Goal: Task Accomplishment & Management: Manage account settings

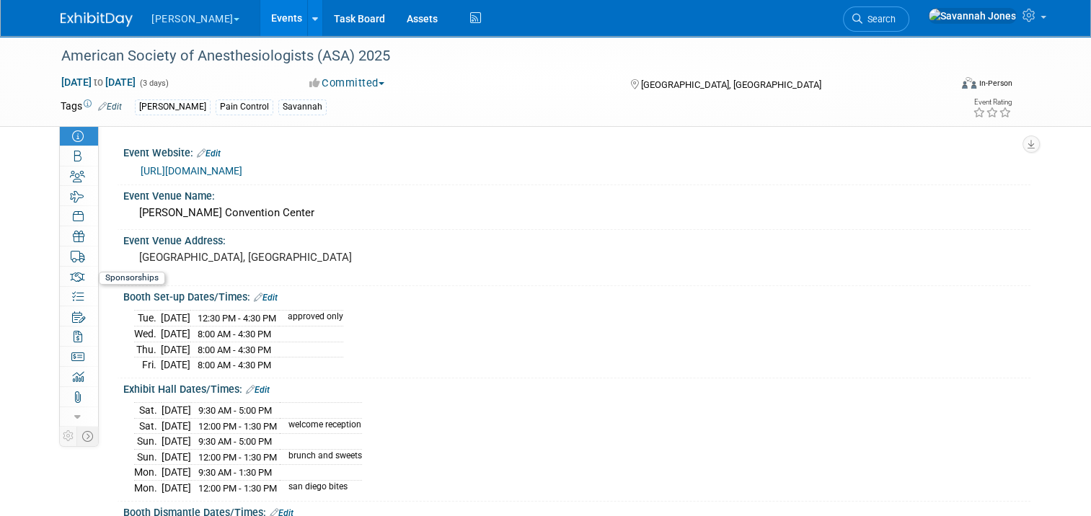
click at [70, 280] on icon at bounding box center [77, 277] width 15 height 12
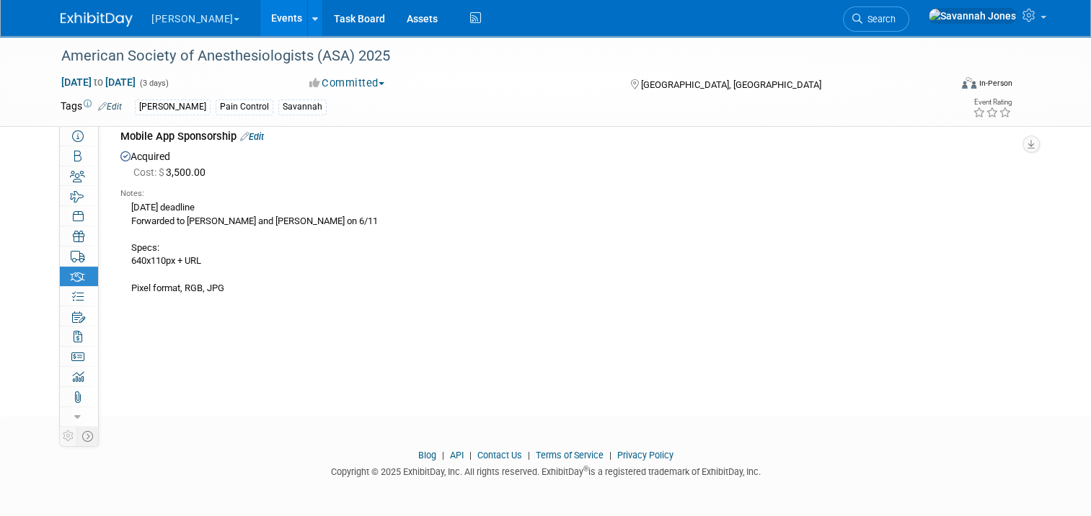
scroll to position [68, 0]
click at [260, 15] on link "Events" at bounding box center [286, 18] width 53 height 36
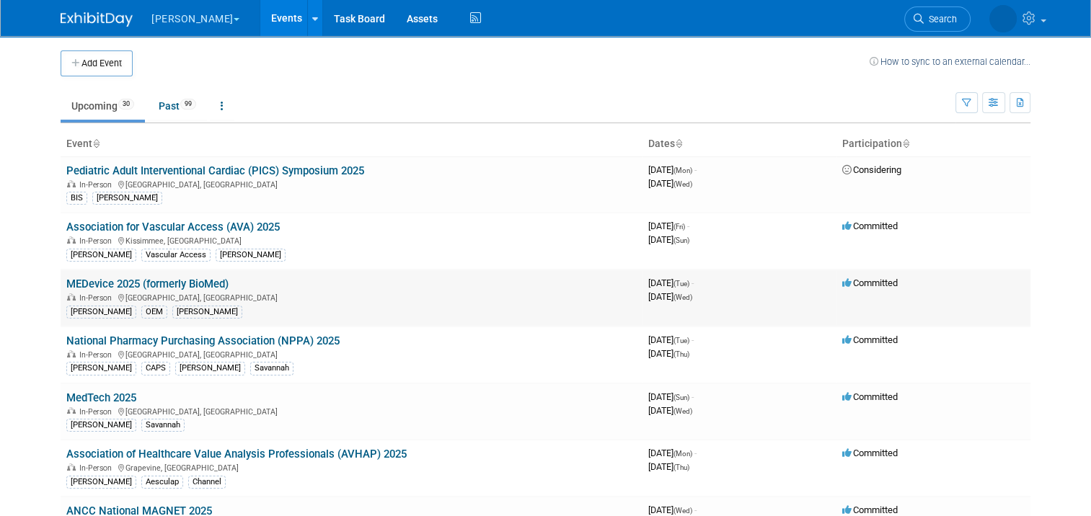
click at [192, 282] on link "MEDevice 2025 (formerly BioMed)" at bounding box center [147, 284] width 162 height 13
click at [105, 392] on link "MedTech 2025" at bounding box center [101, 398] width 70 height 13
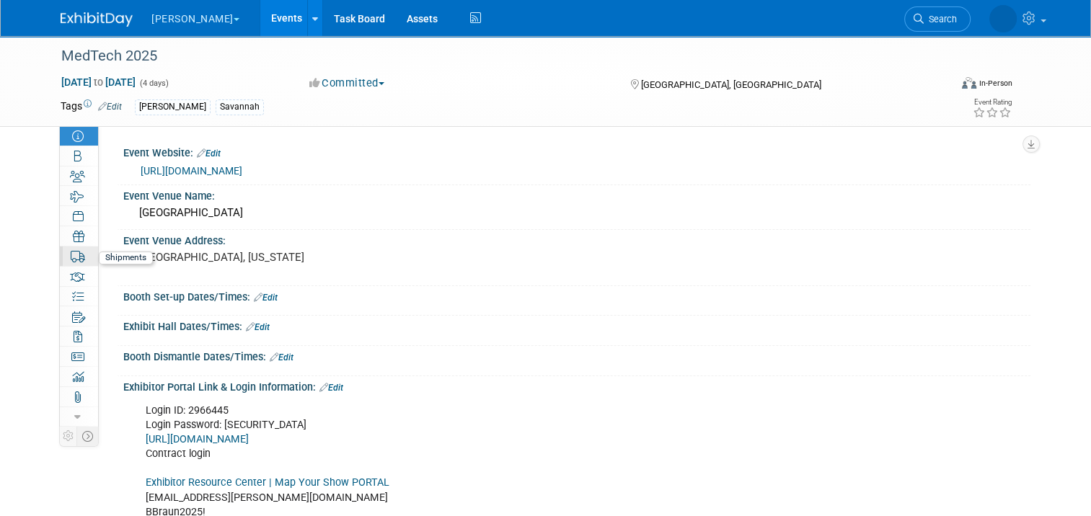
click at [71, 257] on icon at bounding box center [78, 257] width 15 height 12
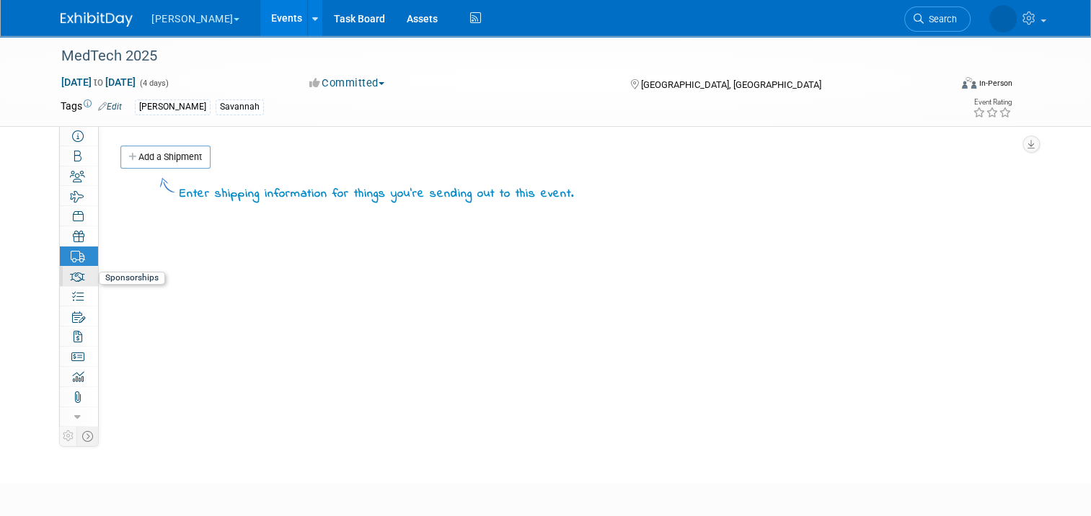
click at [70, 275] on icon at bounding box center [77, 277] width 15 height 12
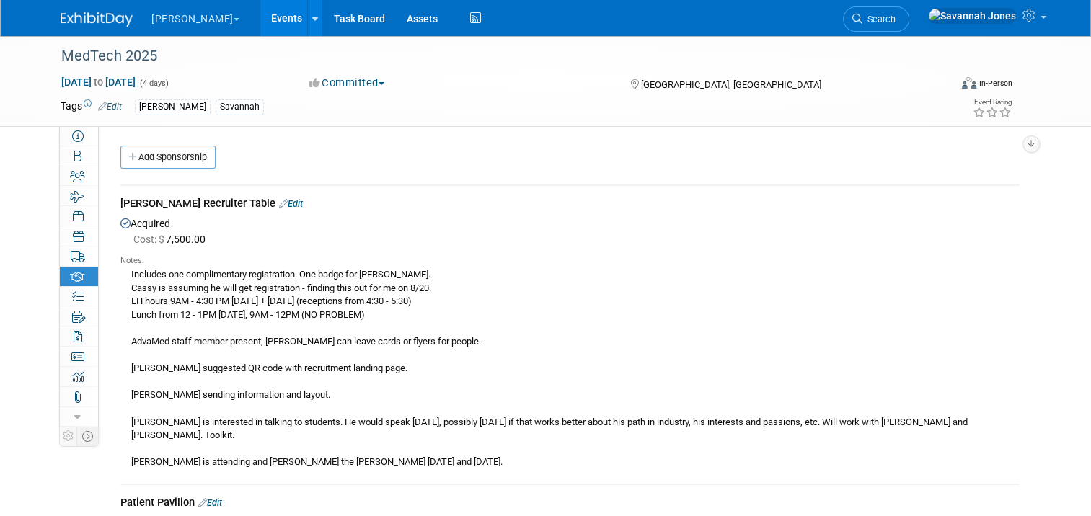
scroll to position [72, 0]
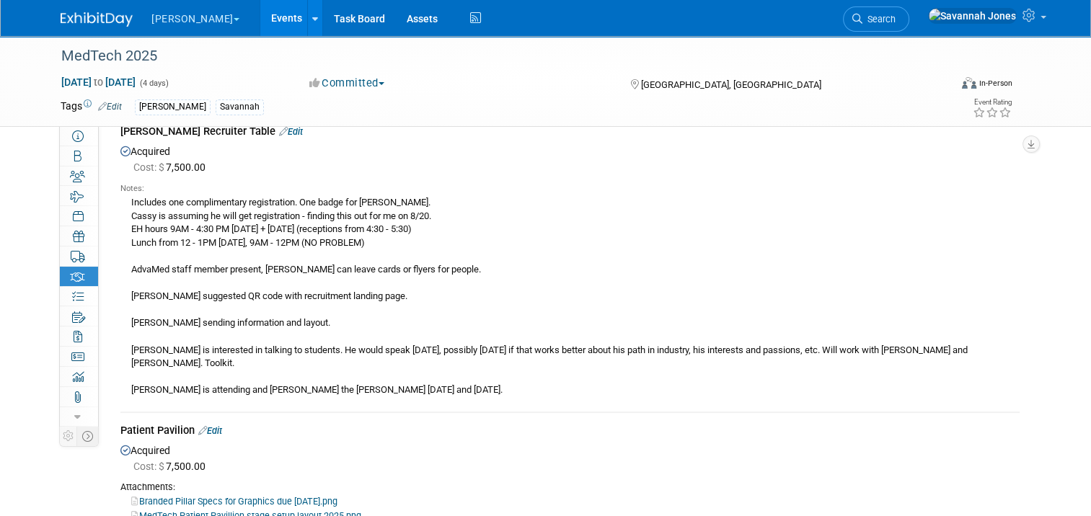
click at [433, 224] on div "Includes one complimentary registration. One badge for Scott. Cassy is assuming…" at bounding box center [569, 296] width 899 height 203
drag, startPoint x: 432, startPoint y: 229, endPoint x: 118, endPoint y: 231, distance: 314.4
click at [120, 231] on div "Includes one complimentary registration. One badge for Scott. Cassy is assuming…" at bounding box center [569, 296] width 899 height 203
drag, startPoint x: 118, startPoint y: 231, endPoint x: 136, endPoint y: 231, distance: 18.0
copy div "EH hours 9AM - 4:30 PM Monday + Tuesday (receptions from 4:30 - 5:30)"
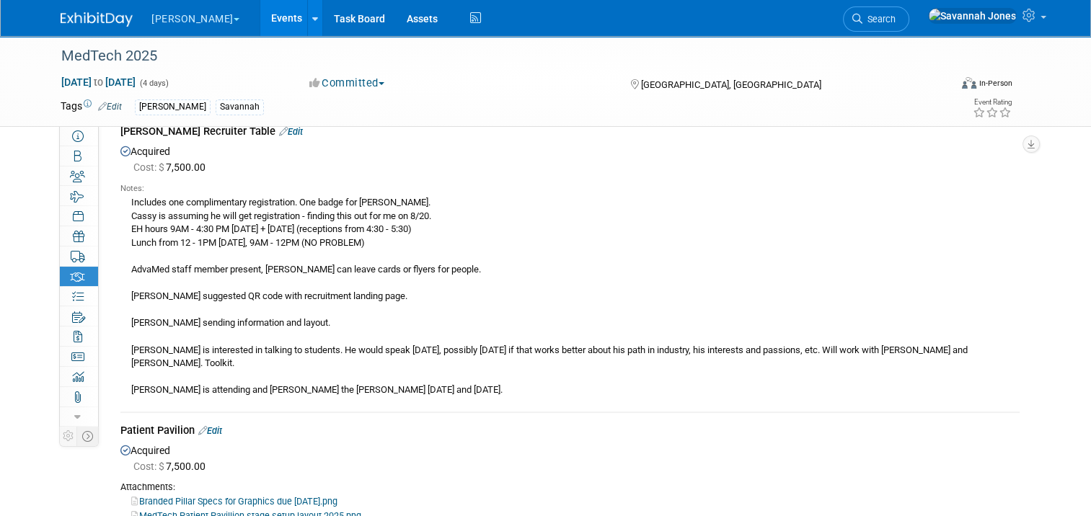
click at [375, 254] on div "Includes one complimentary registration. One badge for Scott. Cassy is assuming…" at bounding box center [569, 296] width 899 height 203
click at [259, 284] on div "Includes one complimentary registration. One badge for Scott. Cassy is assuming…" at bounding box center [569, 296] width 899 height 203
click at [244, 313] on div "Includes one complimentary registration. One badge for Scott. Cassy is assuming…" at bounding box center [569, 296] width 899 height 203
drag, startPoint x: 354, startPoint y: 305, endPoint x: 362, endPoint y: 306, distance: 8.1
click at [362, 306] on div "Includes one complimentary registration. One badge for Scott. Cassy is assuming…" at bounding box center [569, 296] width 899 height 203
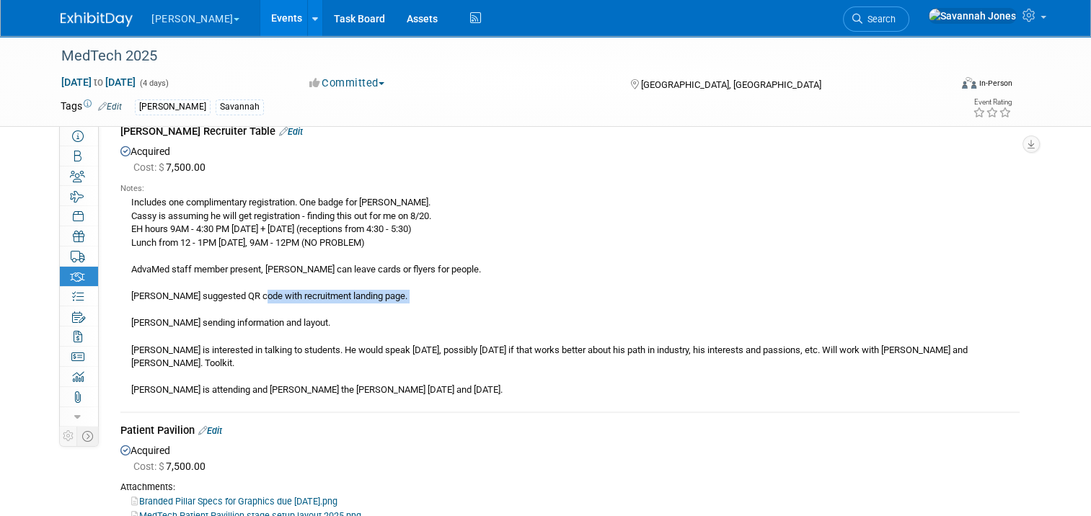
click at [362, 306] on div "Includes one complimentary registration. One badge for Scott. Cassy is assuming…" at bounding box center [569, 296] width 899 height 203
click at [314, 300] on div "Includes one complimentary registration. One badge for Scott. Cassy is assuming…" at bounding box center [569, 296] width 899 height 203
drag, startPoint x: 188, startPoint y: 325, endPoint x: 312, endPoint y: 327, distance: 124.0
click at [312, 327] on div "Includes one complimentary registration. One badge for Scott. Cassy is assuming…" at bounding box center [569, 296] width 899 height 203
drag, startPoint x: 312, startPoint y: 327, endPoint x: 263, endPoint y: 320, distance: 49.5
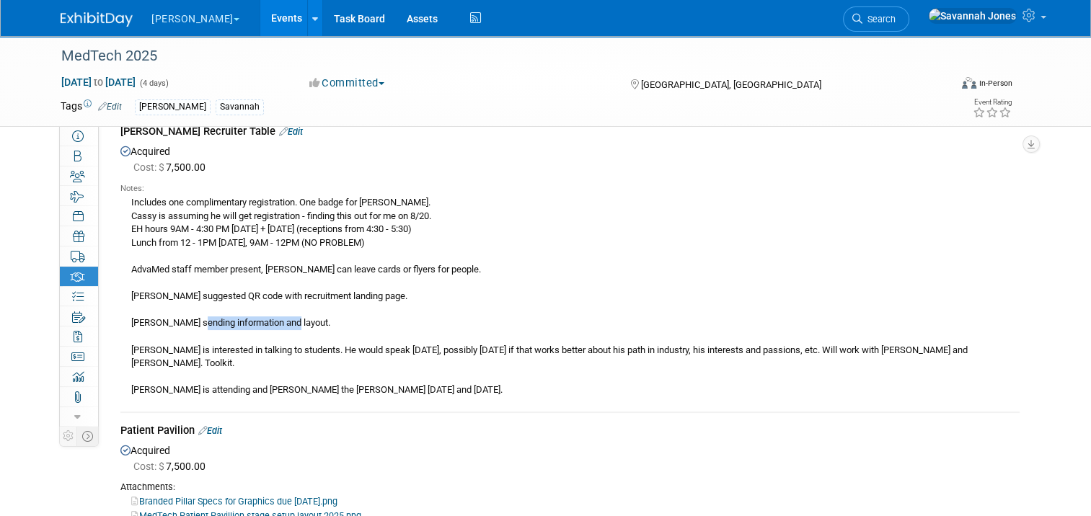
click at [312, 327] on div "Includes one complimentary registration. One badge for Scott. Cassy is assuming…" at bounding box center [569, 296] width 899 height 203
click at [241, 318] on div "Includes one complimentary registration. One badge for Scott. Cassy is assuming…" at bounding box center [569, 296] width 899 height 203
drag, startPoint x: 234, startPoint y: 349, endPoint x: 405, endPoint y: 352, distance: 170.9
click at [405, 352] on div "Includes one complimentary registration. One badge for Scott. Cassy is assuming…" at bounding box center [569, 296] width 899 height 203
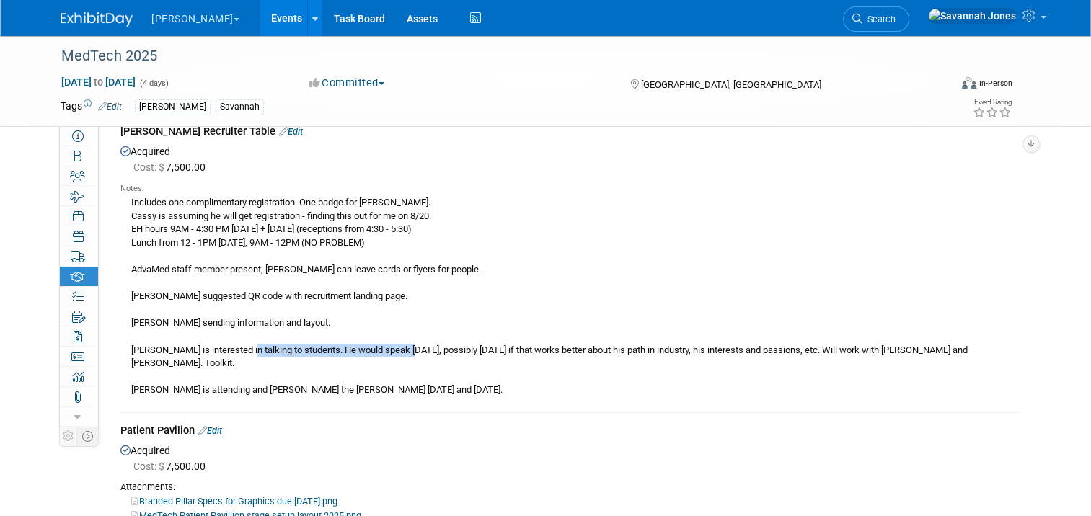
click at [325, 343] on div "Includes one complimentary registration. One badge for Scott. Cassy is assuming…" at bounding box center [569, 296] width 899 height 203
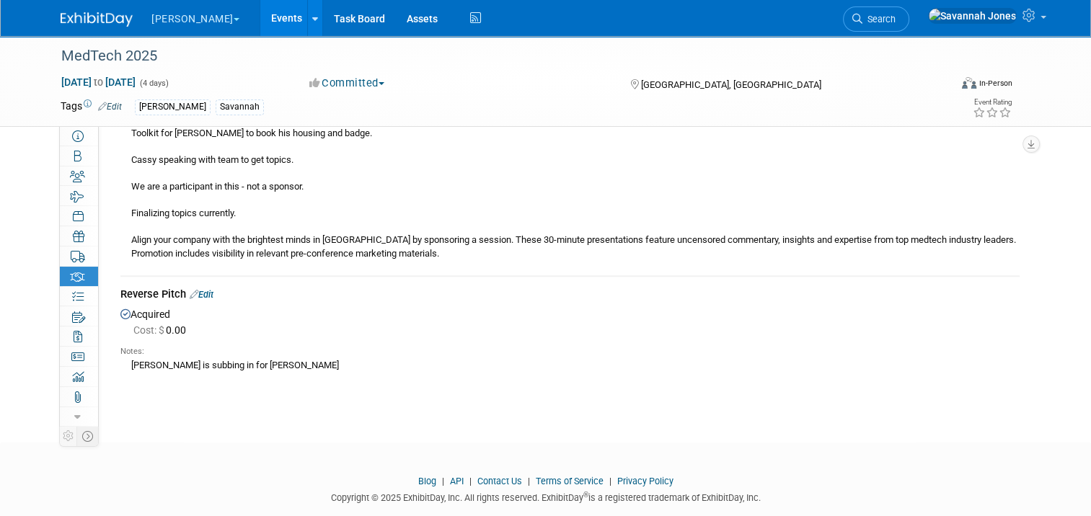
scroll to position [1069, 0]
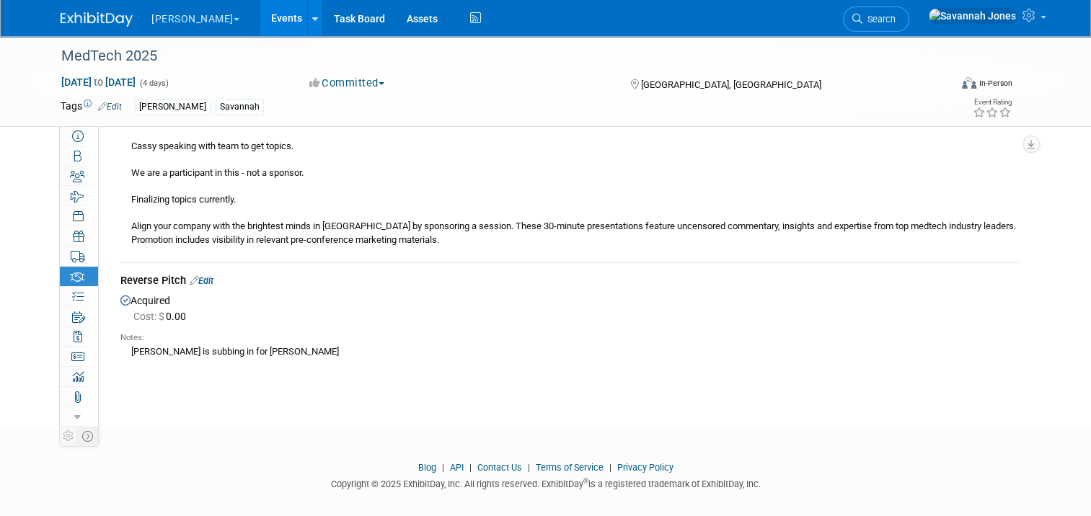
click at [190, 276] on icon at bounding box center [194, 280] width 9 height 9
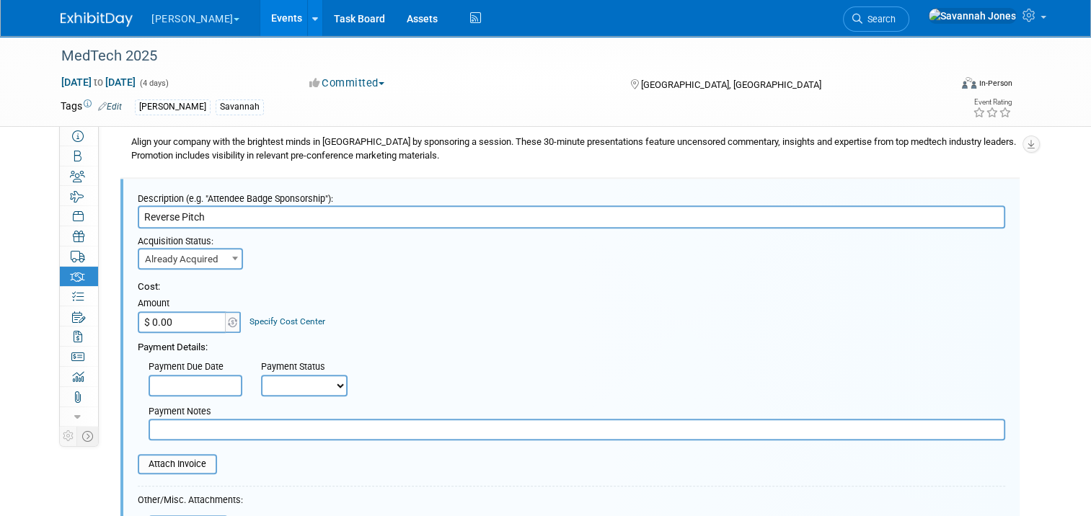
scroll to position [1477, 0]
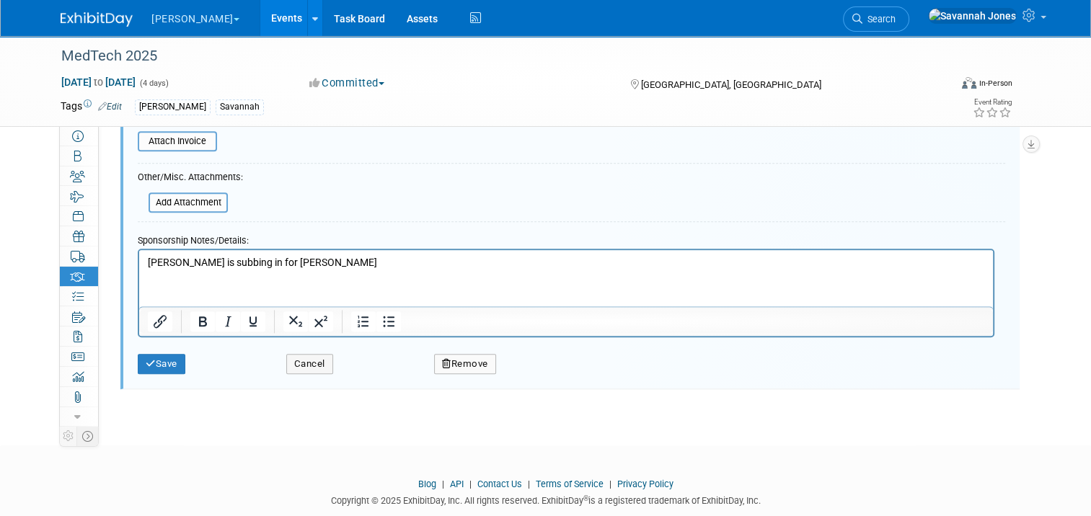
click at [337, 250] on html "Dr. Pitts is subbing in for Mike G." at bounding box center [566, 260] width 854 height 20
click at [340, 268] on p "Dr. Pitts is subbing in for Mike G." at bounding box center [566, 263] width 837 height 14
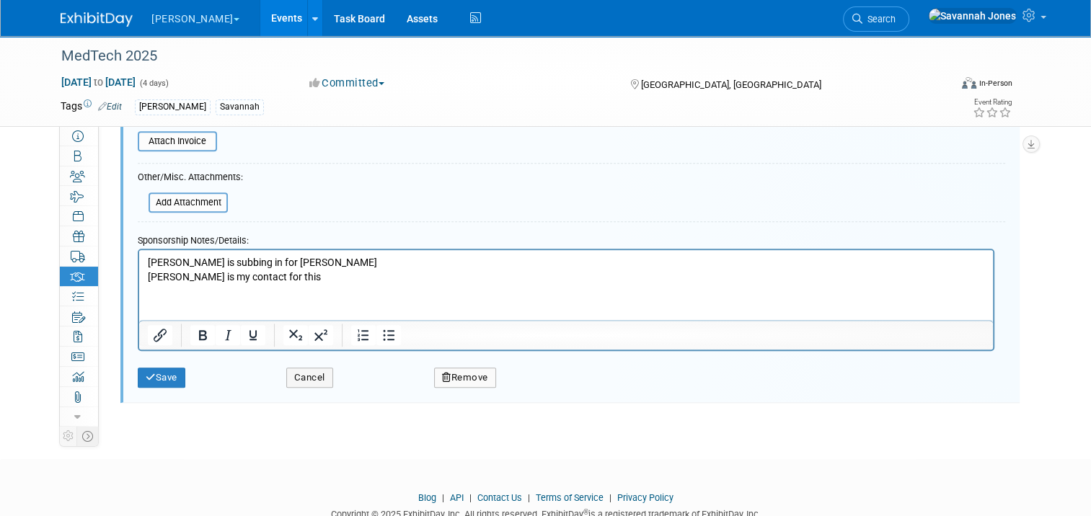
scroll to position [1405, 0]
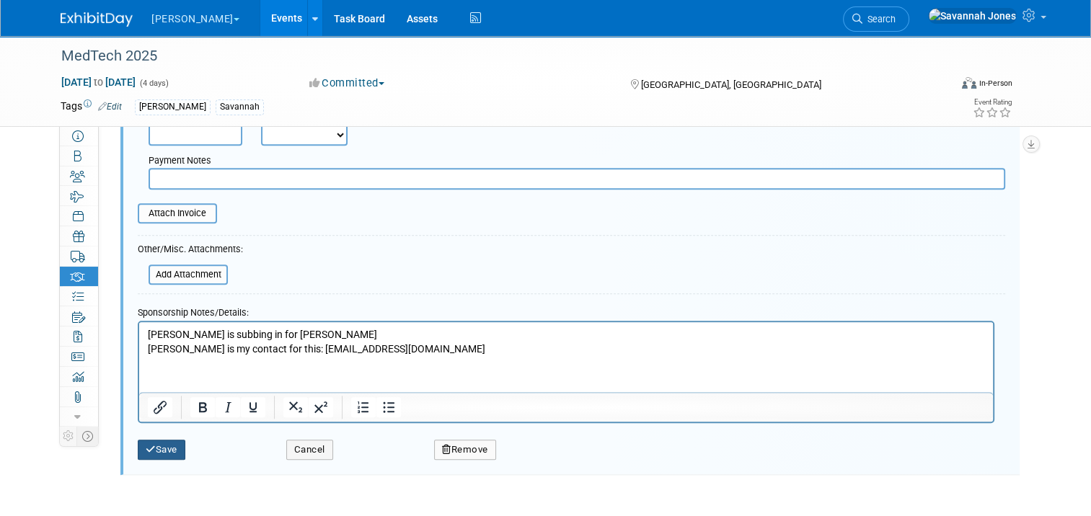
click at [163, 440] on button "Save" at bounding box center [162, 450] width 48 height 20
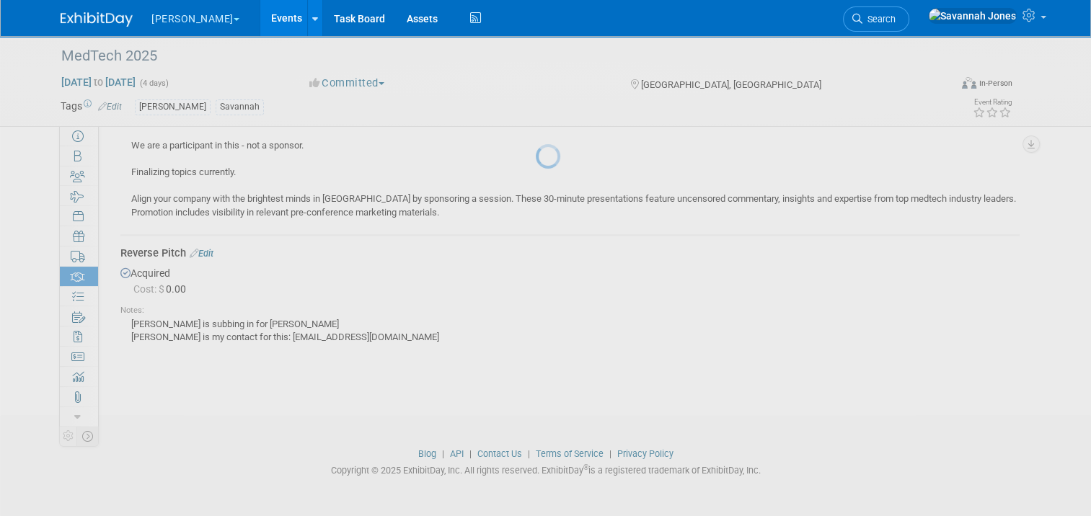
scroll to position [1083, 0]
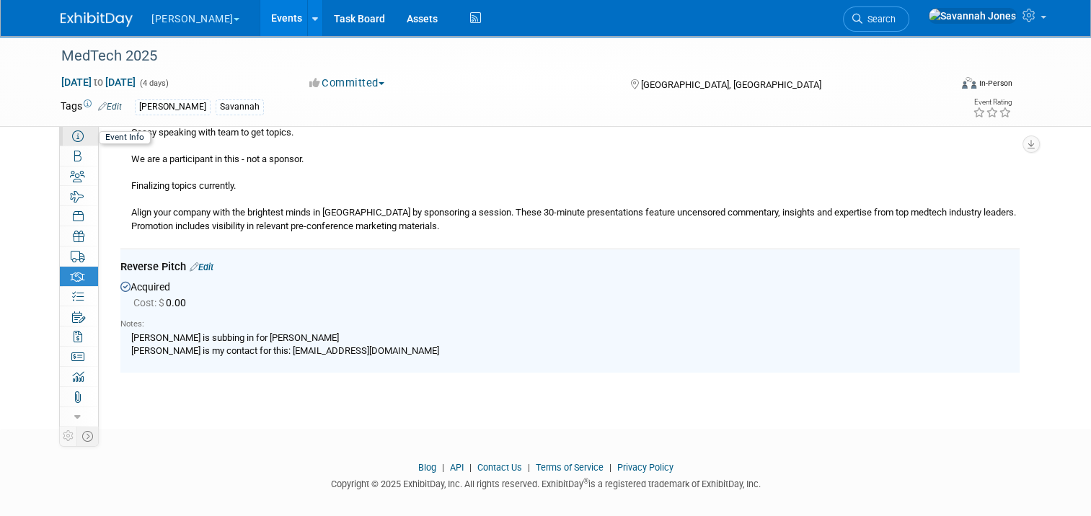
click at [74, 131] on icon at bounding box center [78, 137] width 12 height 12
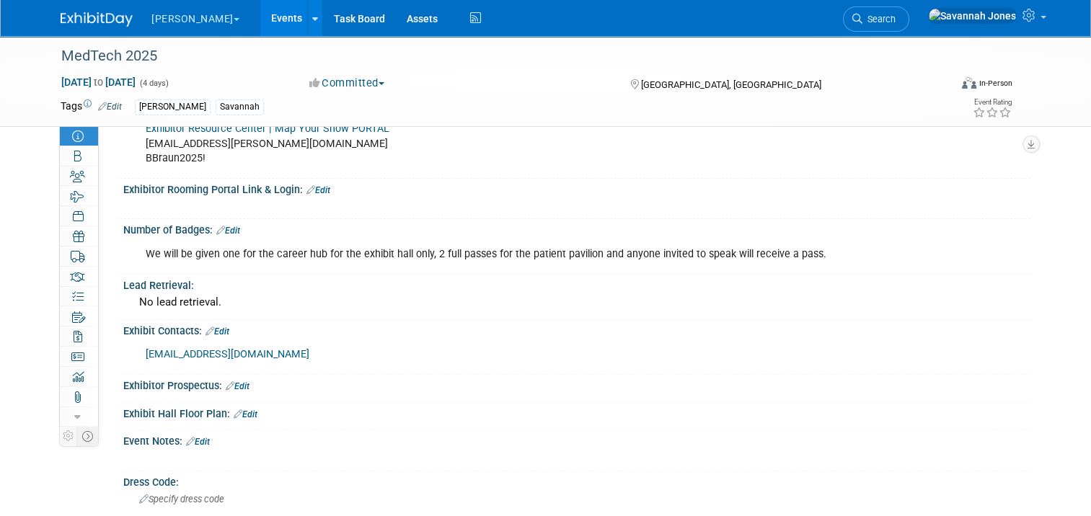
scroll to position [433, 0]
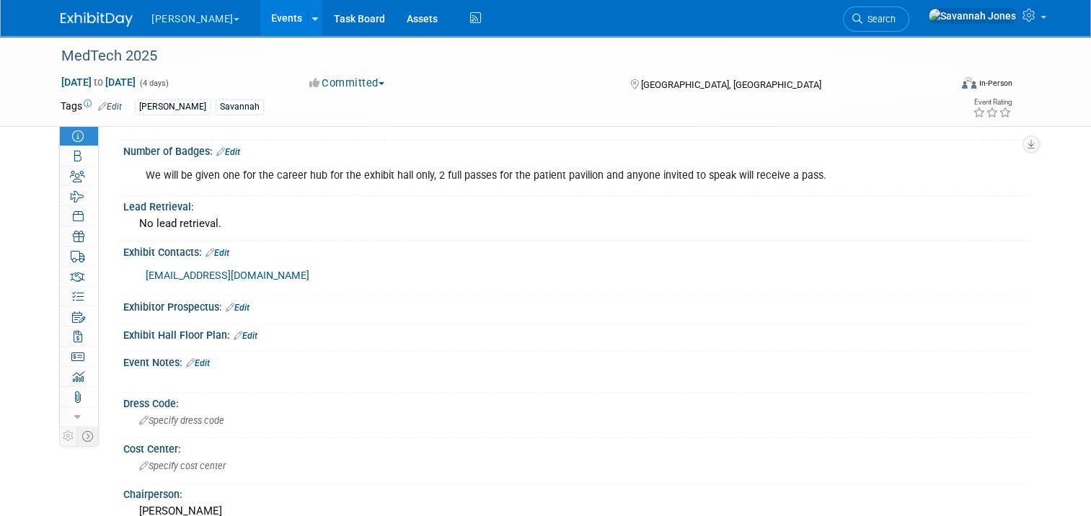
click at [216, 251] on link "Edit" at bounding box center [217, 253] width 24 height 10
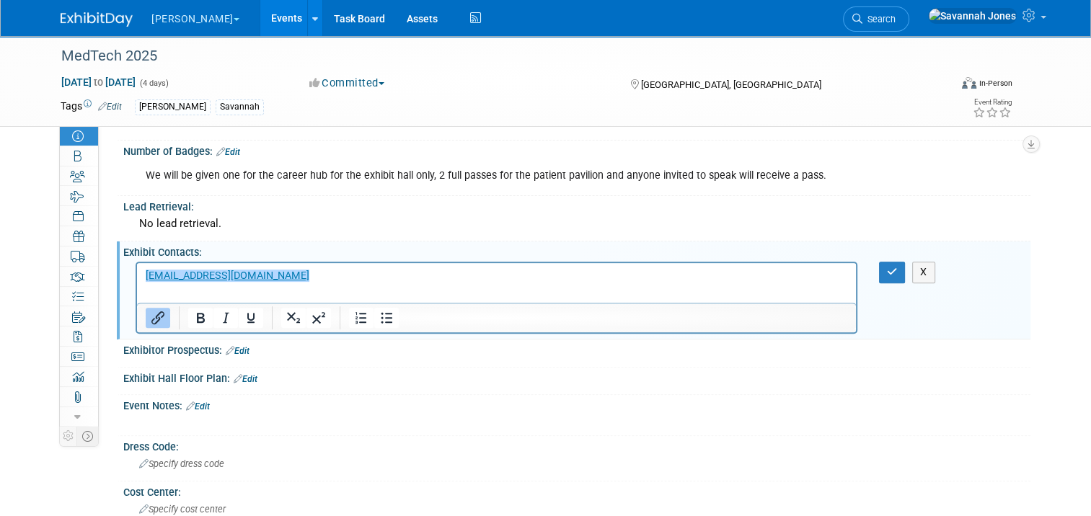
scroll to position [0, 0]
click at [299, 282] on p "﻿cpristas@advamed.org" at bounding box center [497, 276] width 702 height 14
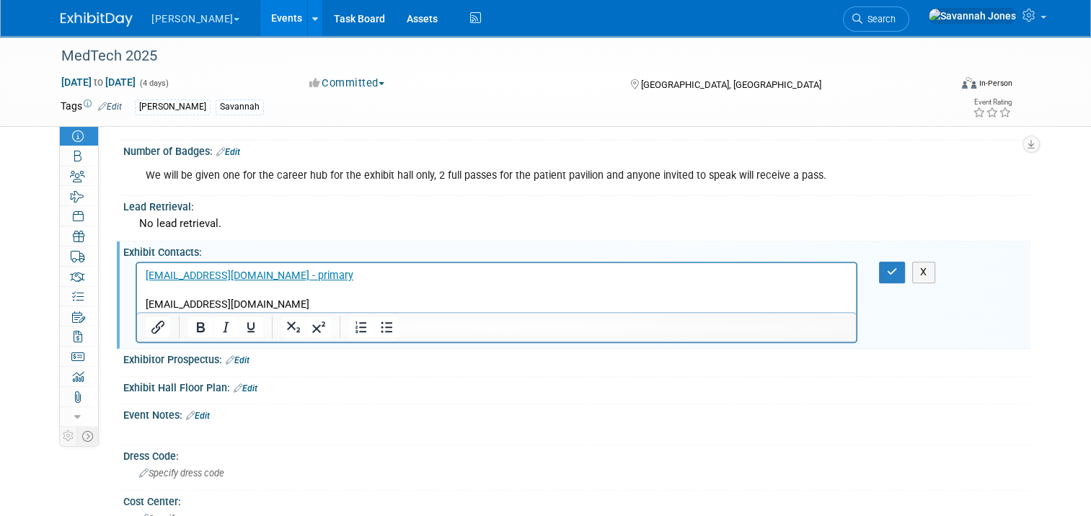
click at [308, 304] on p "bperkins@advamed.org" at bounding box center [497, 305] width 702 height 14
click at [906, 268] on button "button" at bounding box center [892, 272] width 27 height 21
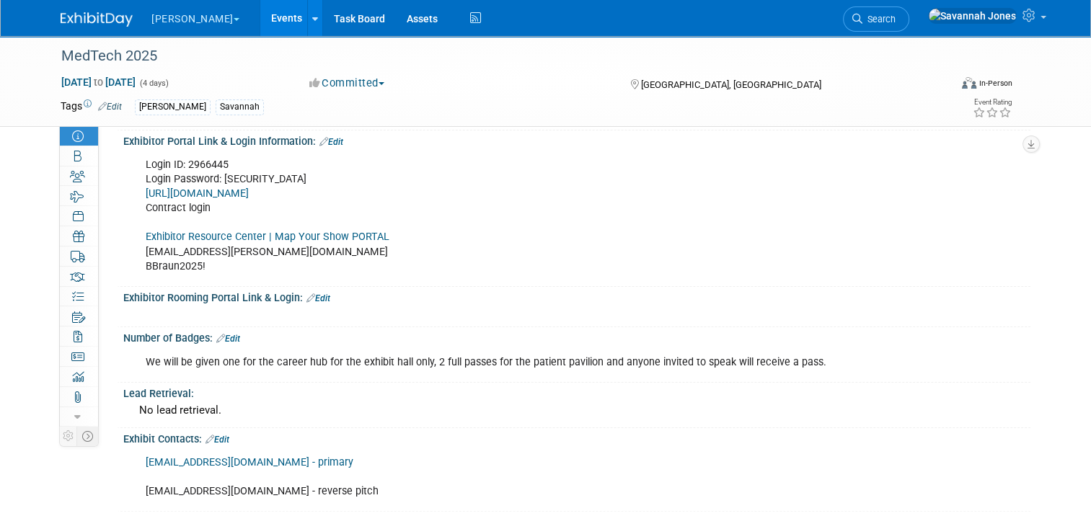
scroll to position [216, 0]
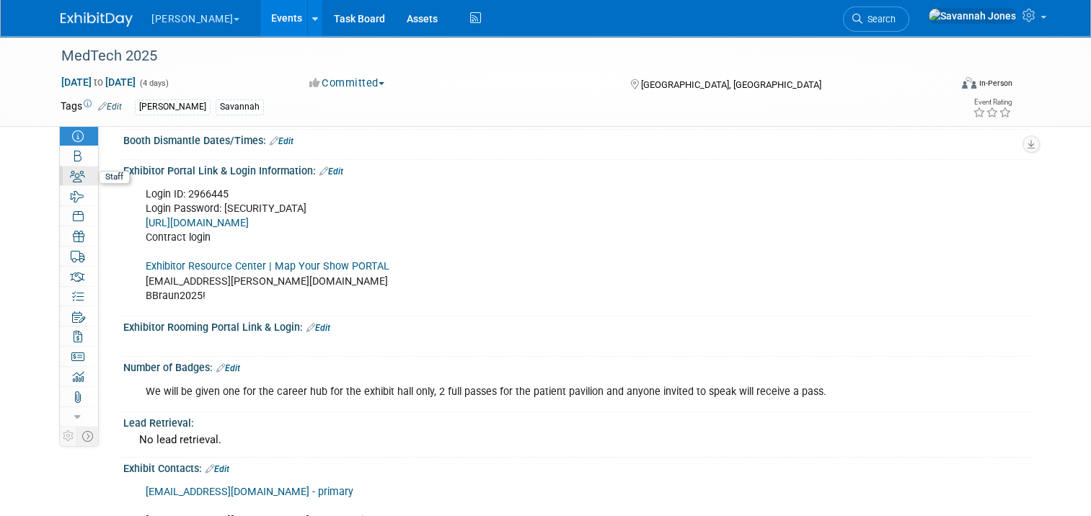
click at [71, 180] on icon at bounding box center [77, 177] width 15 height 12
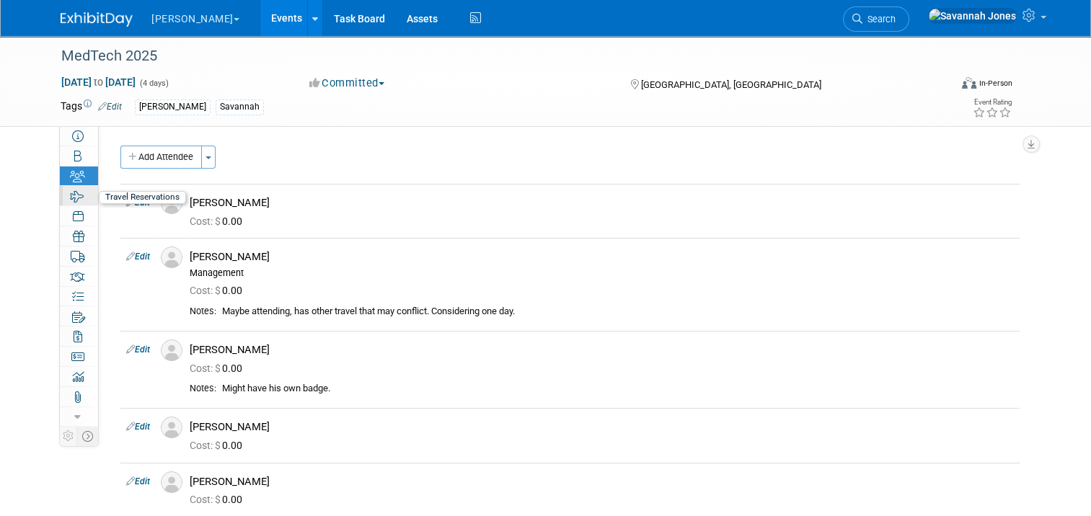
click at [72, 199] on icon at bounding box center [78, 197] width 14 height 12
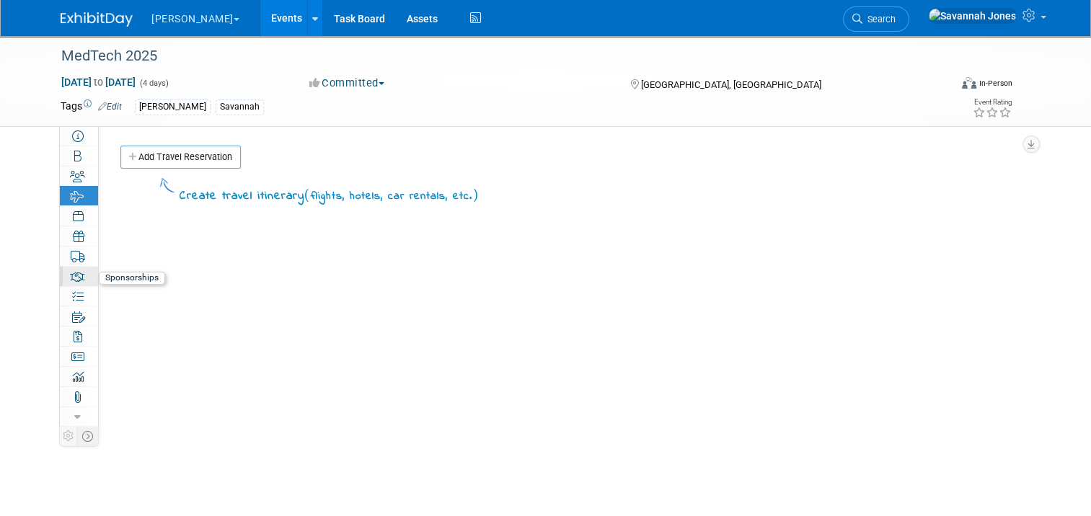
click at [70, 277] on icon at bounding box center [77, 277] width 15 height 12
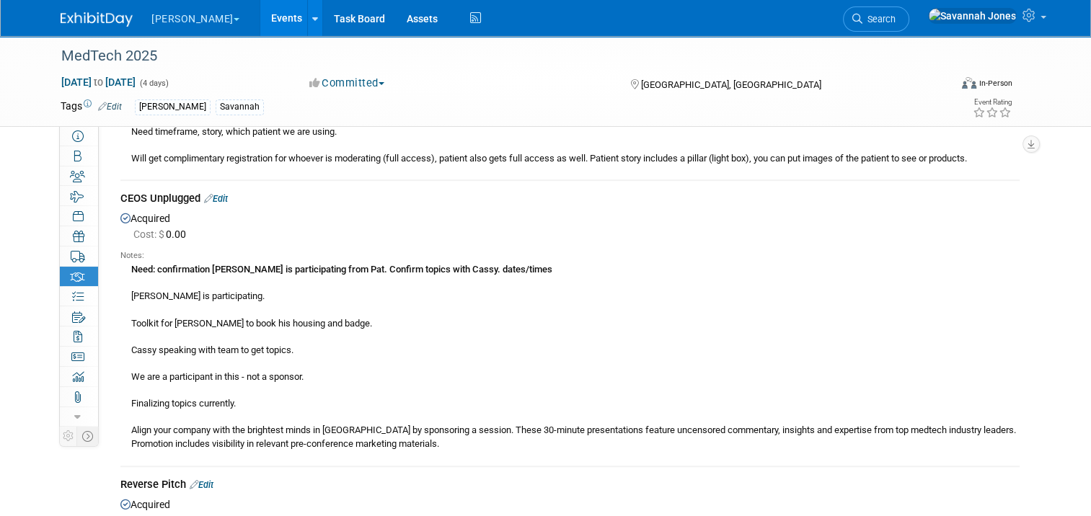
scroll to position [793, 0]
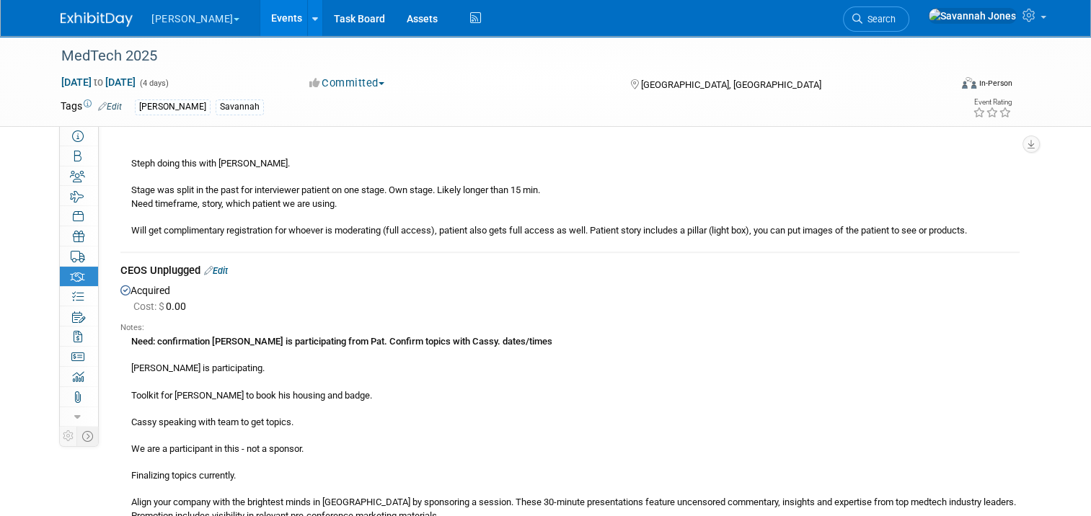
click at [223, 265] on link "Edit" at bounding box center [216, 270] width 24 height 11
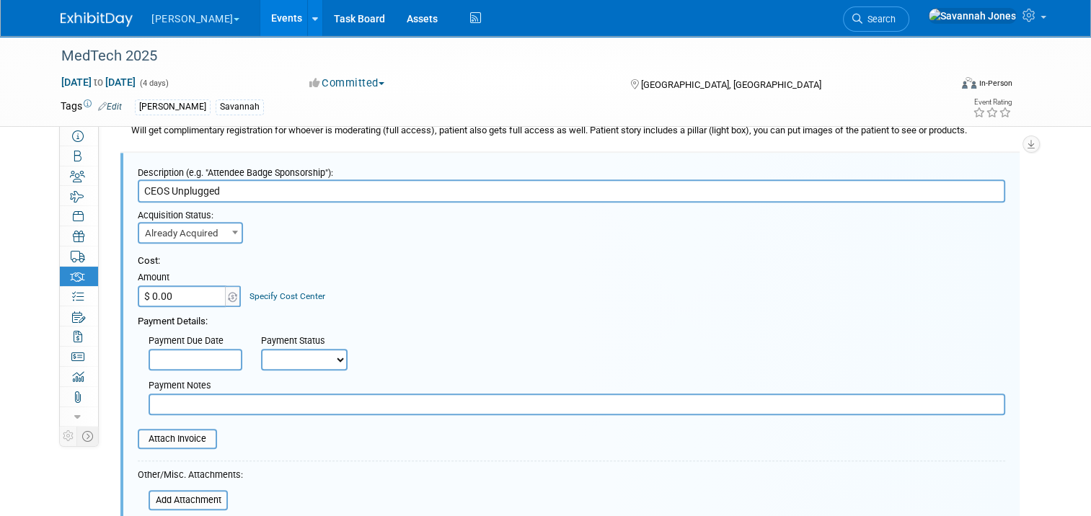
scroll to position [1301, 0]
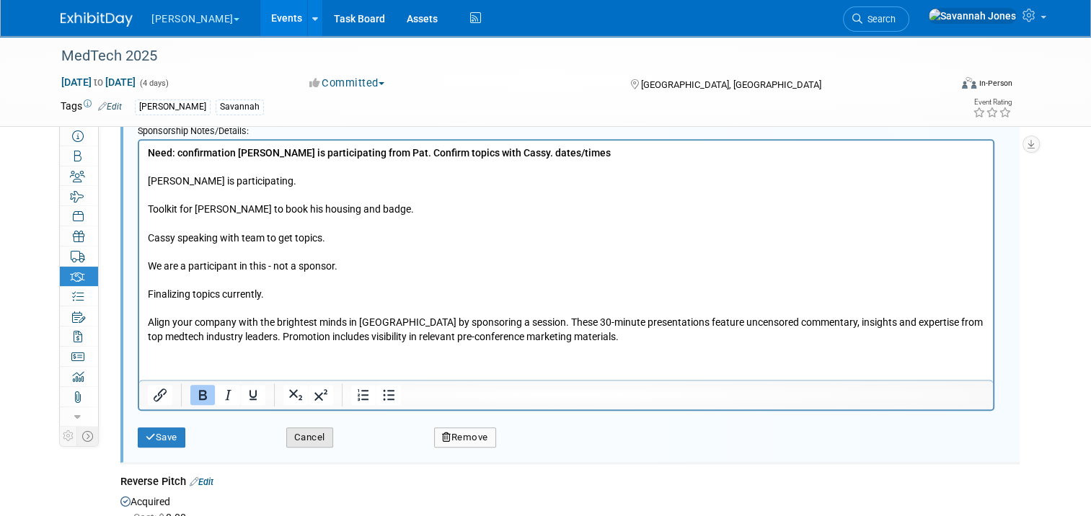
click at [317, 430] on button "Cancel" at bounding box center [309, 438] width 47 height 20
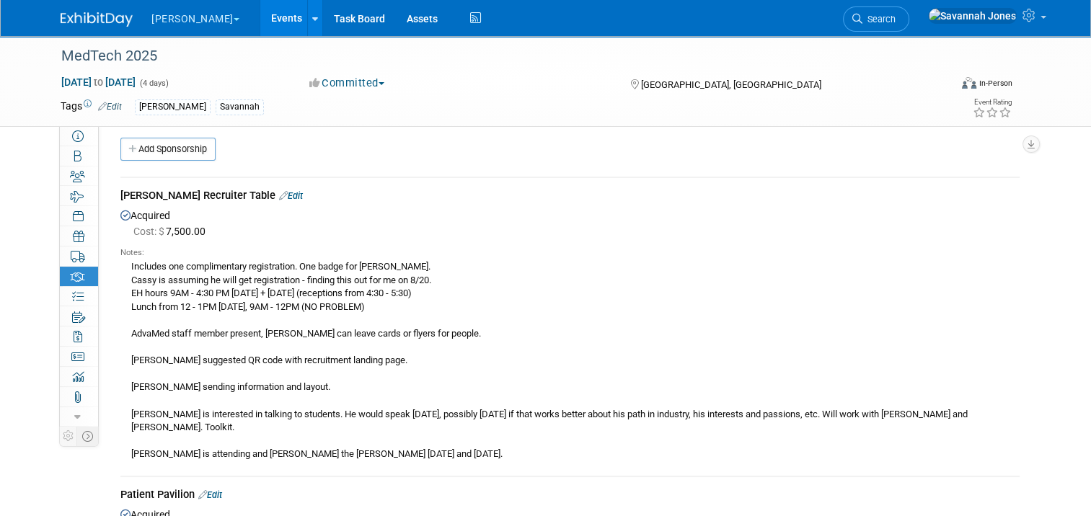
scroll to position [0, 0]
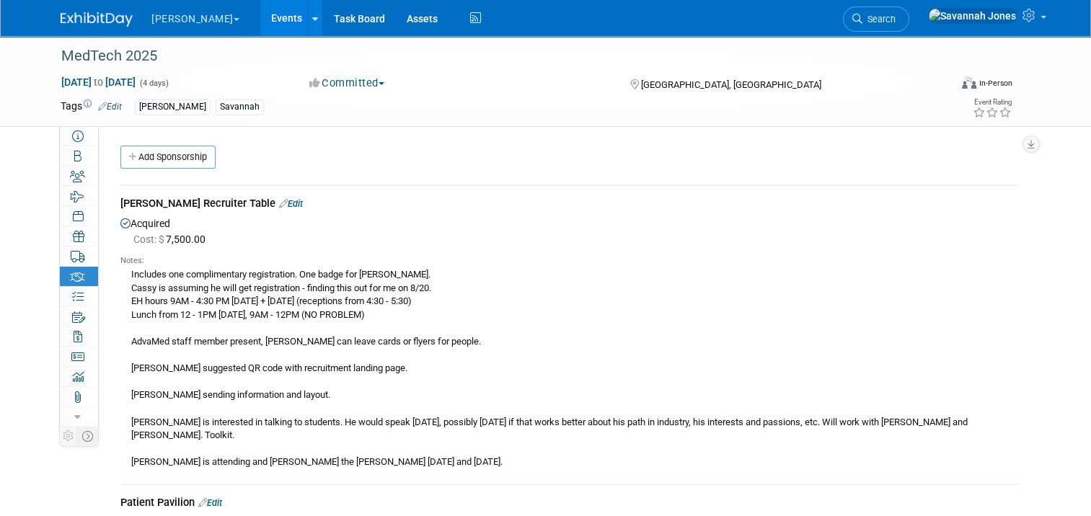
click at [279, 200] on icon at bounding box center [283, 203] width 9 height 9
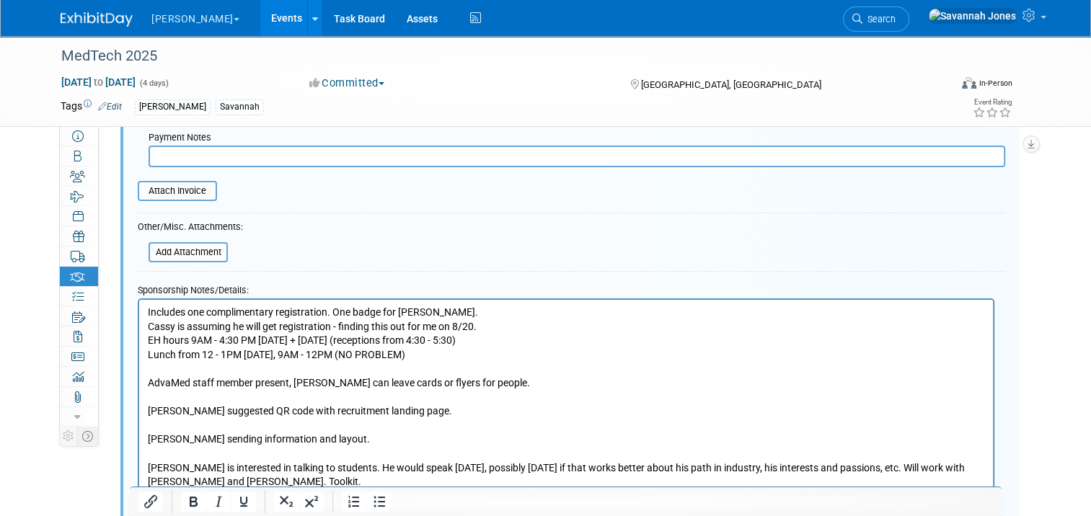
scroll to position [381, 0]
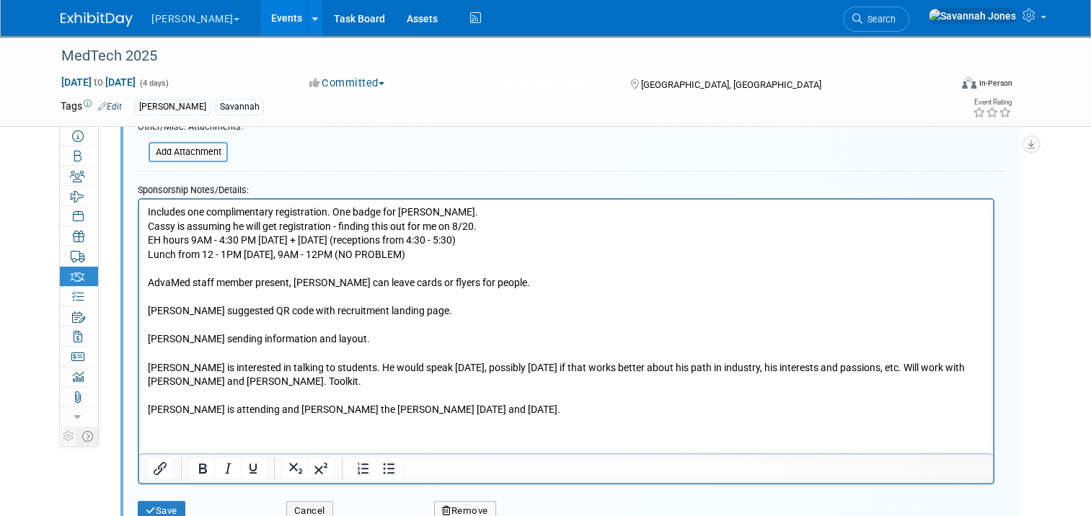
click at [373, 349] on p "Includes one complimentary registration. One badge for Scott. Cassy is assuming…" at bounding box center [566, 311] width 837 height 212
click at [370, 339] on p "Includes one complimentary registration. One badge for Scott. Cassy is assuming…" at bounding box center [566, 311] width 837 height 212
click at [161, 507] on button "Save" at bounding box center [162, 511] width 48 height 20
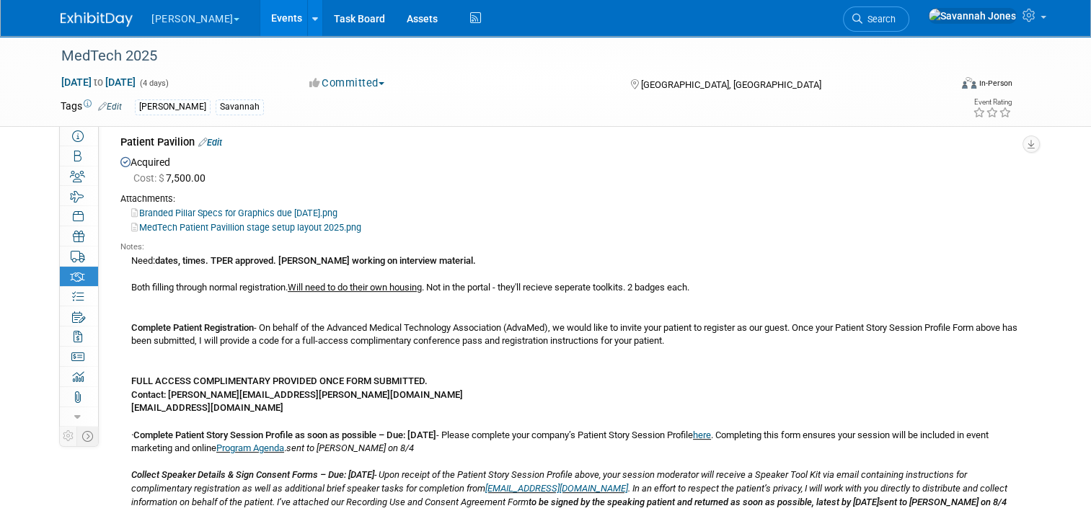
scroll to position [0, 0]
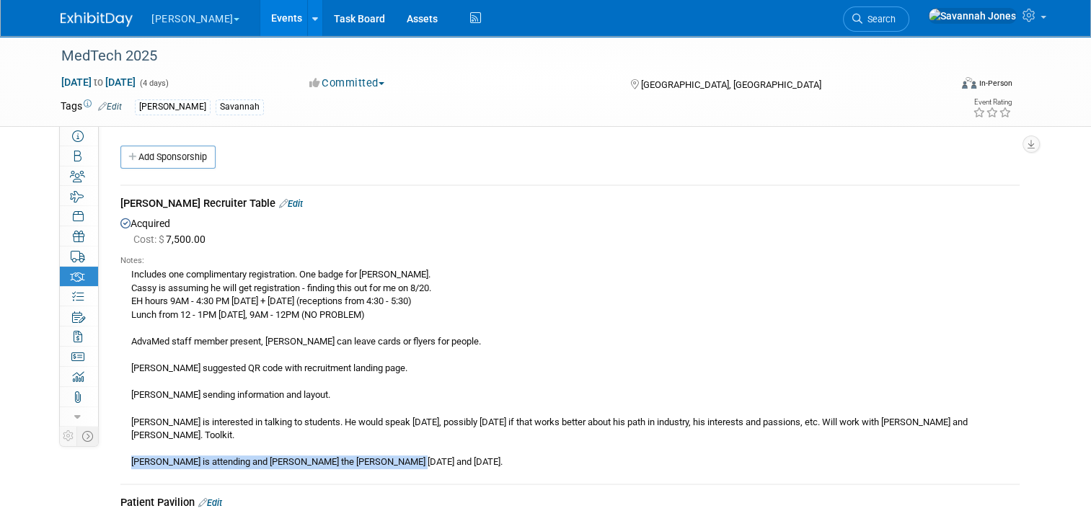
drag, startPoint x: 434, startPoint y: 451, endPoint x: 120, endPoint y: 451, distance: 314.4
click at [120, 451] on div "Includes one complimentary registration. One badge for Scott. Cassy is assuming…" at bounding box center [569, 368] width 899 height 203
drag, startPoint x: 120, startPoint y: 451, endPoint x: 153, endPoint y: 452, distance: 33.2
copy div "Scott is attending and manning the booth on Monday and Tuesday."
click at [76, 174] on link "8 Staff 8" at bounding box center [79, 176] width 38 height 19
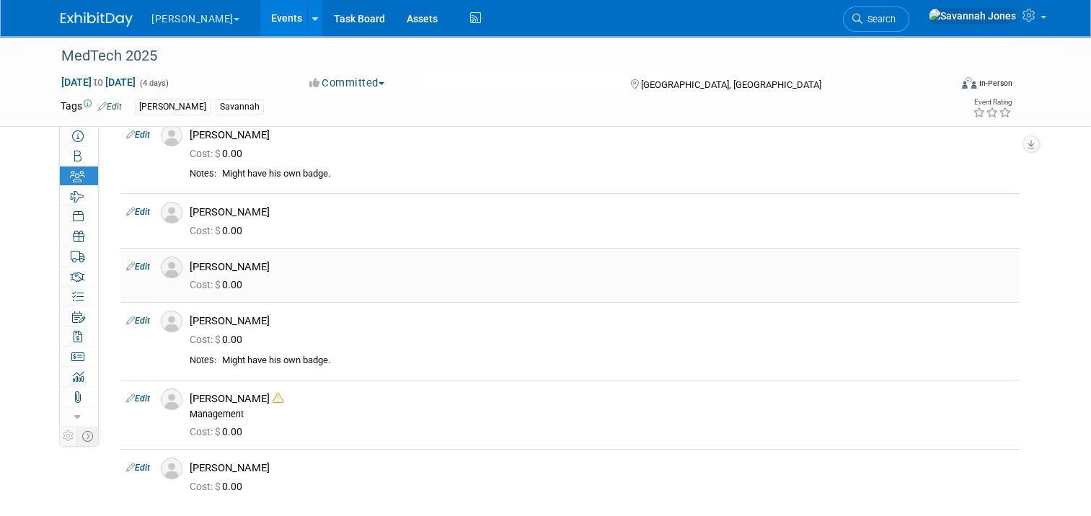
scroll to position [216, 0]
click at [133, 319] on link "Edit" at bounding box center [138, 319] width 24 height 10
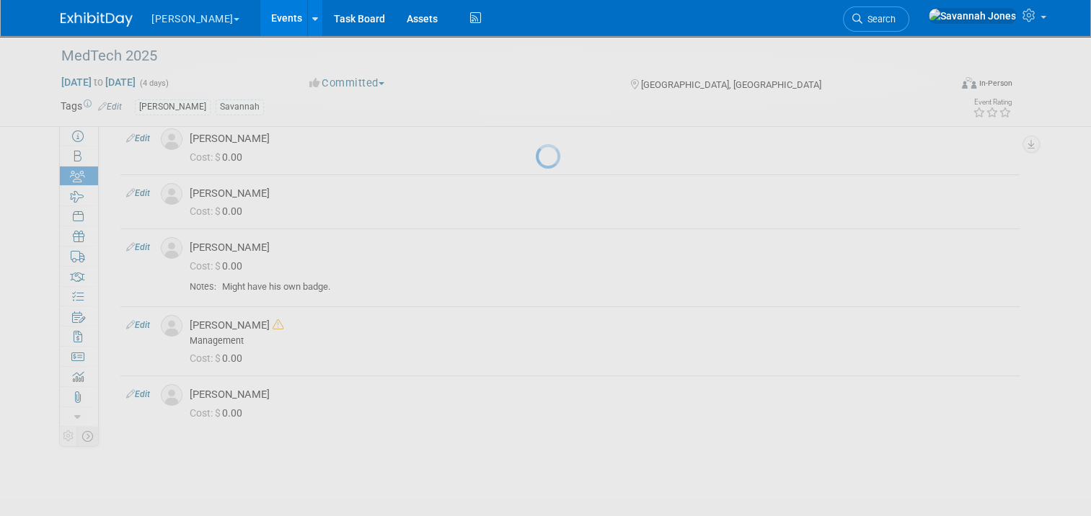
select select "036c7f1a-f166-4da5-bdb2-1acf3de7be33"
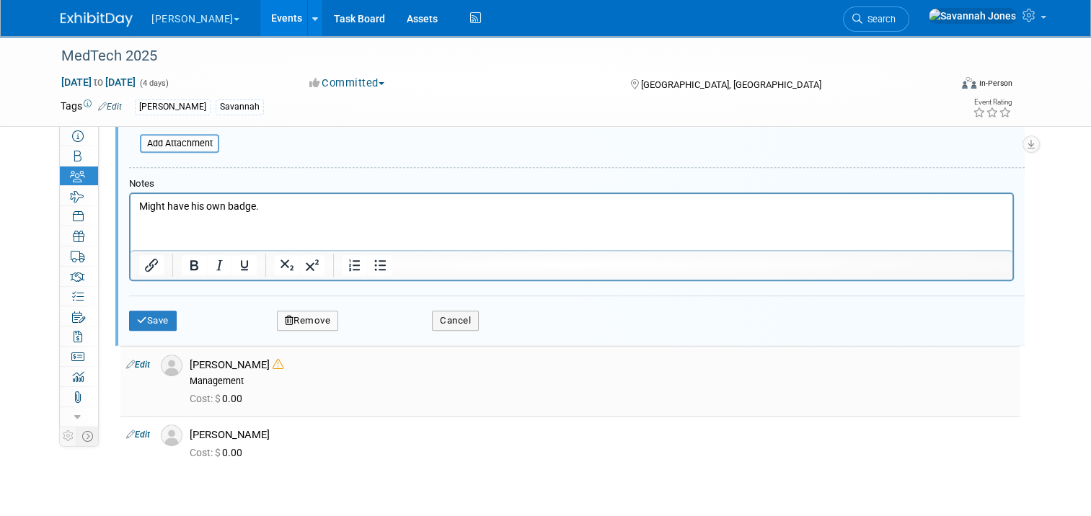
scroll to position [784, 0]
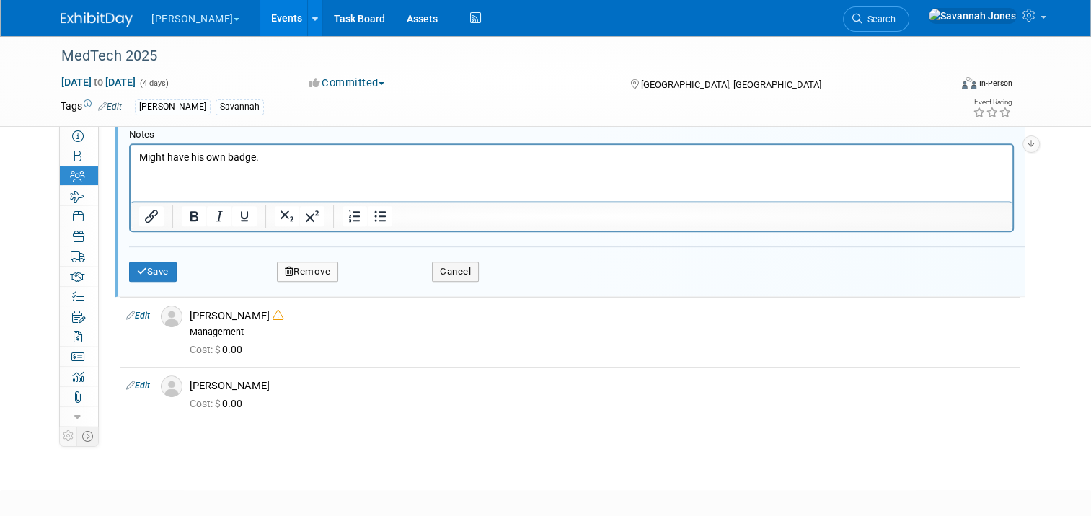
click at [285, 159] on p "Might have his own badge." at bounding box center [571, 158] width 865 height 14
click at [444, 160] on p "Scott is attending and manning the booth on Monday and Tuesday." at bounding box center [571, 158] width 865 height 14
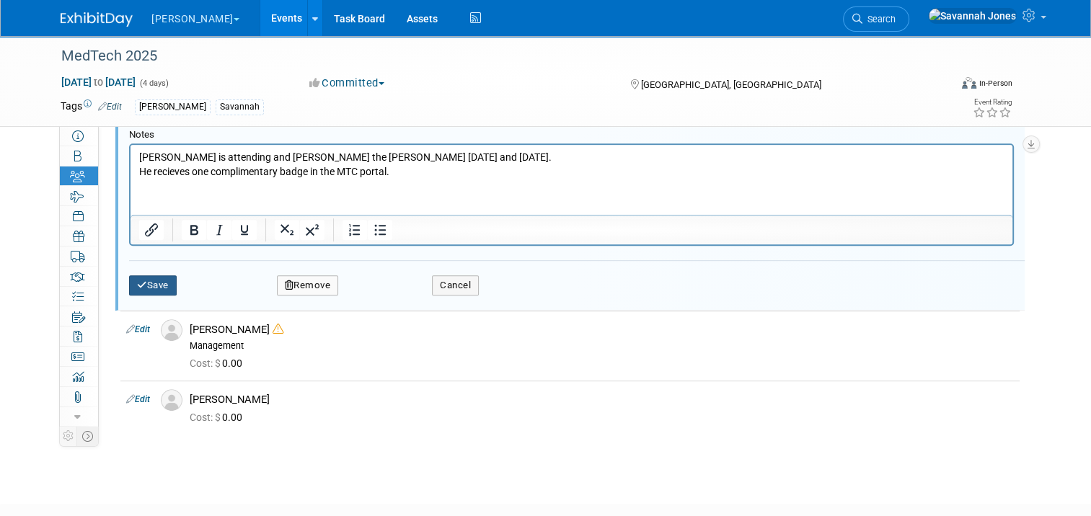
click at [136, 276] on button "Save" at bounding box center [153, 285] width 48 height 20
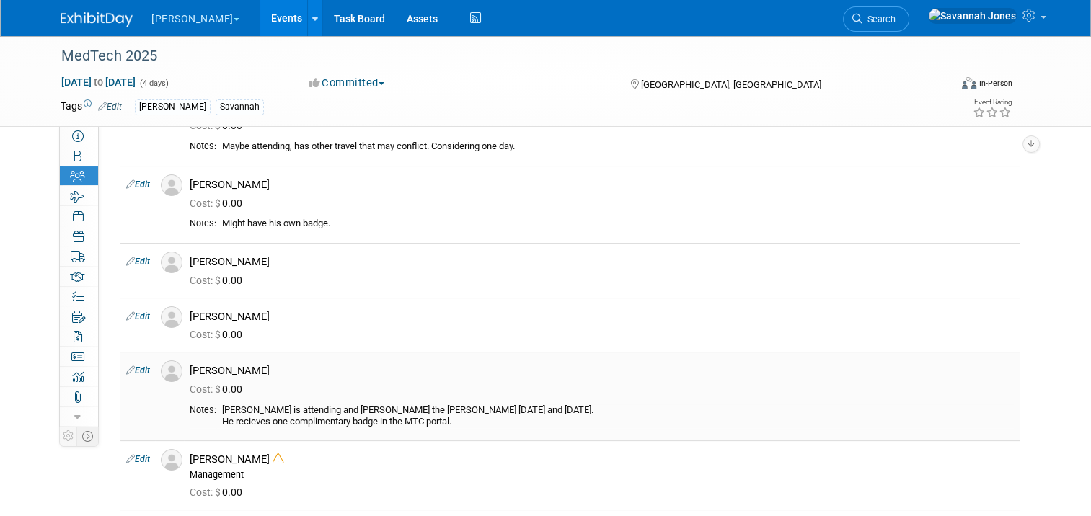
scroll to position [237, 0]
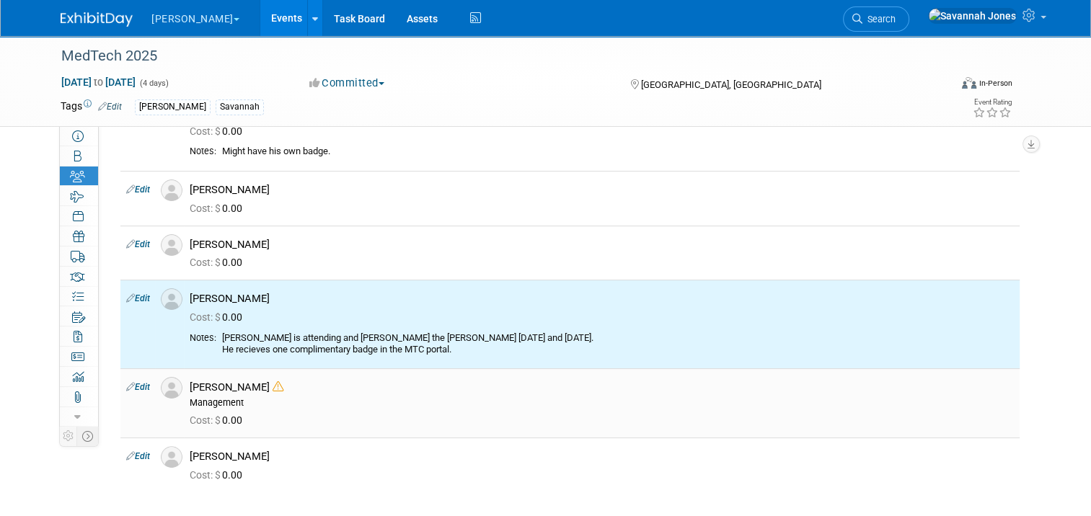
click at [130, 389] on link "Edit" at bounding box center [138, 387] width 24 height 10
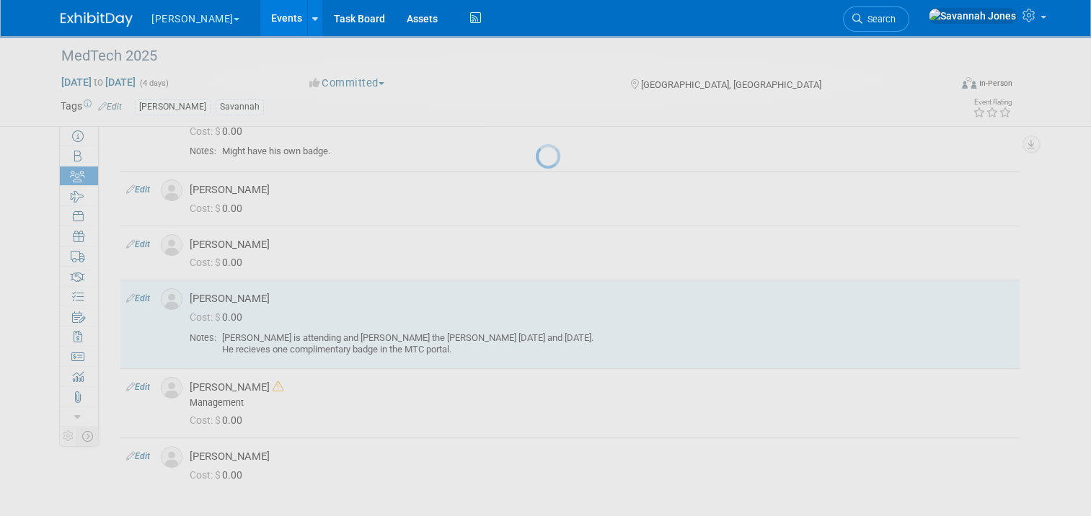
select select "07a02ab3-16bc-43ac-bff5-eb63c0aafc57"
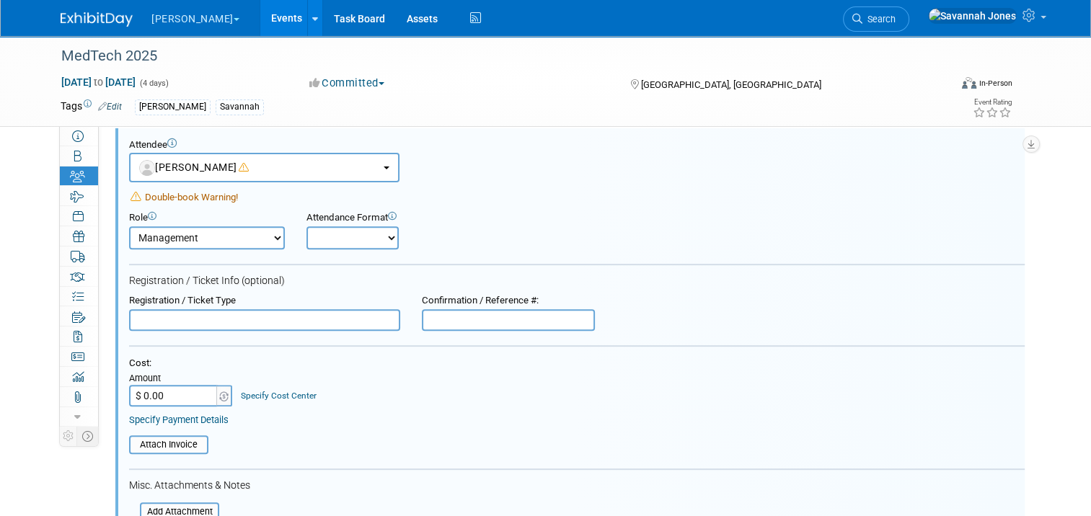
scroll to position [655, 0]
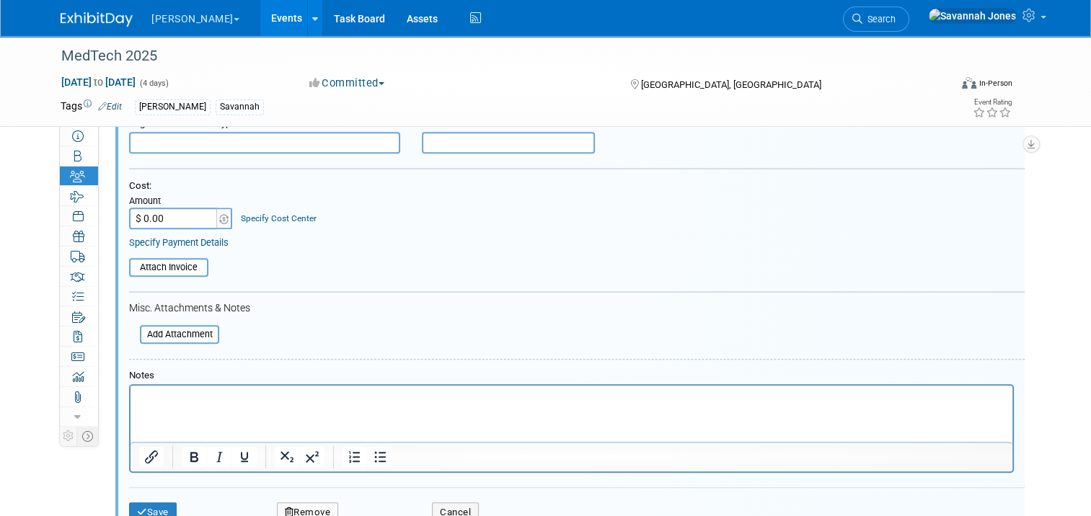
click at [280, 384] on div at bounding box center [571, 428] width 885 height 89
click at [421, 402] on p "Rich Text Area. Press ALT-0 for help." at bounding box center [571, 398] width 865 height 14
click at [291, 396] on p "Participating in the Reverse Pitch and the Patient Pavillion with Swapna." at bounding box center [571, 398] width 865 height 14
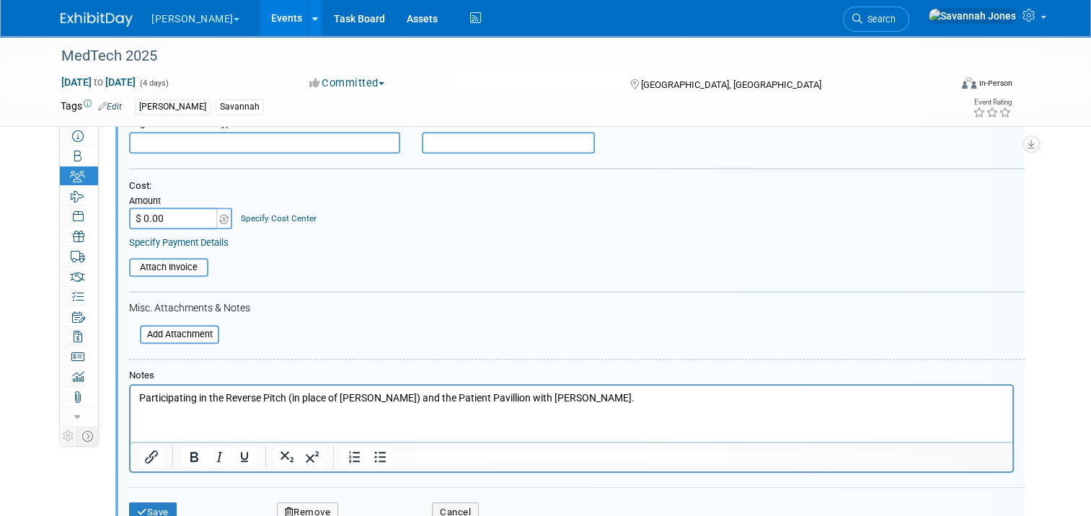
click at [590, 401] on p "Participating in the Reverse Pitch (in place of Mike G) and the Patient Pavilli…" at bounding box center [571, 398] width 865 height 14
click at [553, 394] on p "Participating in the Reverse Pitch (in place of Mike G) and the Patient Pavilli…" at bounding box center [571, 398] width 865 height 14
click at [578, 397] on p "Participating in the Reverse Pitch (in place of Mike G) and the Patient Pavilli…" at bounding box center [571, 398] width 865 height 14
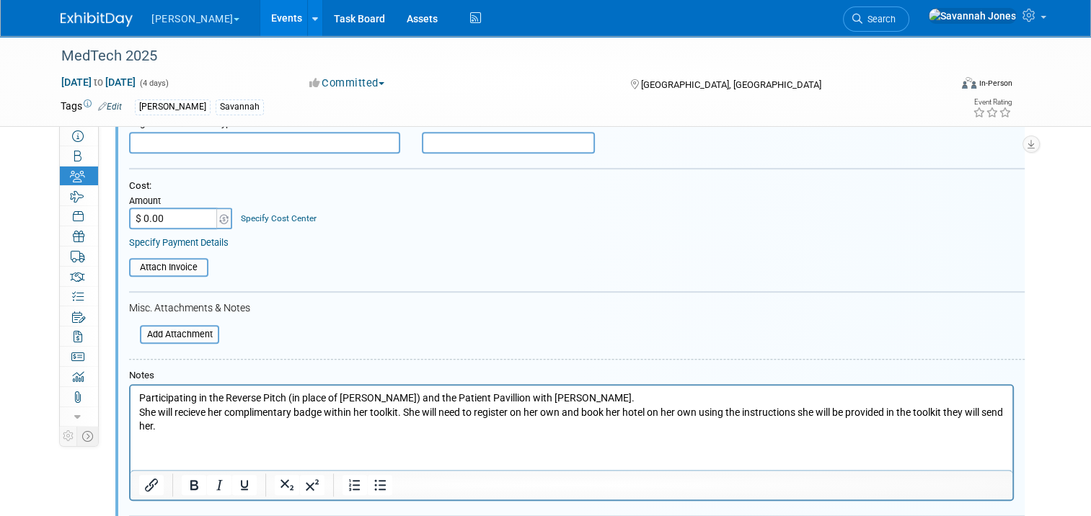
click at [141, 412] on p "She will recieve her complimentary badge within her toolkit. She will need to r…" at bounding box center [571, 419] width 865 height 28
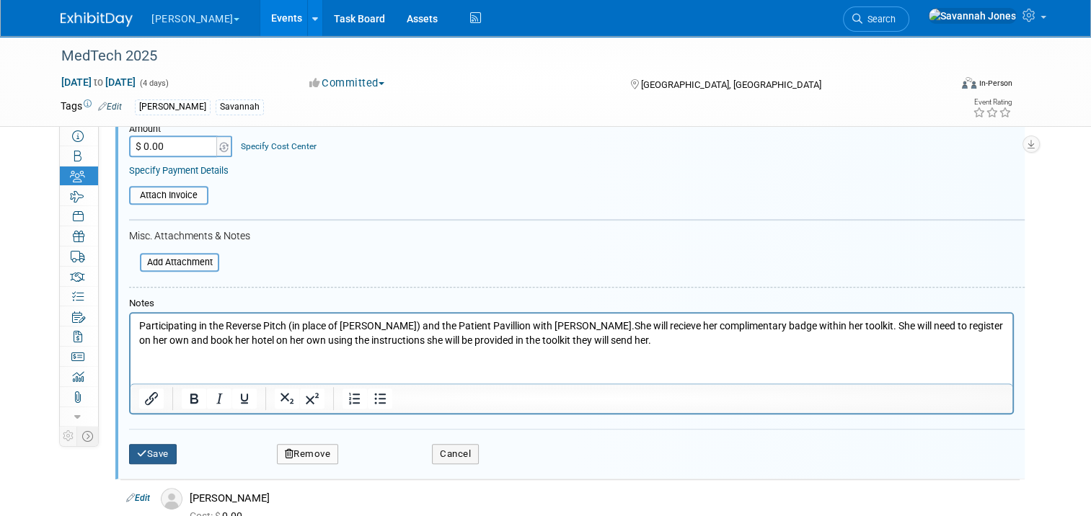
click at [156, 444] on button "Save" at bounding box center [153, 454] width 48 height 20
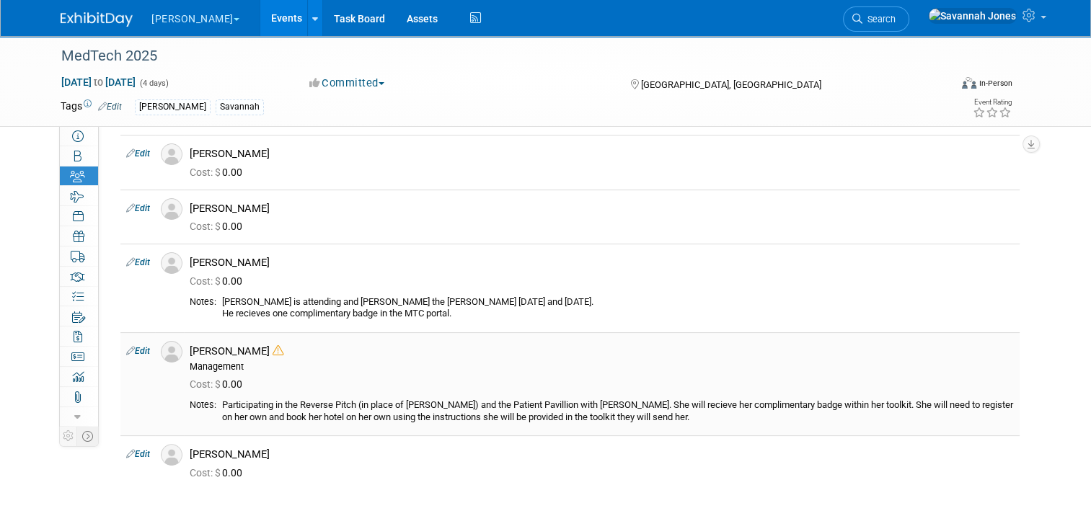
scroll to position [288, 0]
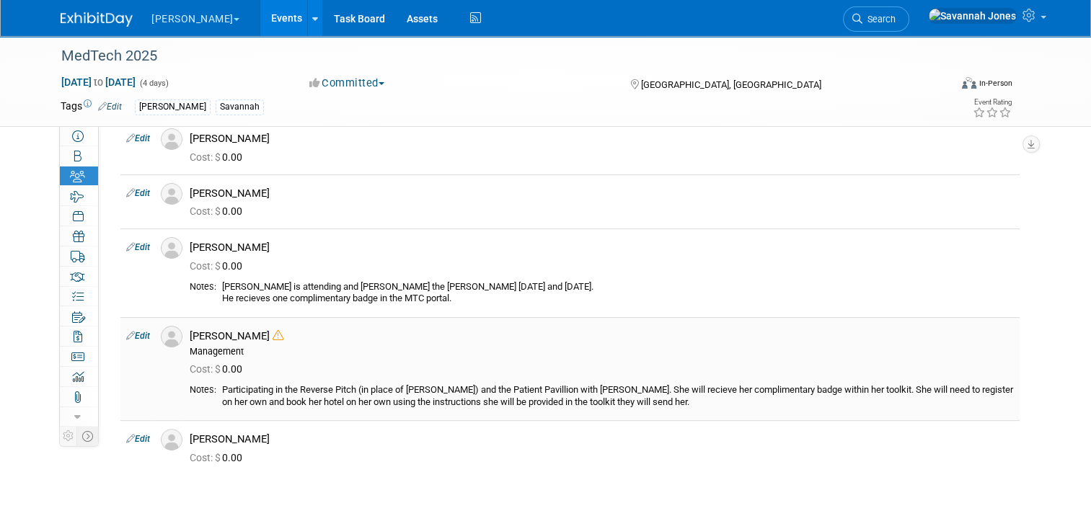
click at [126, 331] on link "Edit" at bounding box center [138, 336] width 24 height 10
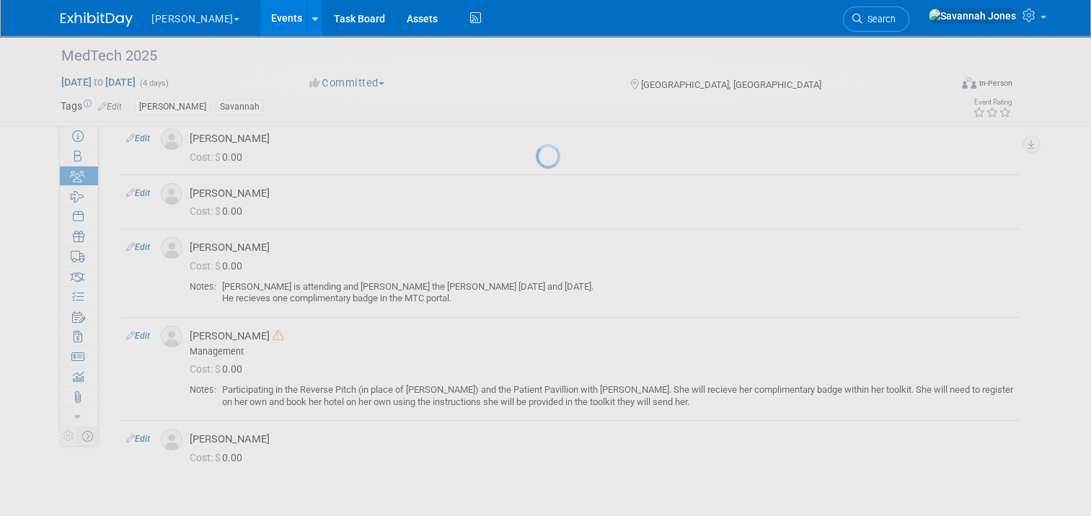
select select "07a02ab3-16bc-43ac-bff5-eb63c0aafc57"
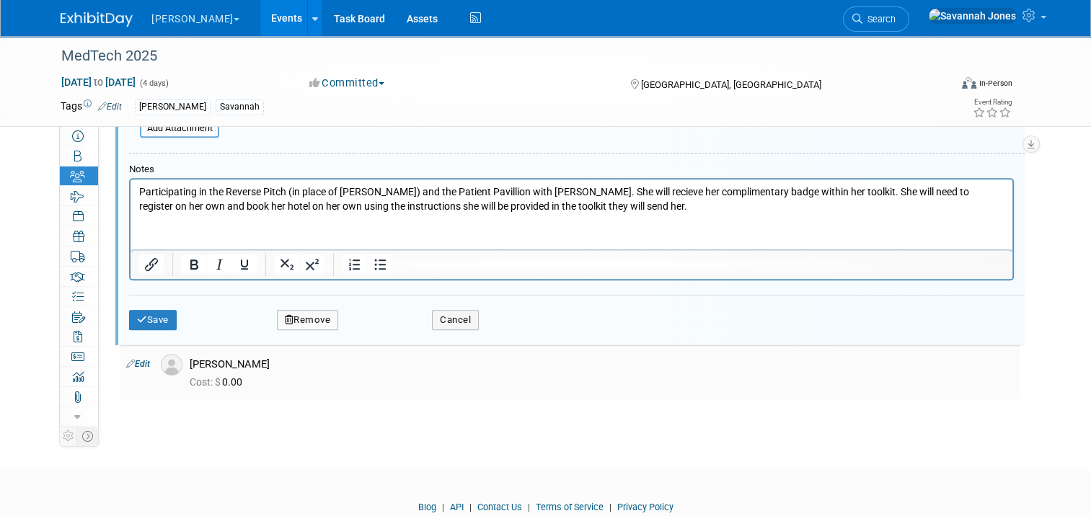
scroll to position [873, 0]
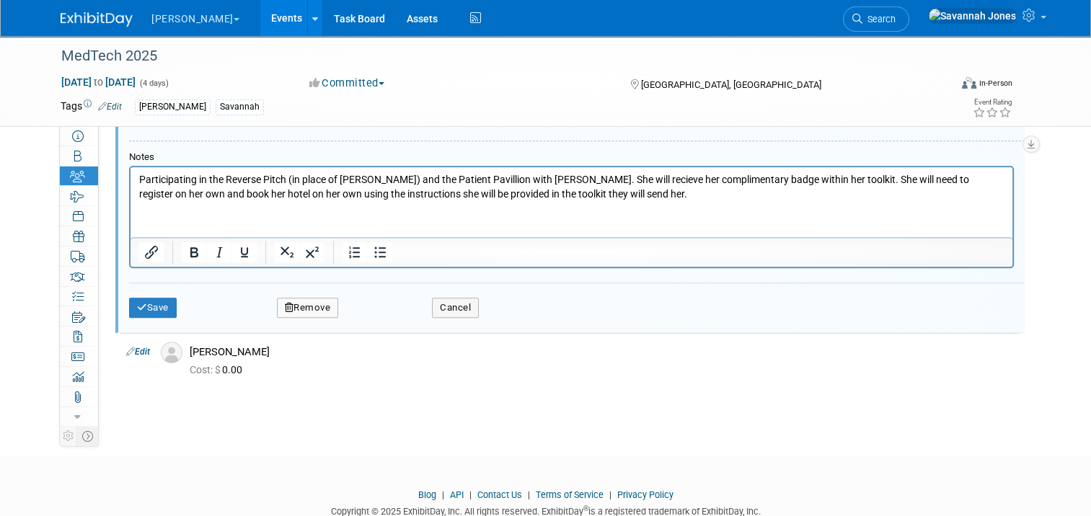
click at [553, 179] on p "Participating in the Reverse Pitch (in place of Mike G) and the Patient Pavilli…" at bounding box center [571, 186] width 865 height 28
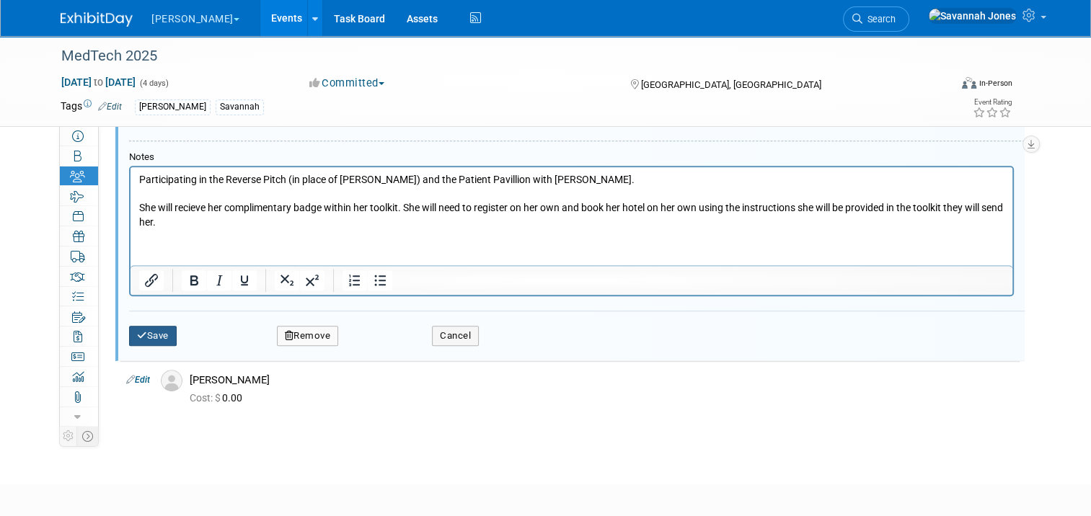
click at [137, 334] on icon "submit" at bounding box center [142, 335] width 10 height 9
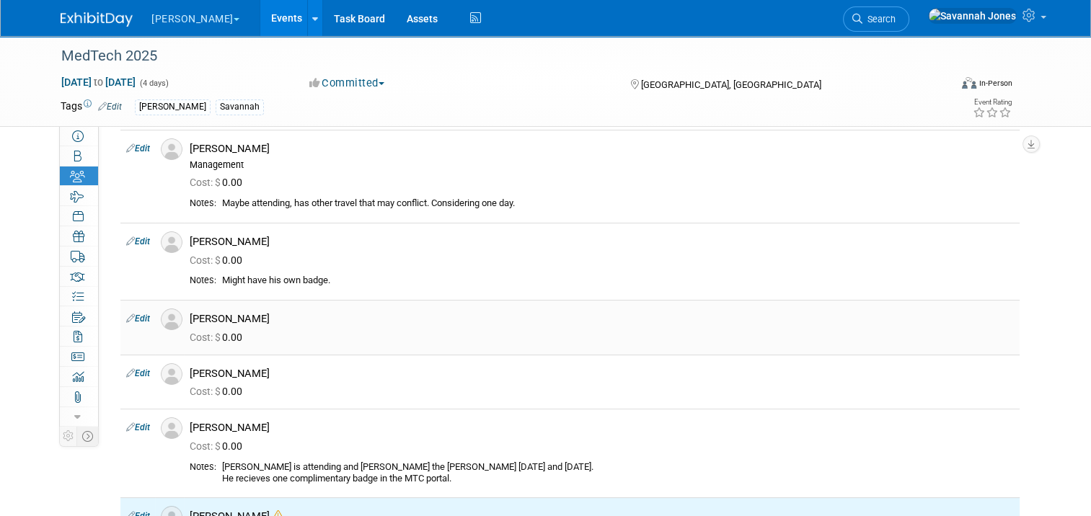
scroll to position [79, 0]
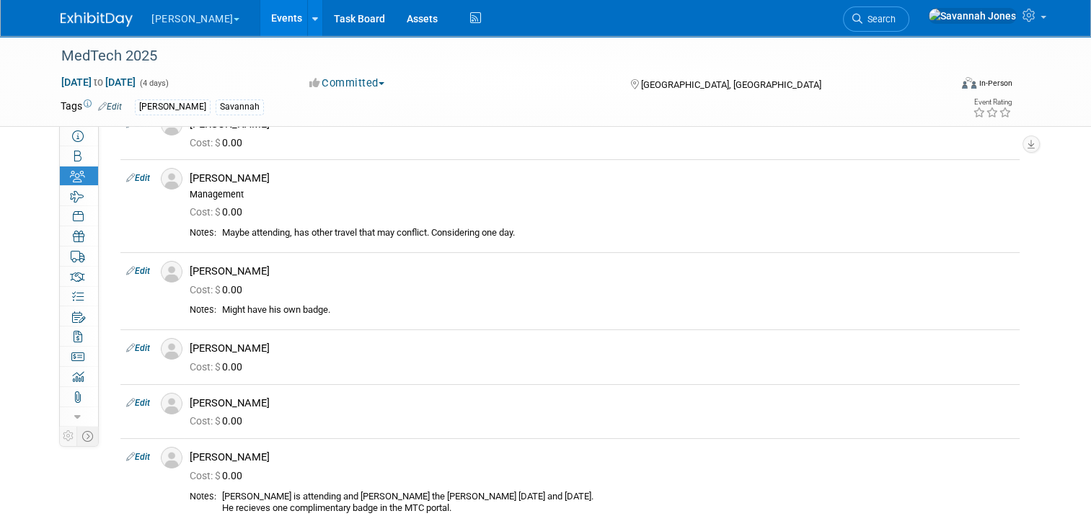
click at [130, 460] on link "Edit" at bounding box center [138, 457] width 24 height 10
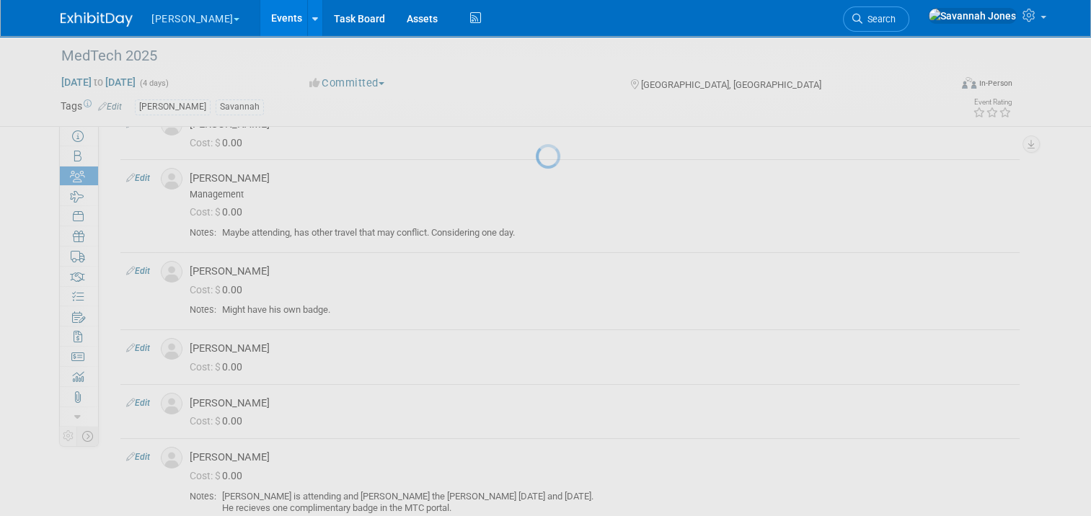
select select "036c7f1a-f166-4da5-bdb2-1acf3de7be33"
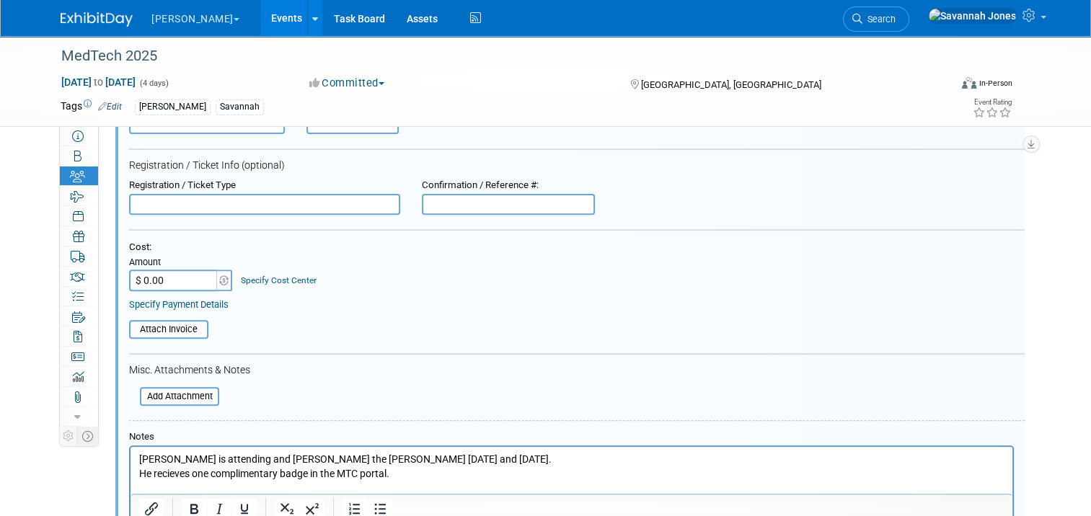
scroll to position [639, 0]
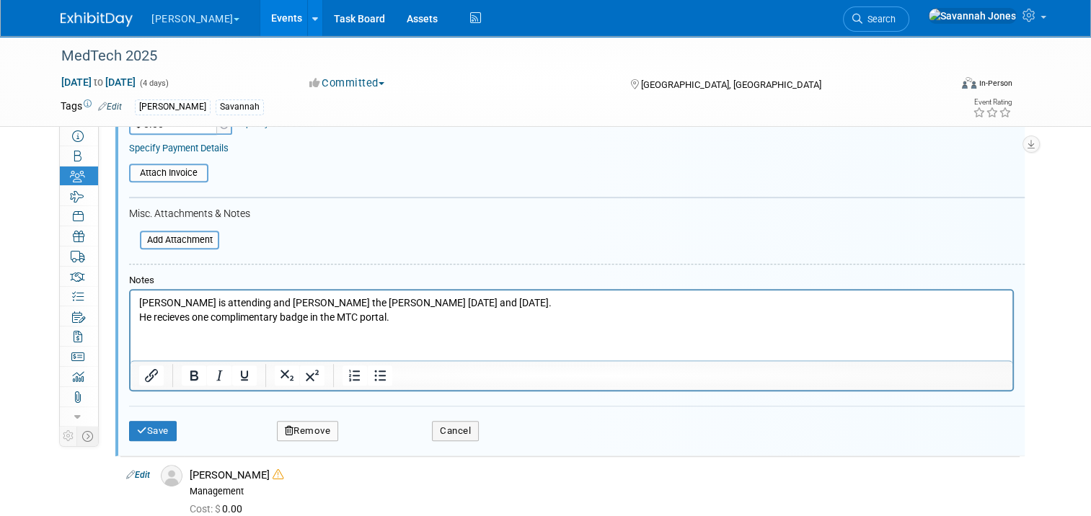
click at [315, 298] on p "Scott is attending and manning the booth on Monday and Tuesday. He recieves one…" at bounding box center [571, 310] width 865 height 28
click at [162, 425] on button "Save" at bounding box center [153, 431] width 48 height 20
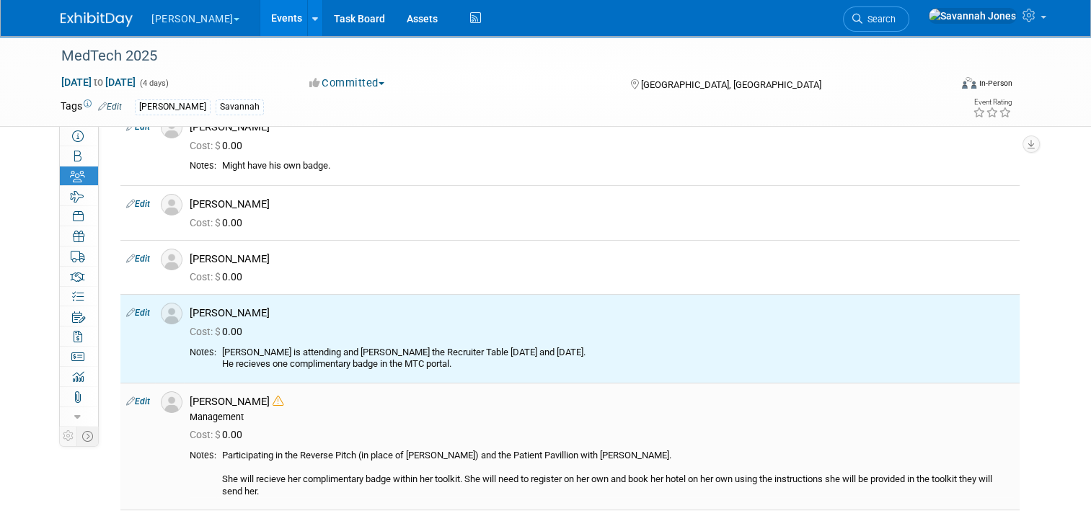
scroll to position [295, 0]
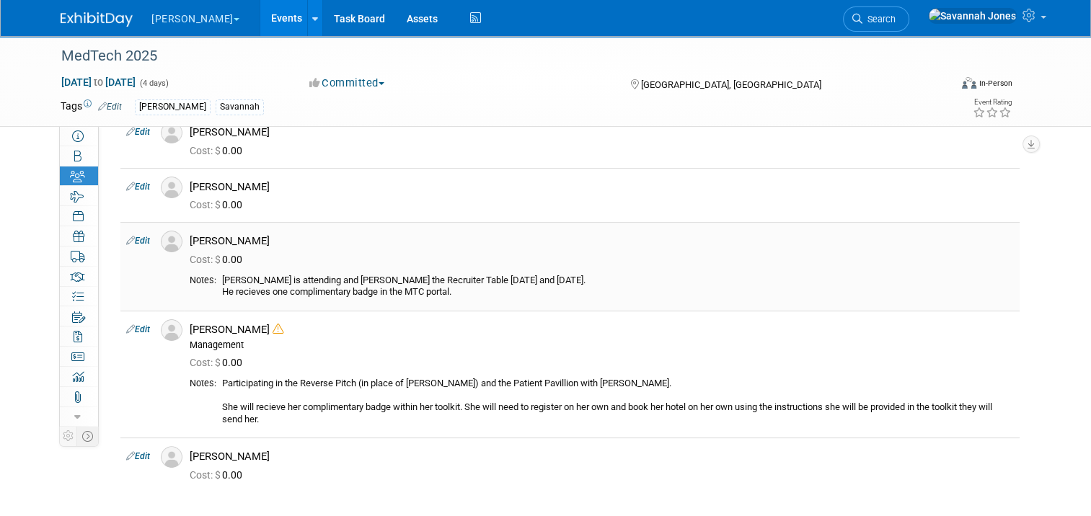
click at [135, 239] on link "Edit" at bounding box center [138, 241] width 24 height 10
select select "036c7f1a-f166-4da5-bdb2-1acf3de7be33"
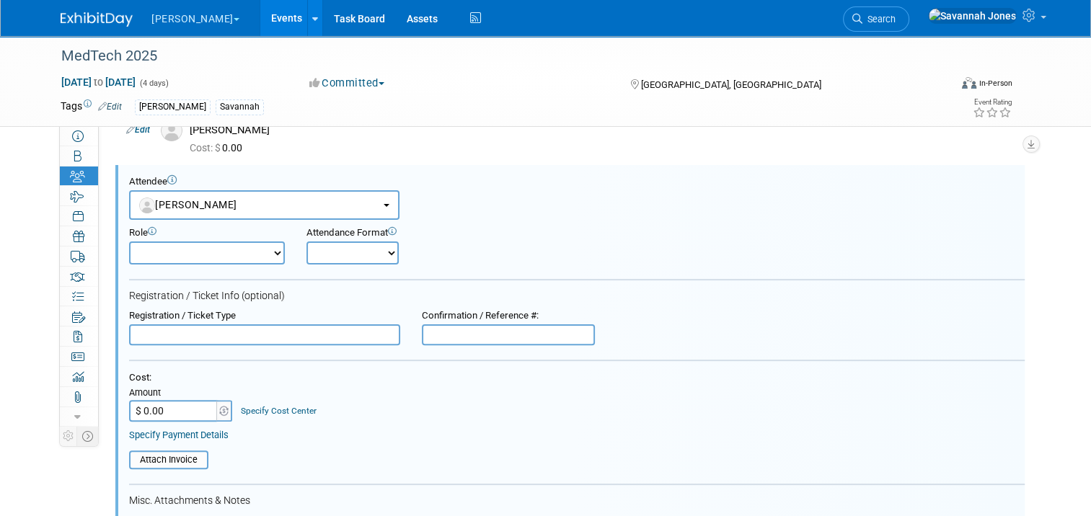
scroll to position [676, 0]
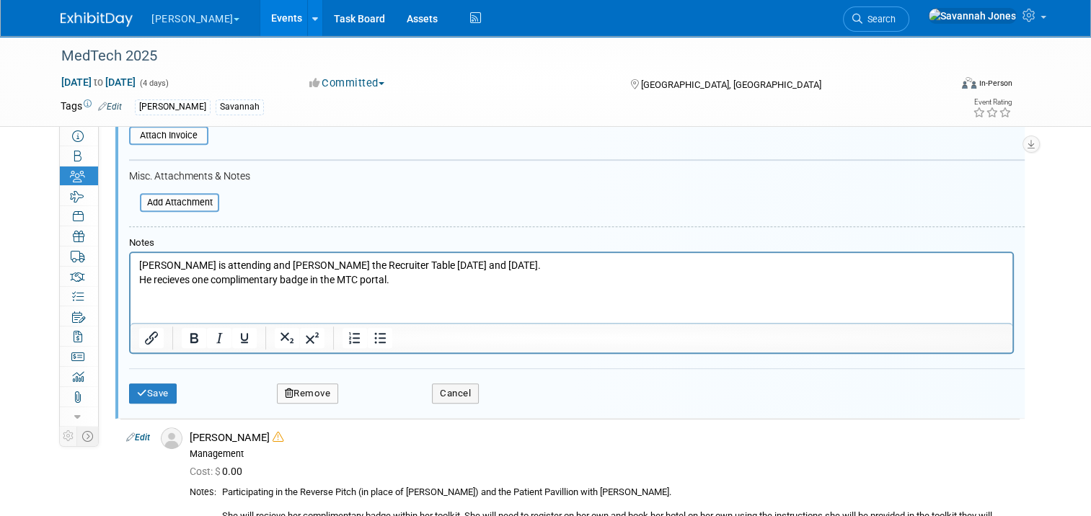
click at [502, 260] on p "Scott is attending and manning the Recruiter Table on Monday and Tuesday. He re…" at bounding box center [571, 273] width 865 height 28
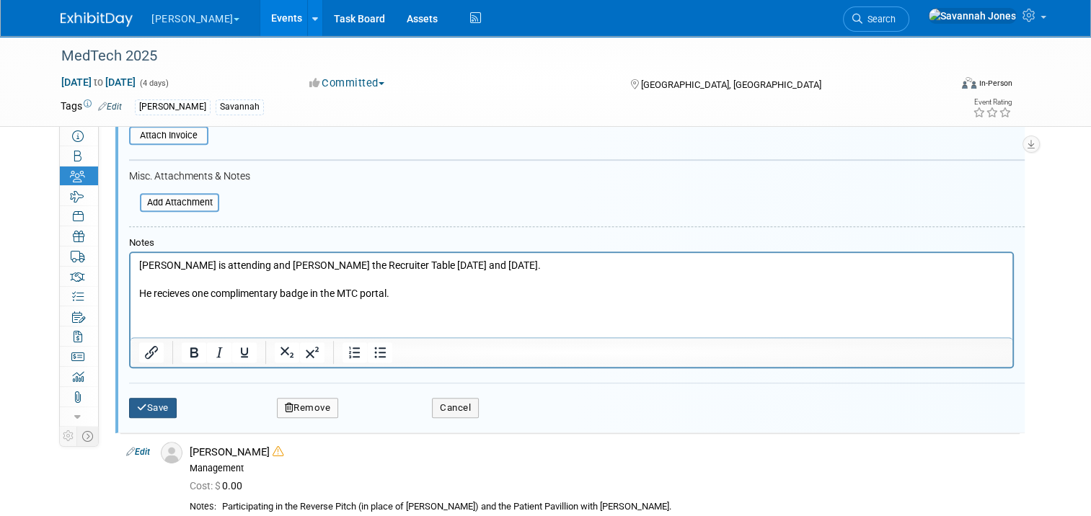
click at [156, 415] on button "Save" at bounding box center [153, 408] width 48 height 20
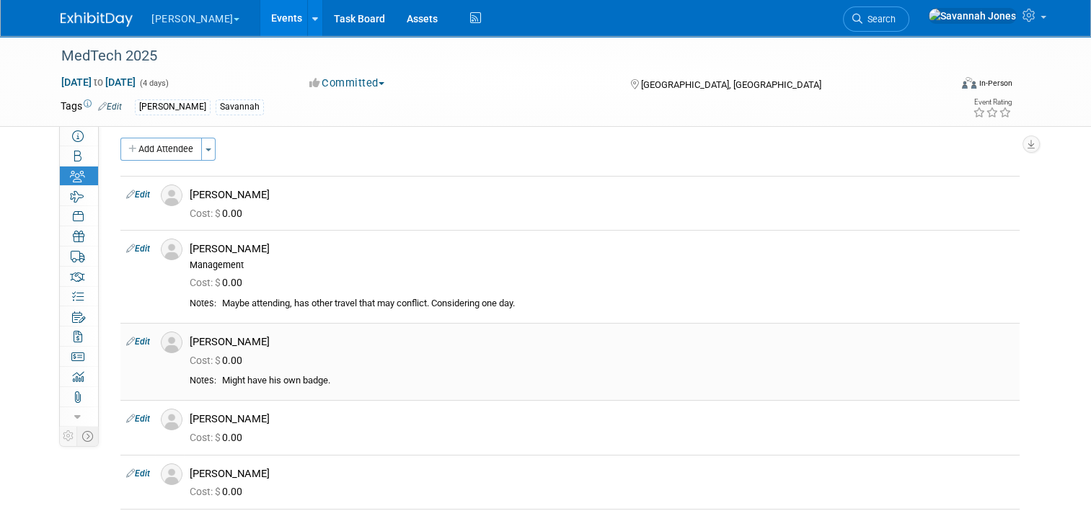
scroll to position [0, 0]
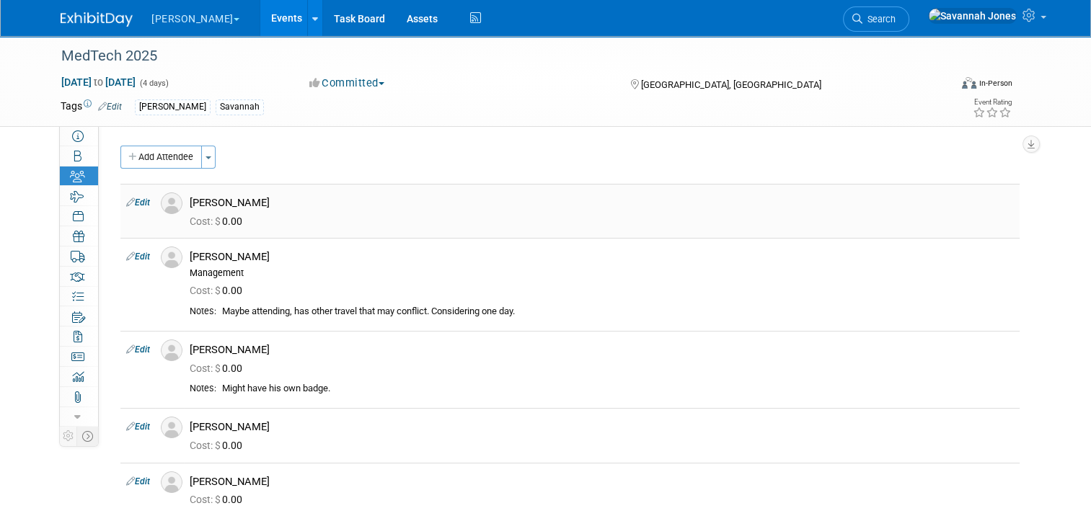
click at [133, 202] on link "Edit" at bounding box center [138, 203] width 24 height 10
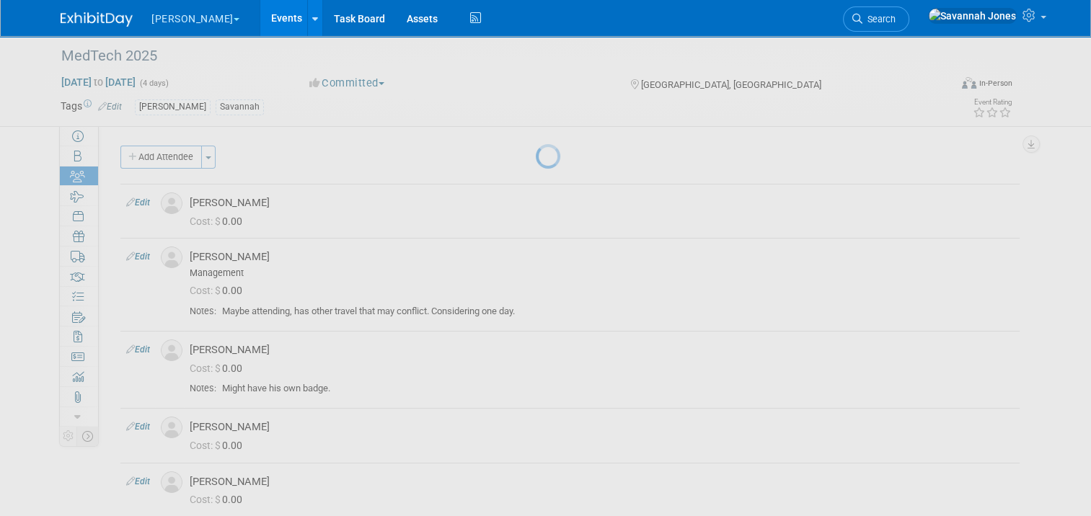
select select "0b976b29-55fc-44b5-a983-80b55100f26b"
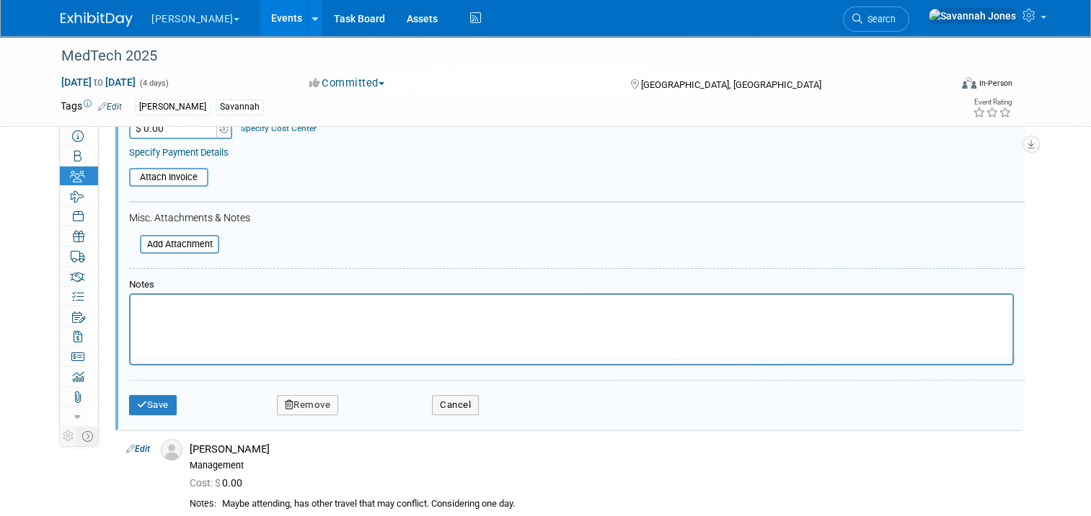
scroll to position [308, 0]
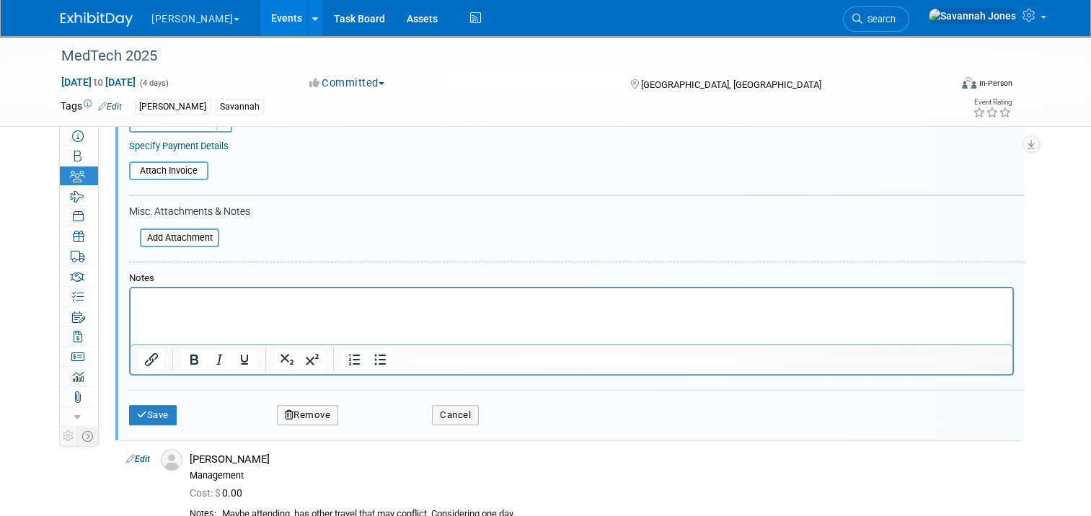
click at [263, 309] on html at bounding box center [572, 298] width 882 height 20
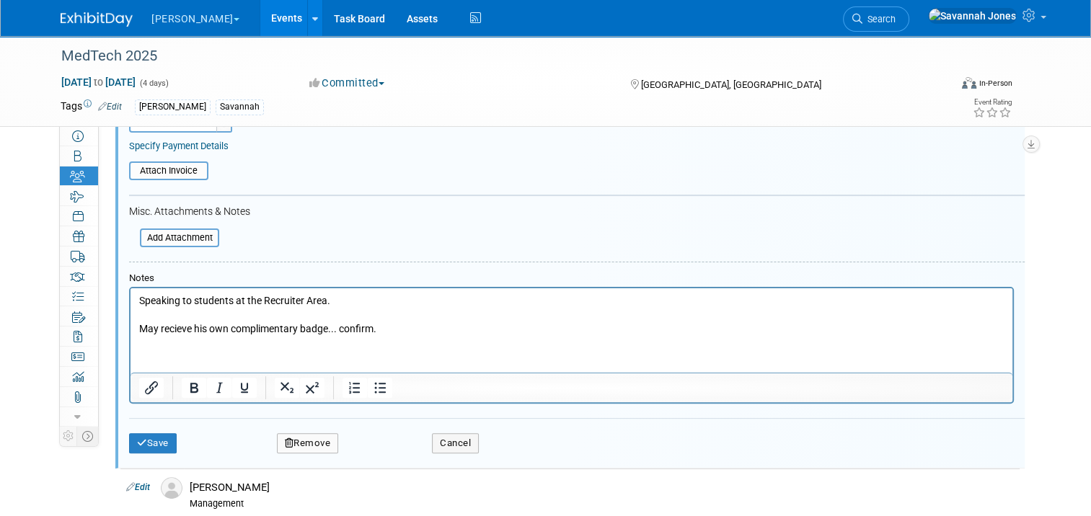
click at [138, 446] on button "Save" at bounding box center [153, 443] width 48 height 20
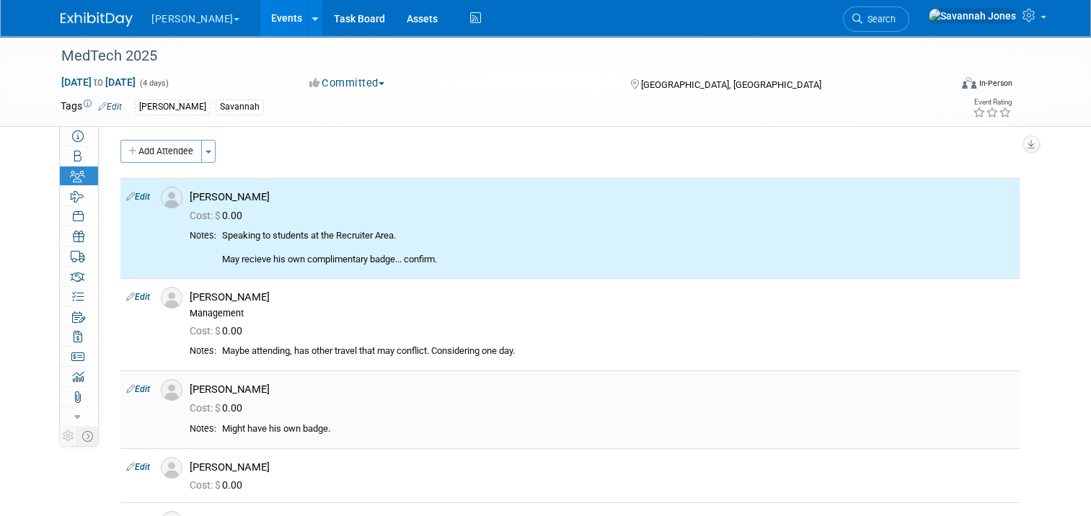
scroll to position [0, 0]
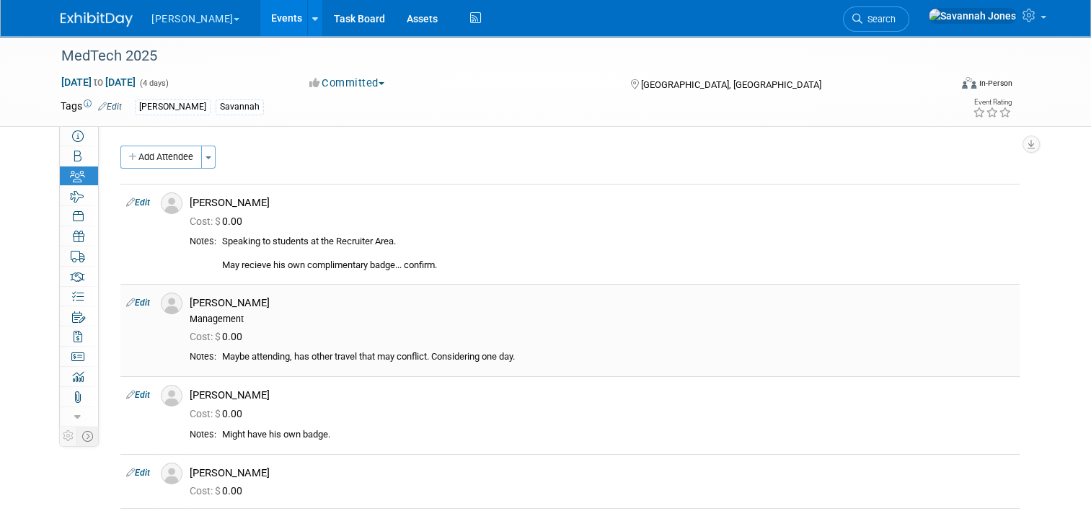
click at [134, 298] on link "Edit" at bounding box center [138, 303] width 24 height 10
select select "75019059-181d-4049-844e-6202a0ee20f6"
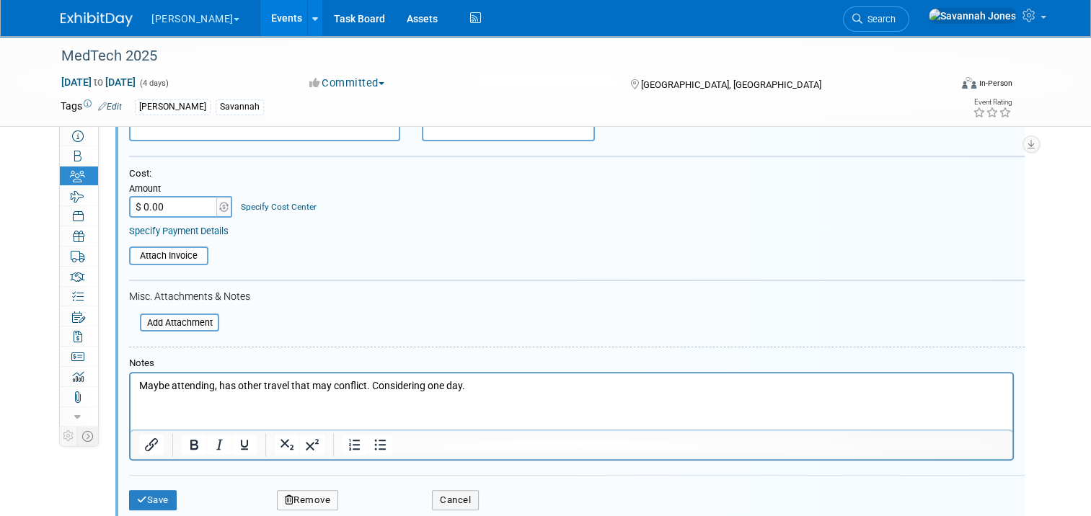
scroll to position [480, 0]
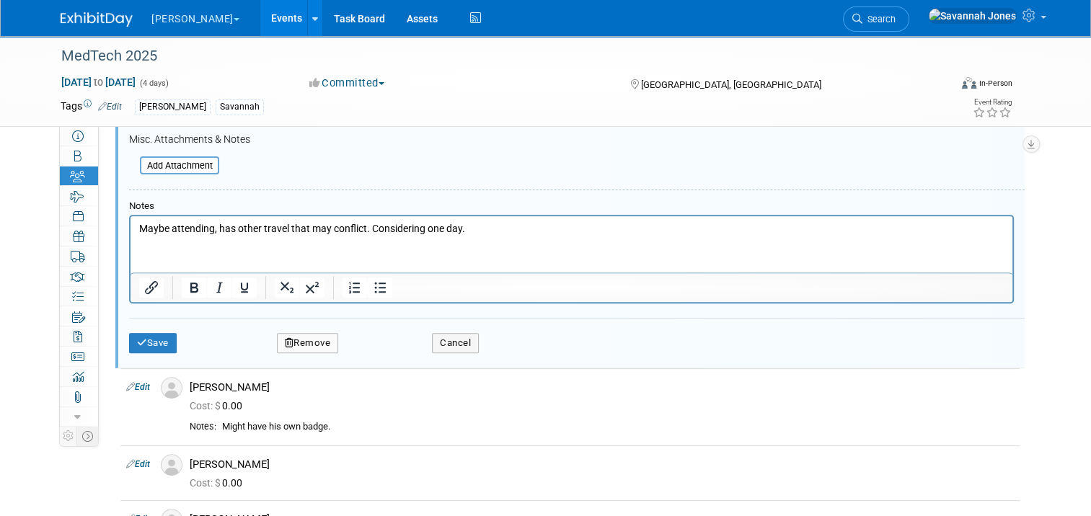
click at [492, 230] on p "Maybe attending, has other travel that may conflict. Considering one day." at bounding box center [571, 229] width 865 height 14
click at [160, 336] on button "Save" at bounding box center [153, 343] width 48 height 20
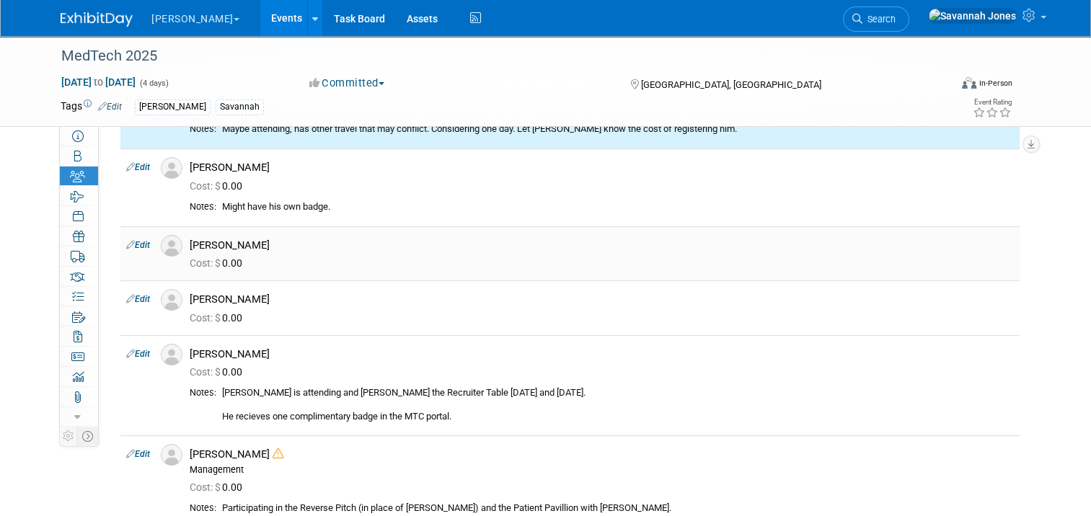
scroll to position [120, 0]
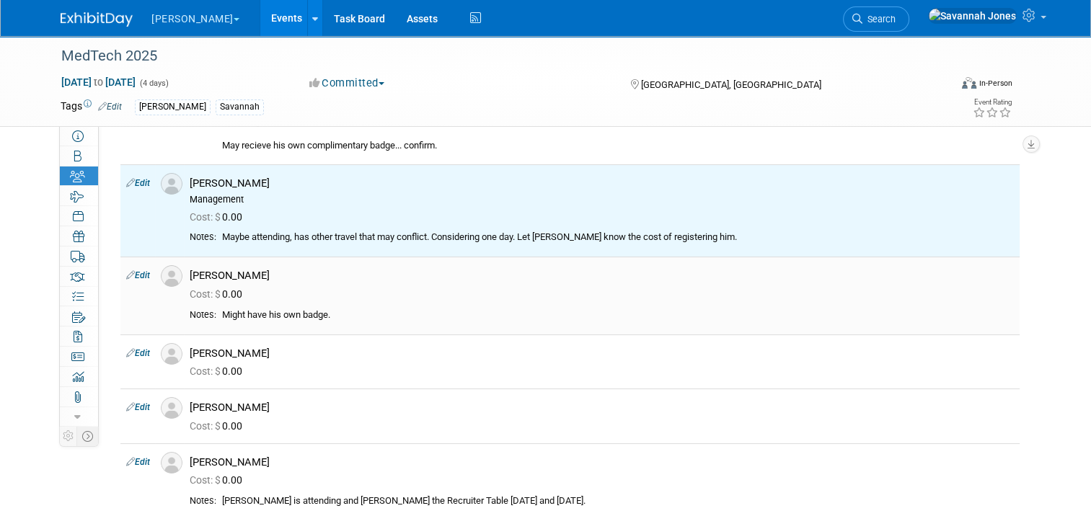
click at [136, 275] on link "Edit" at bounding box center [138, 275] width 24 height 10
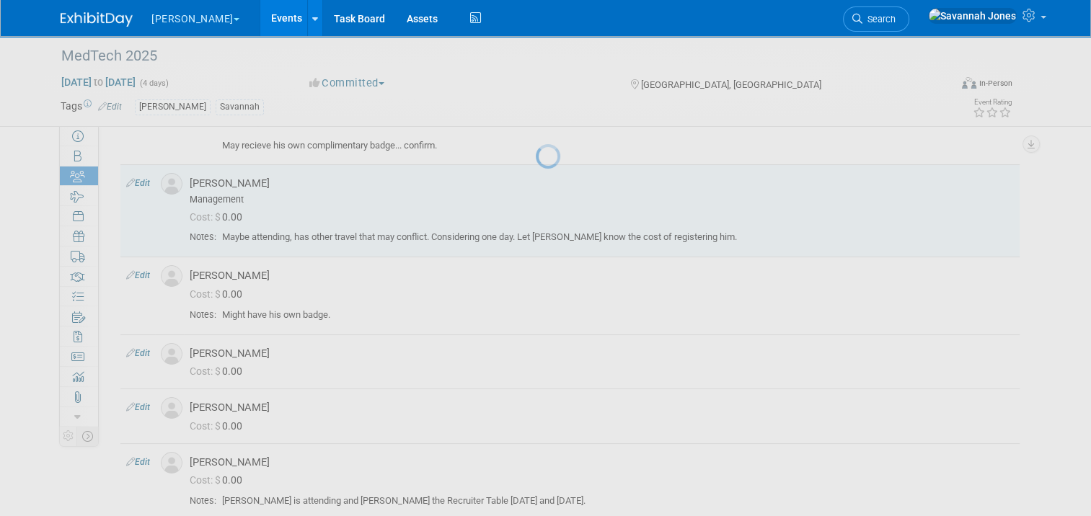
select select "9dcf0870-4cb5-4cad-9482-344722ab0bc3"
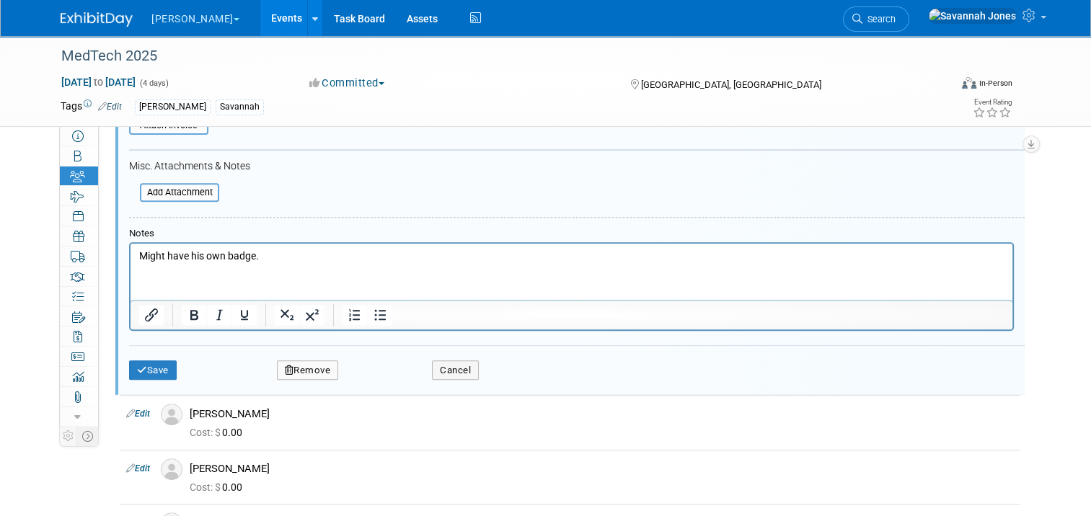
scroll to position [571, 0]
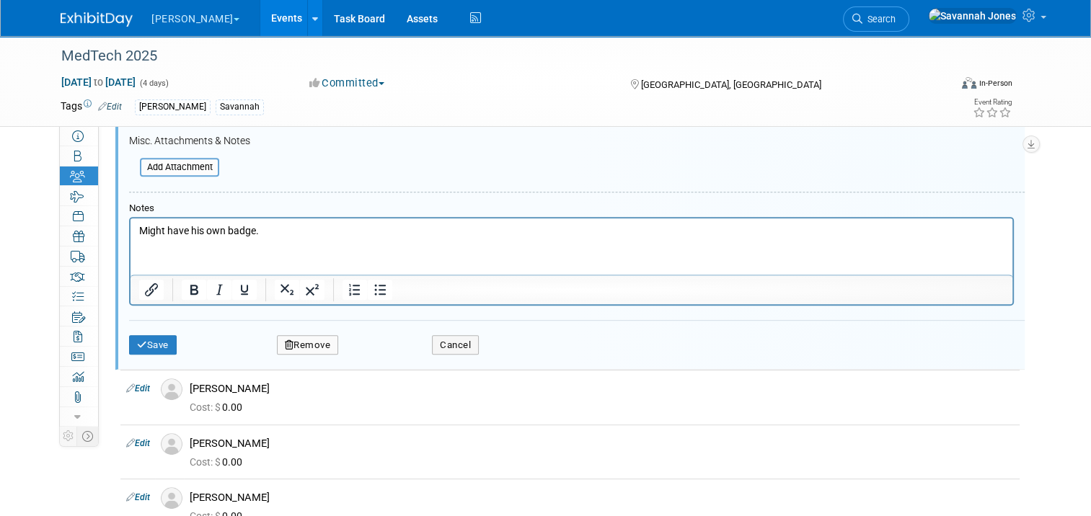
click at [355, 235] on p "Might have his own badge." at bounding box center [571, 231] width 865 height 14
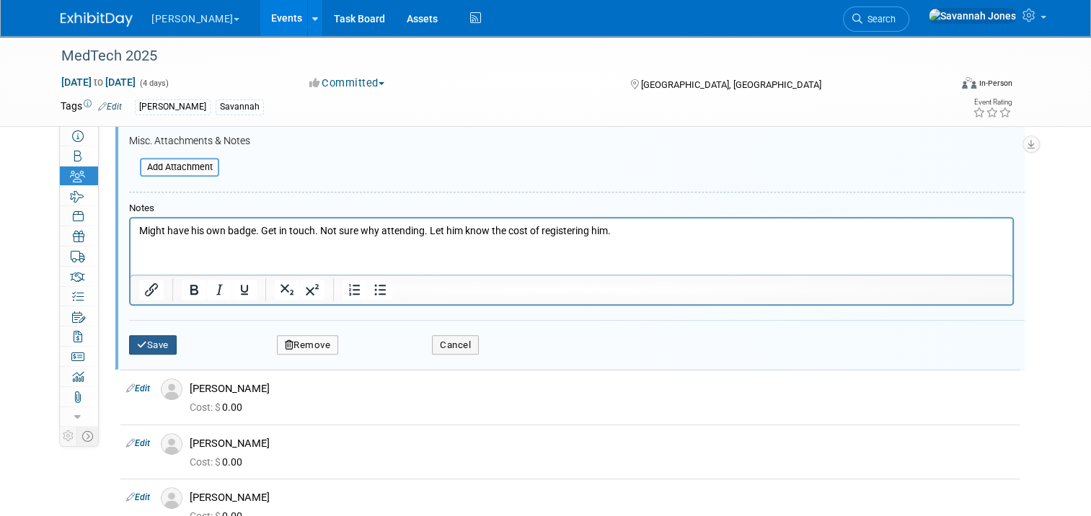
click at [149, 337] on button "Save" at bounding box center [153, 345] width 48 height 20
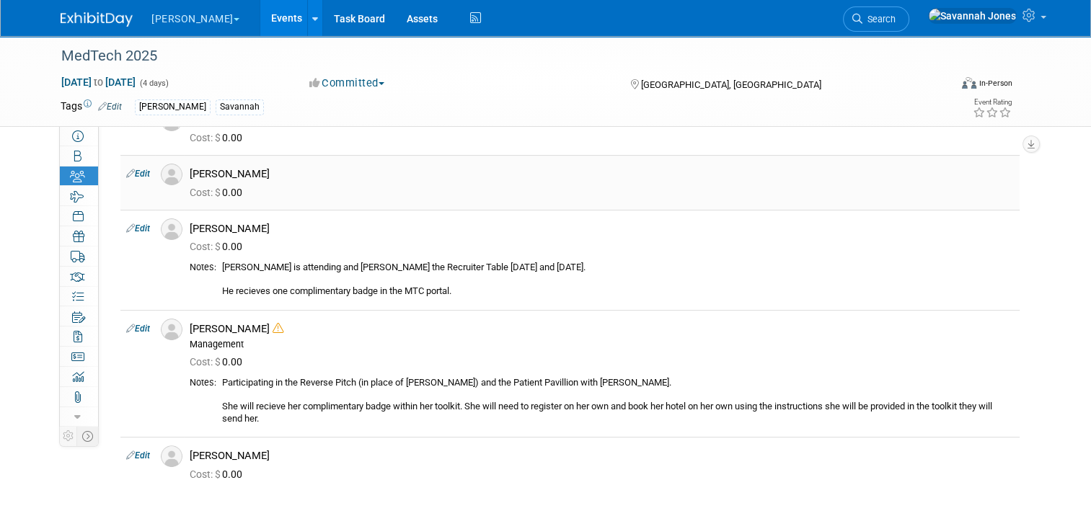
scroll to position [281, 0]
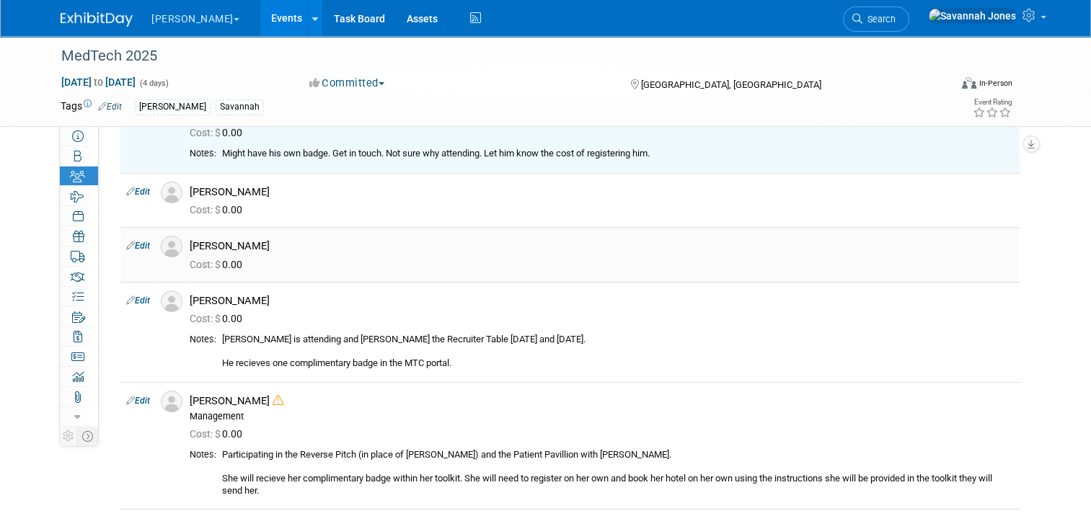
click at [128, 249] on link "Edit" at bounding box center [138, 246] width 24 height 10
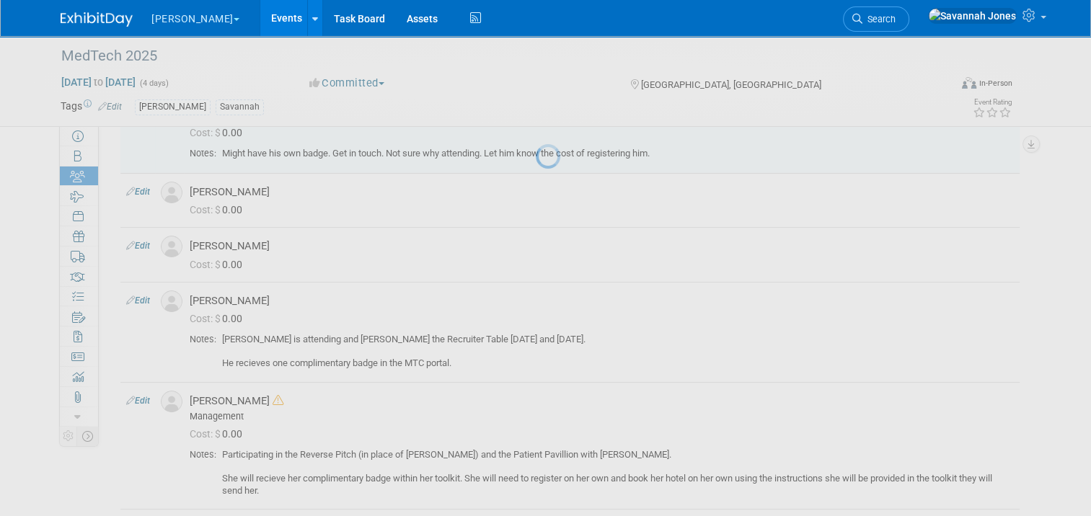
select select "a32c9014-dea4-4819-8f60-a21935da85cd"
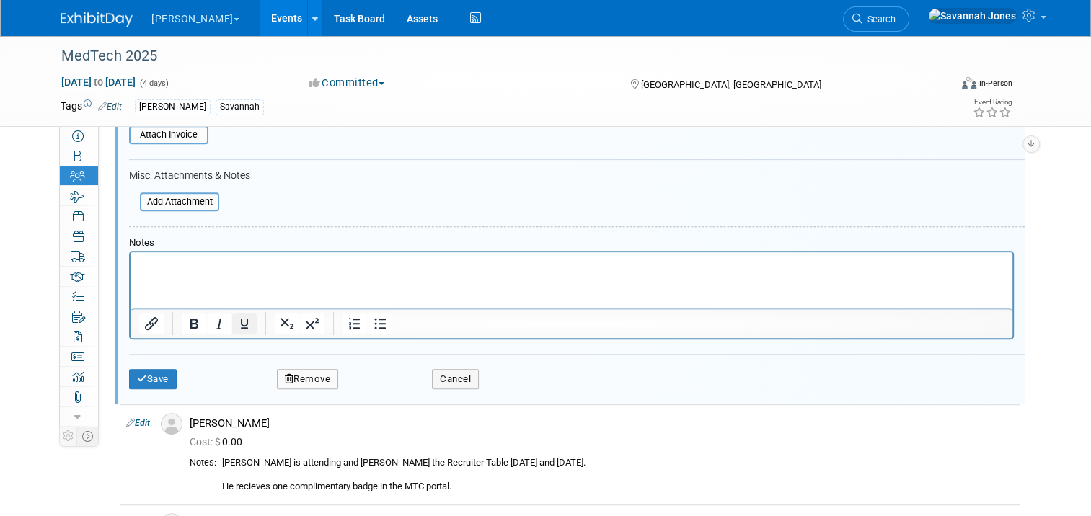
scroll to position [704, 0]
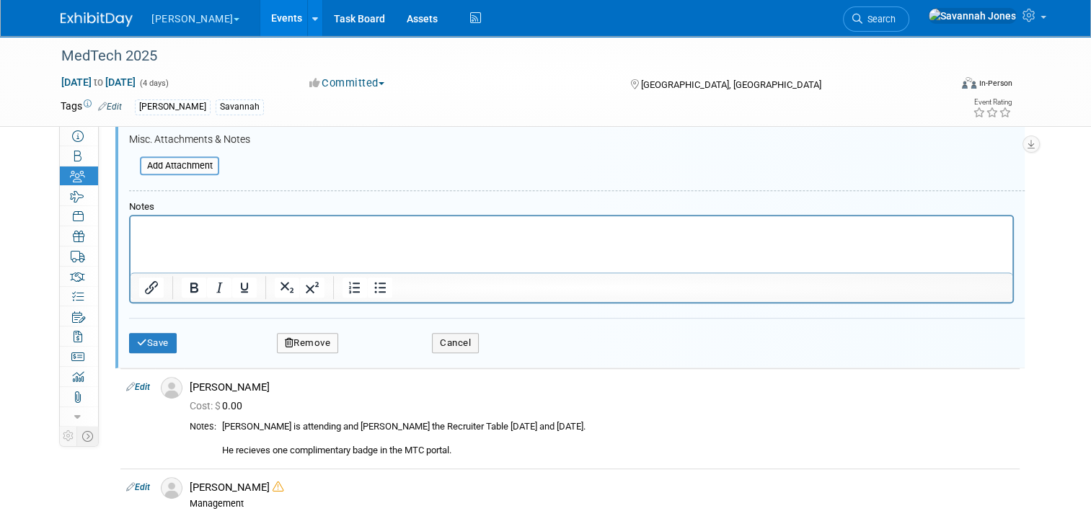
click at [256, 236] on html at bounding box center [572, 226] width 882 height 20
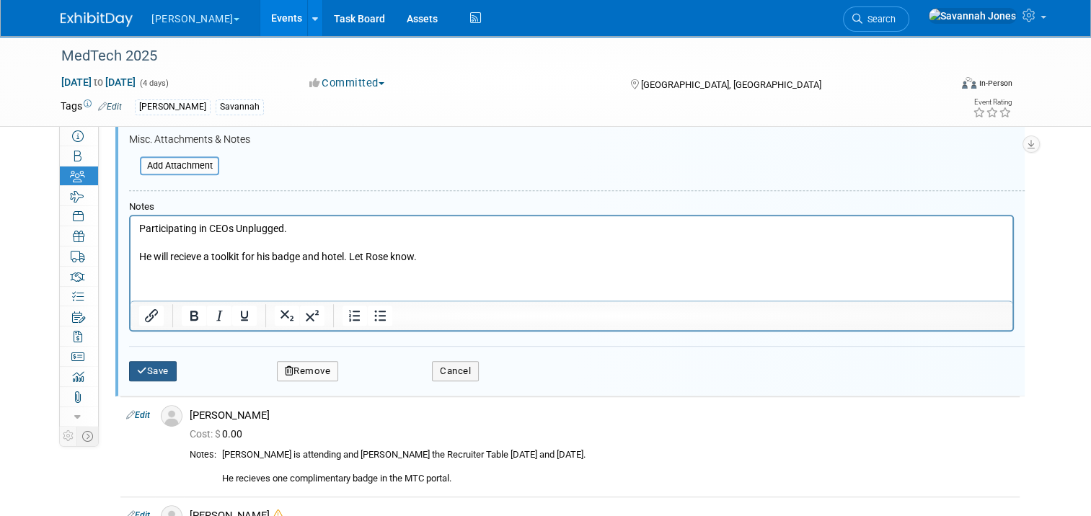
click at [151, 365] on button "Save" at bounding box center [153, 371] width 48 height 20
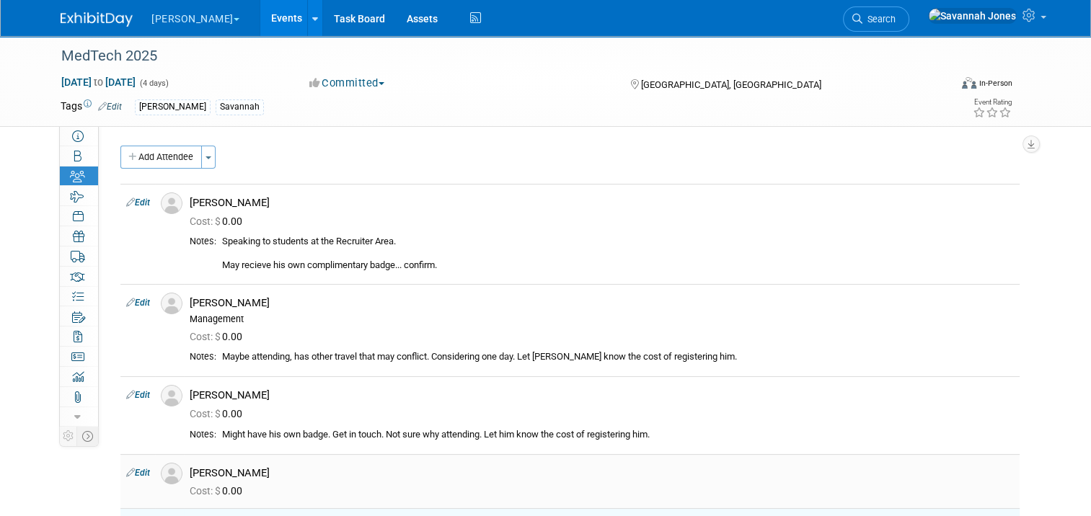
scroll to position [72, 0]
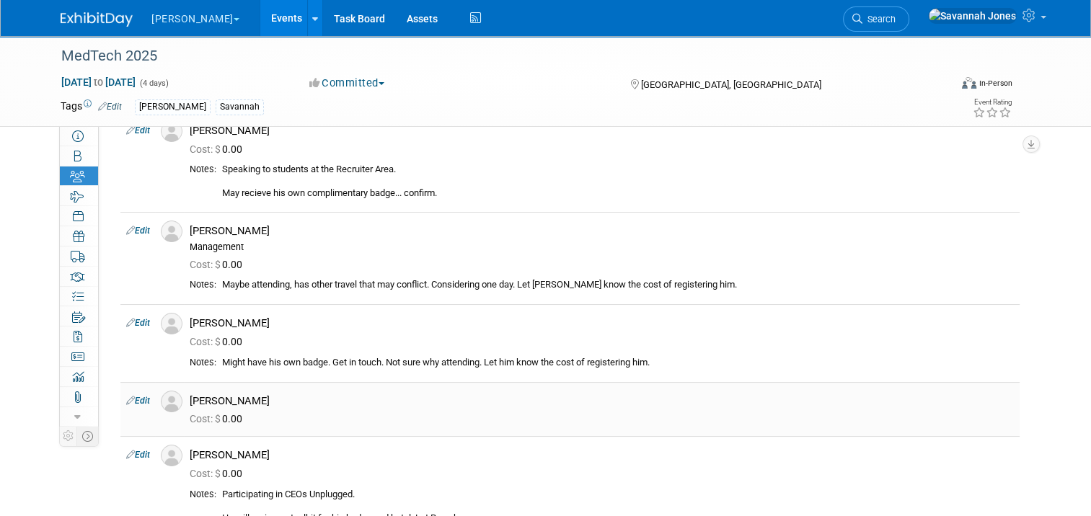
click at [131, 397] on link "Edit" at bounding box center [138, 401] width 24 height 10
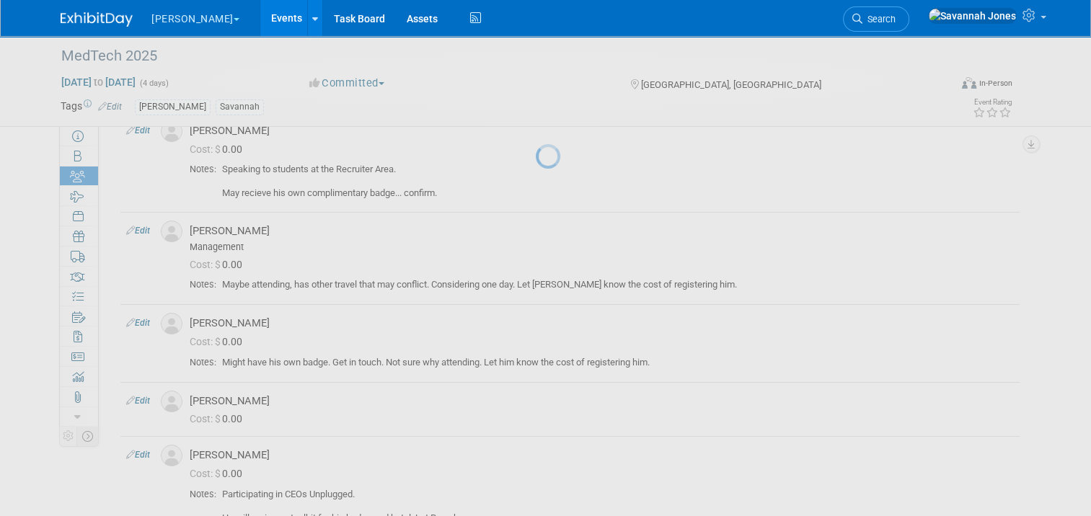
select select "43138f8b-ddf8-4d97-ae4c-095ad8635391"
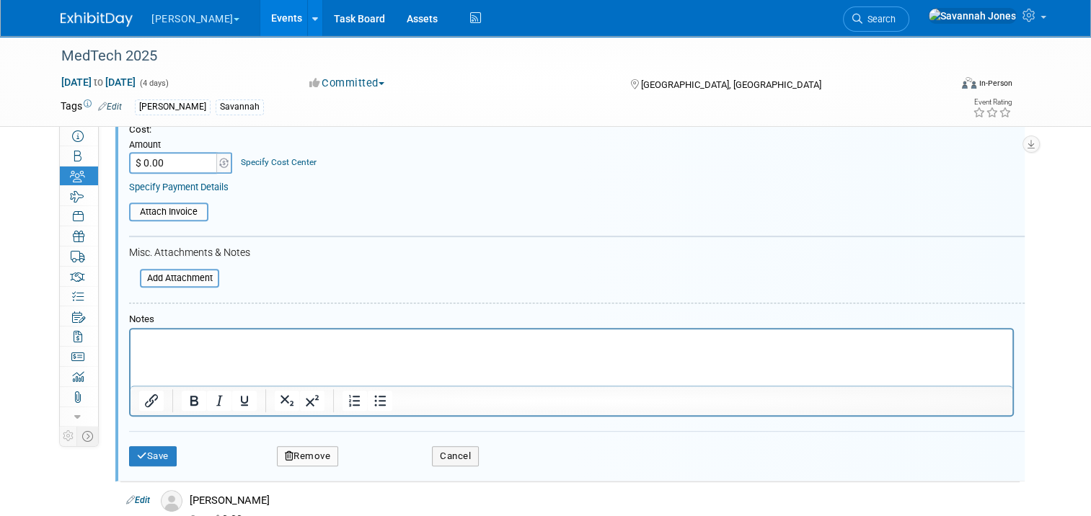
scroll to position [607, 0]
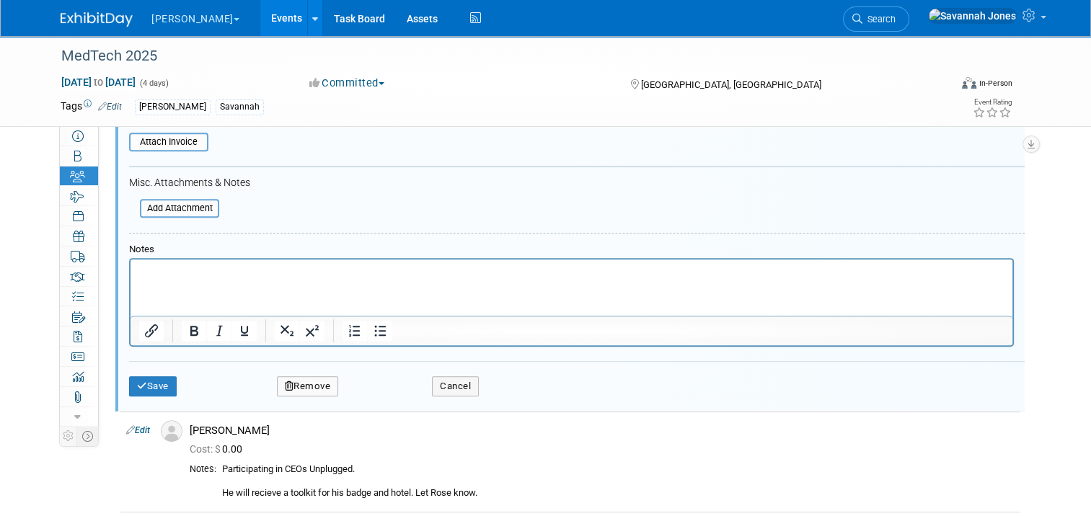
click at [248, 244] on div "Notes" at bounding box center [571, 250] width 885 height 12
click at [265, 279] on p "Rich Text Area. Press ALT-0 for help." at bounding box center [571, 272] width 865 height 14
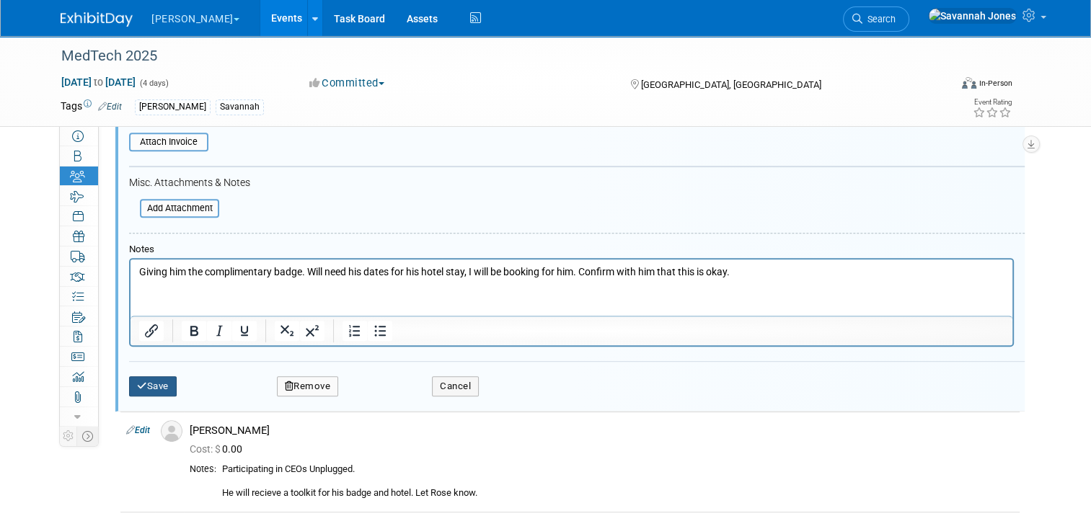
click at [165, 384] on button "Save" at bounding box center [153, 386] width 48 height 20
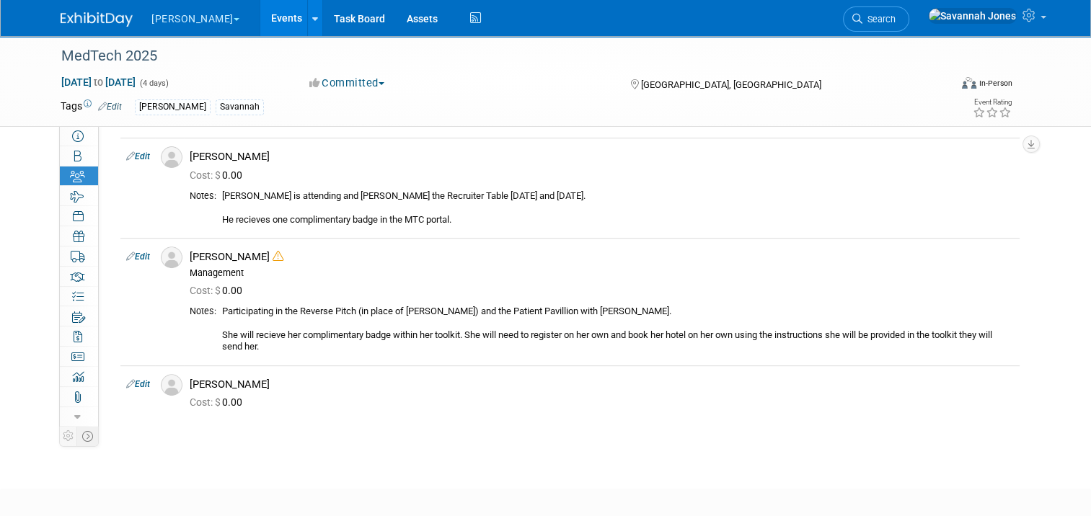
scroll to position [566, 0]
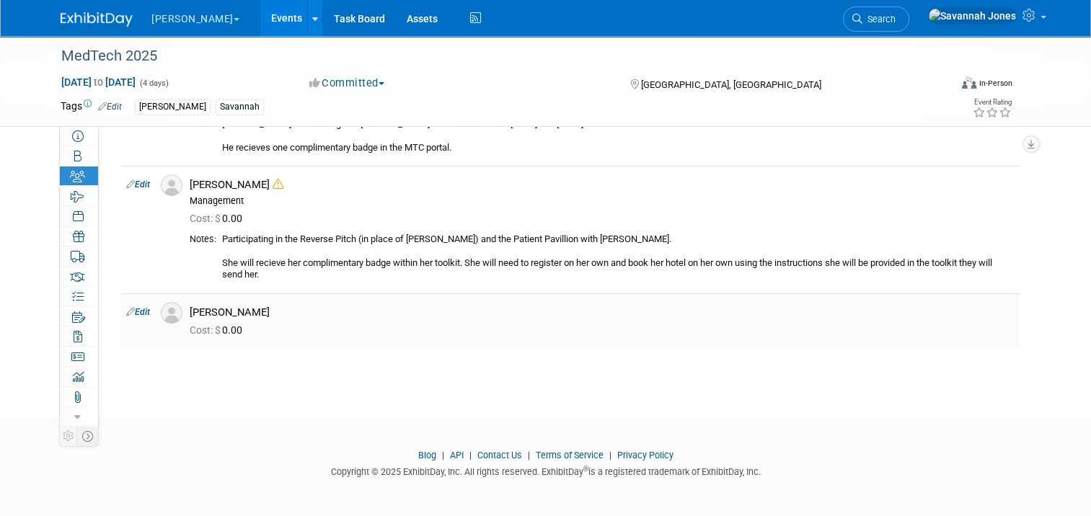
click at [138, 293] on td "Edit" at bounding box center [137, 320] width 35 height 54
click at [139, 311] on link "Edit" at bounding box center [138, 312] width 24 height 10
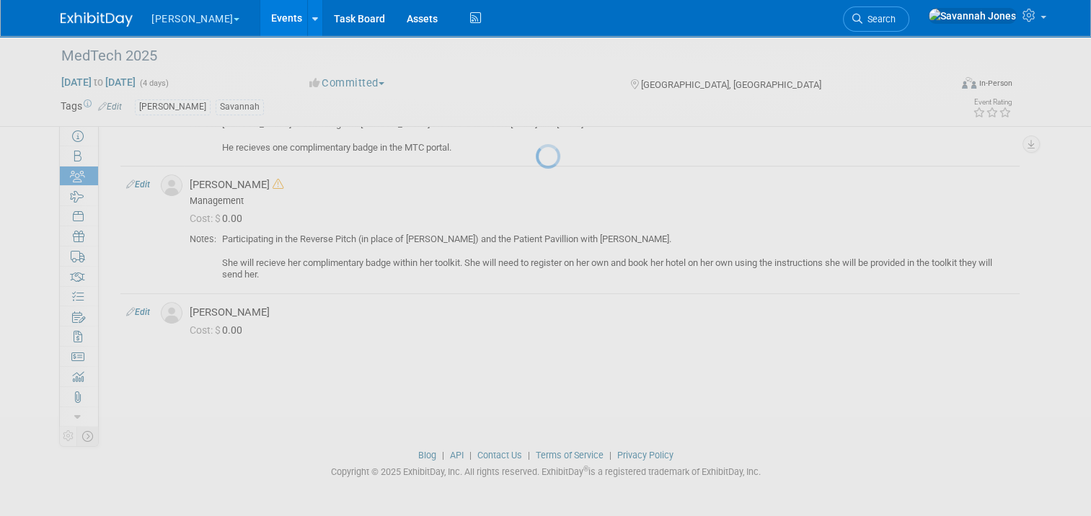
select select "8f3b80d7-67ae-4c12-94f1-b80208bc7b14"
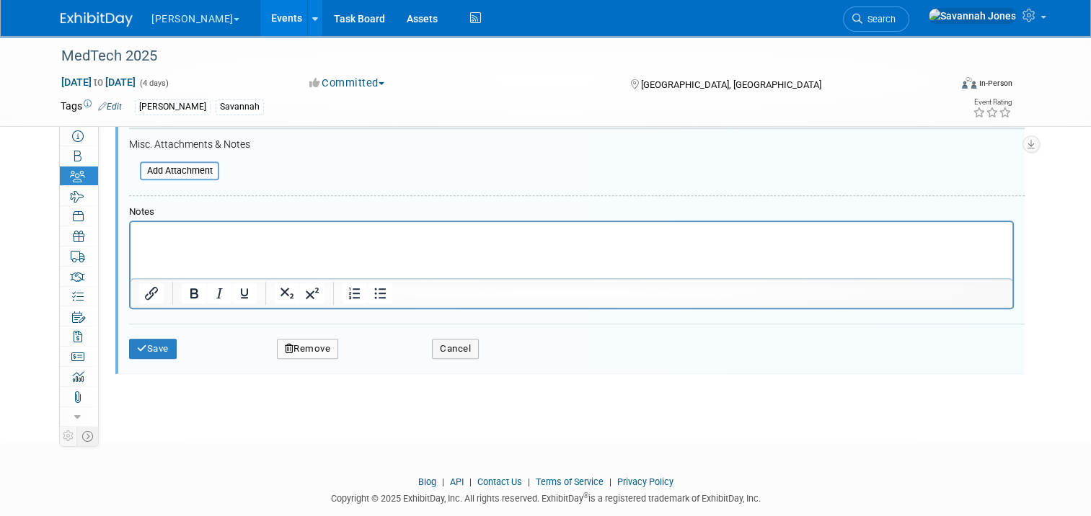
scroll to position [1076, 0]
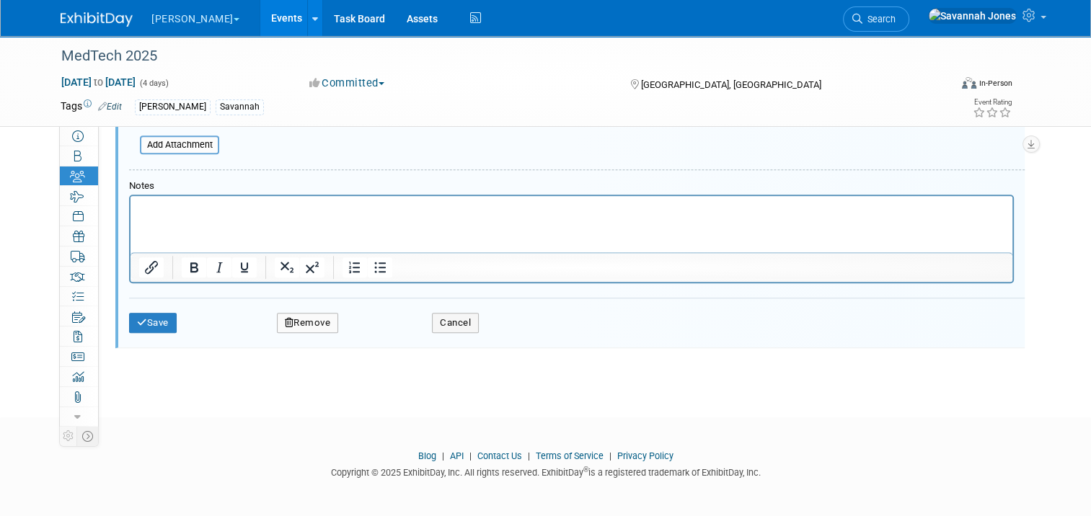
click at [246, 216] on html at bounding box center [572, 205] width 882 height 20
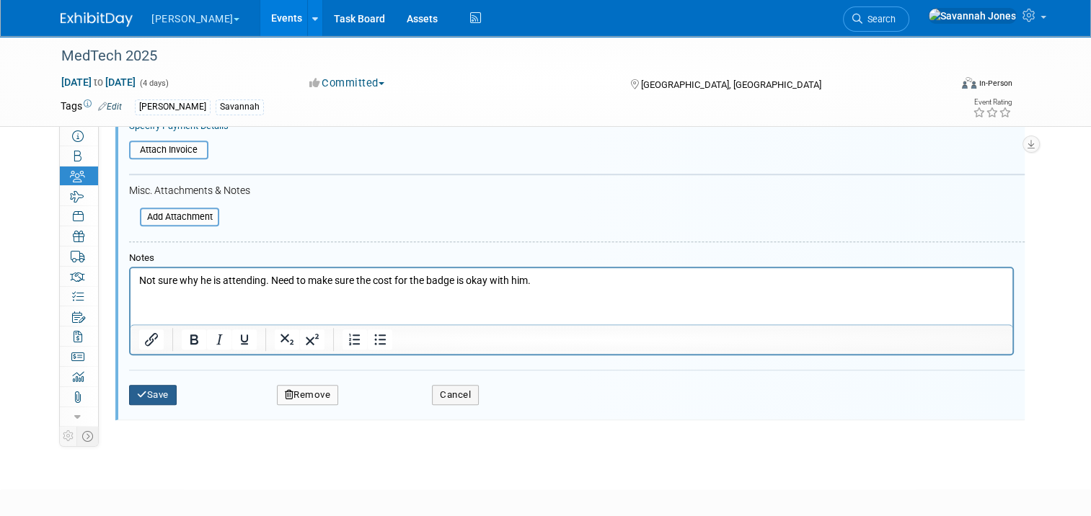
click at [129, 386] on button "Save" at bounding box center [153, 395] width 48 height 20
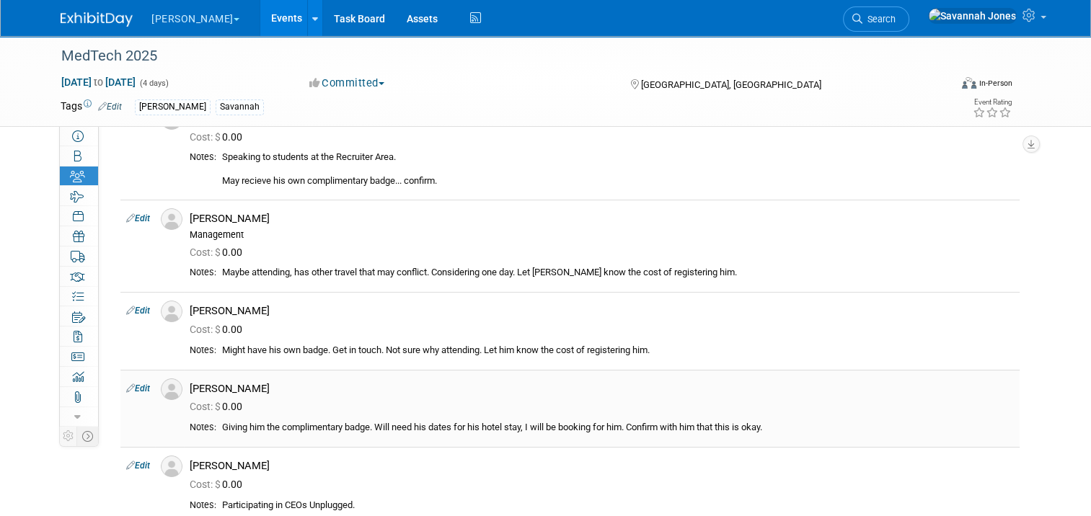
scroll to position [12, 0]
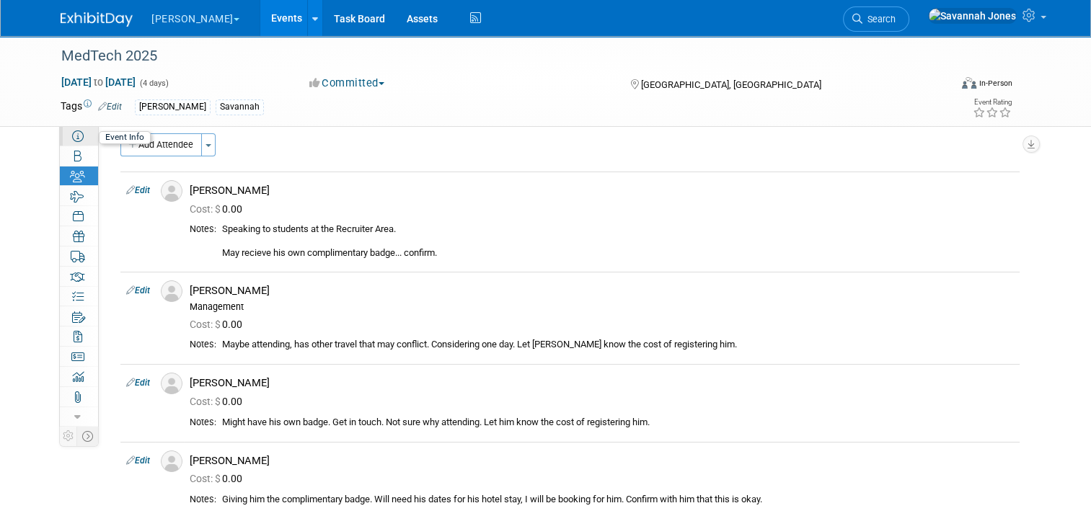
click at [60, 136] on link "Event Information" at bounding box center [79, 135] width 38 height 19
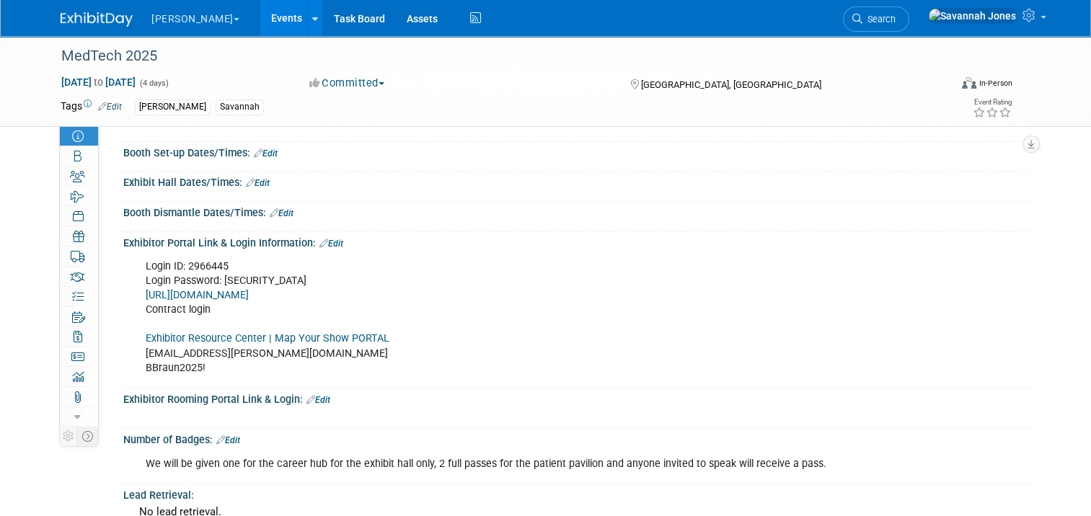
scroll to position [216, 0]
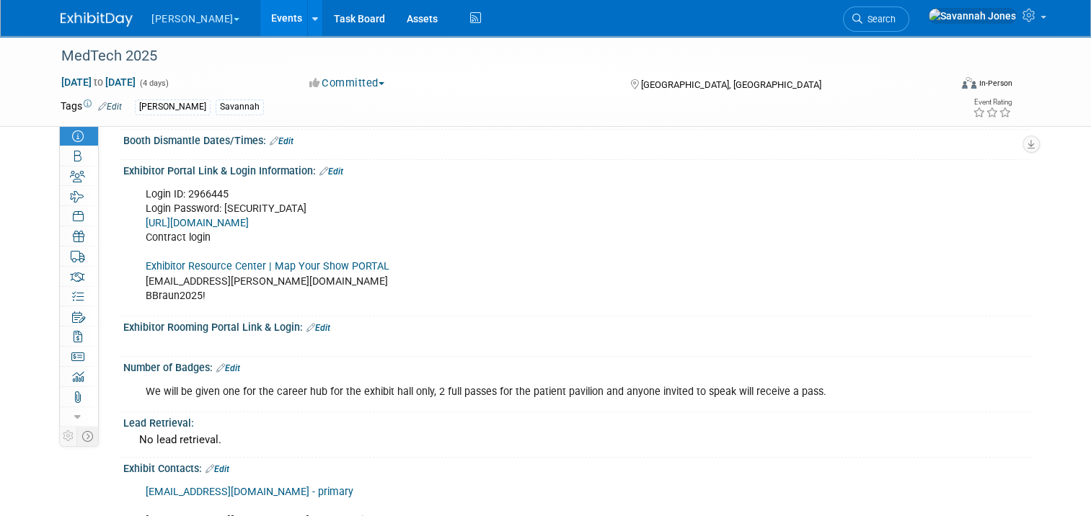
click at [249, 259] on div "Login ID: 2966445 Login Password: 7Hfv34hr https://medtech25.exh.mapyourshow.co…" at bounding box center [497, 245] width 722 height 131
click at [252, 268] on link "Exhibitor Resource Center | Map Your Show PORTAL" at bounding box center [268, 266] width 244 height 12
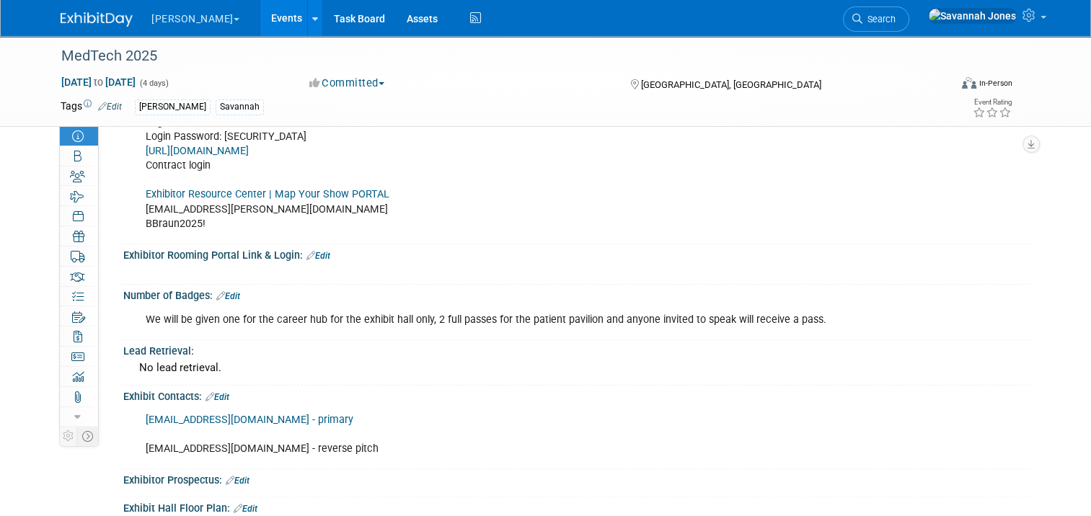
click at [310, 251] on link "Edit" at bounding box center [318, 256] width 24 height 10
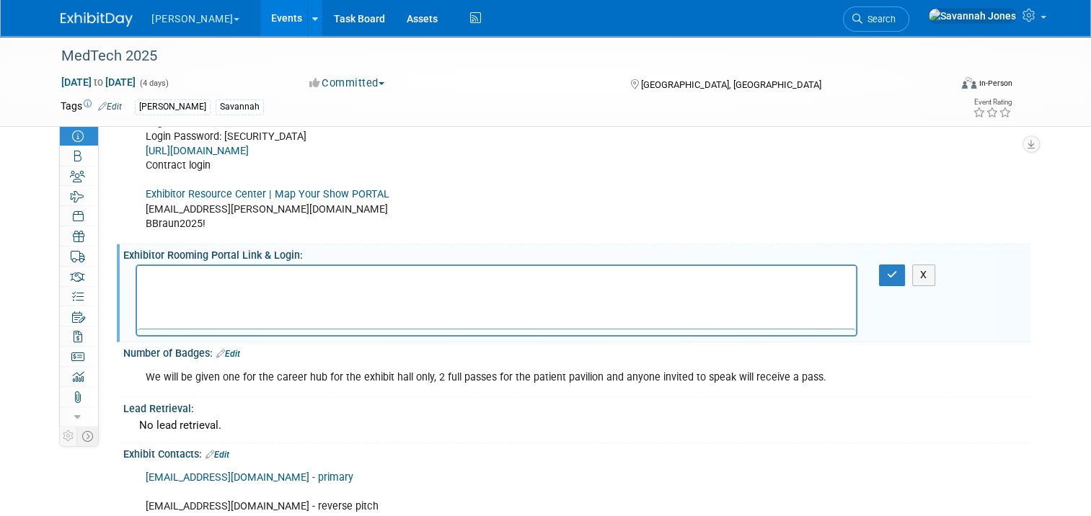
scroll to position [0, 0]
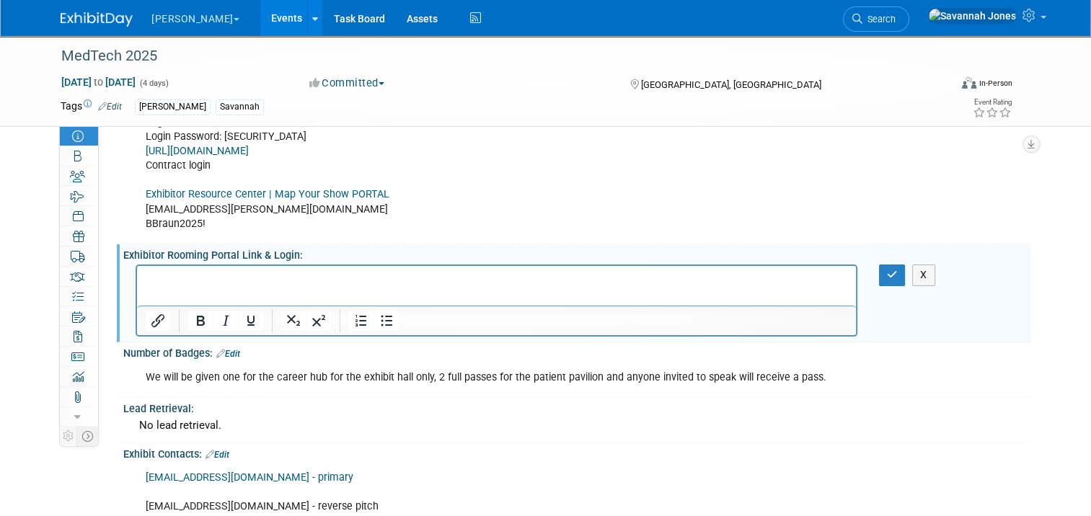
click at [270, 286] on html at bounding box center [496, 276] width 719 height 20
click at [895, 270] on icon "button" at bounding box center [892, 275] width 11 height 10
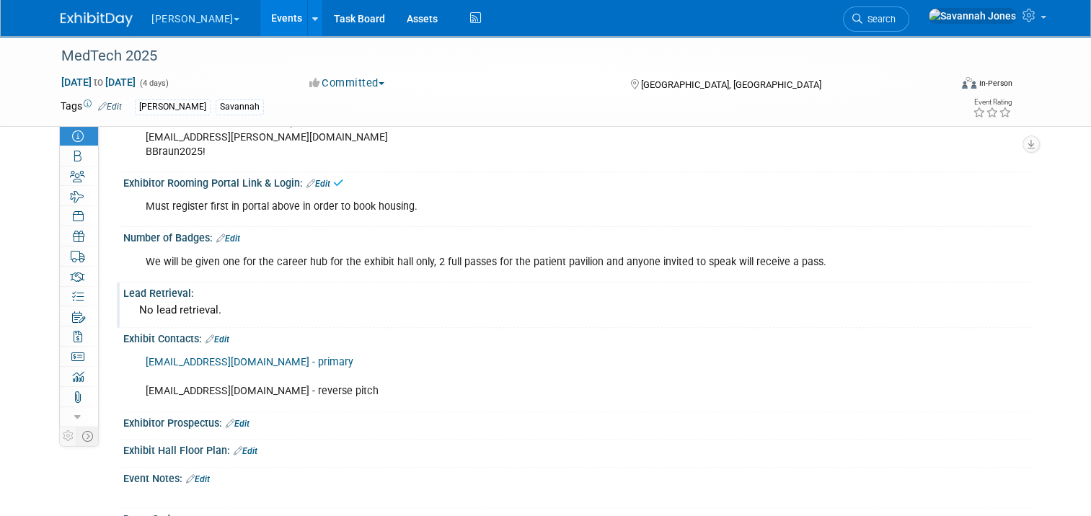
scroll to position [433, 0]
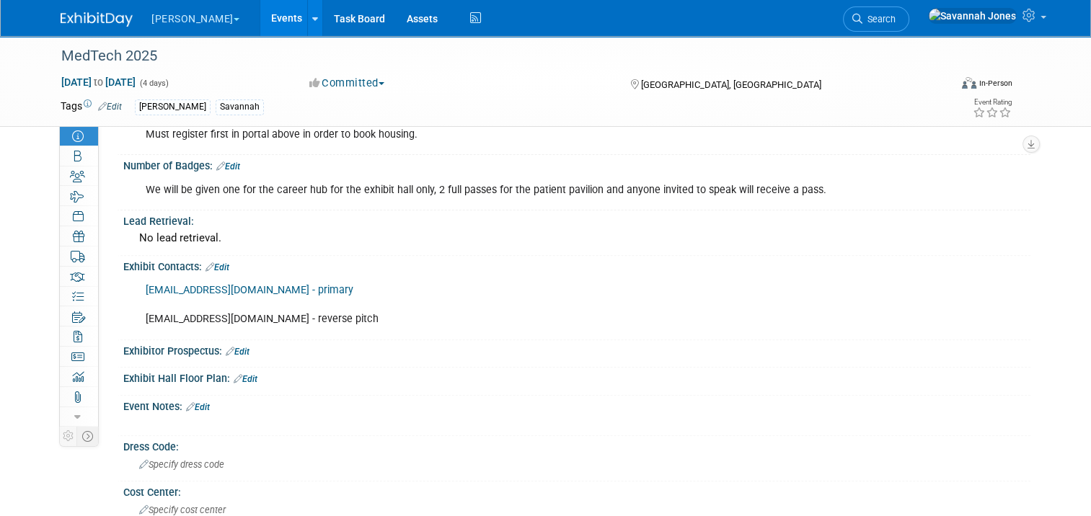
click at [216, 262] on link "Edit" at bounding box center [217, 267] width 24 height 10
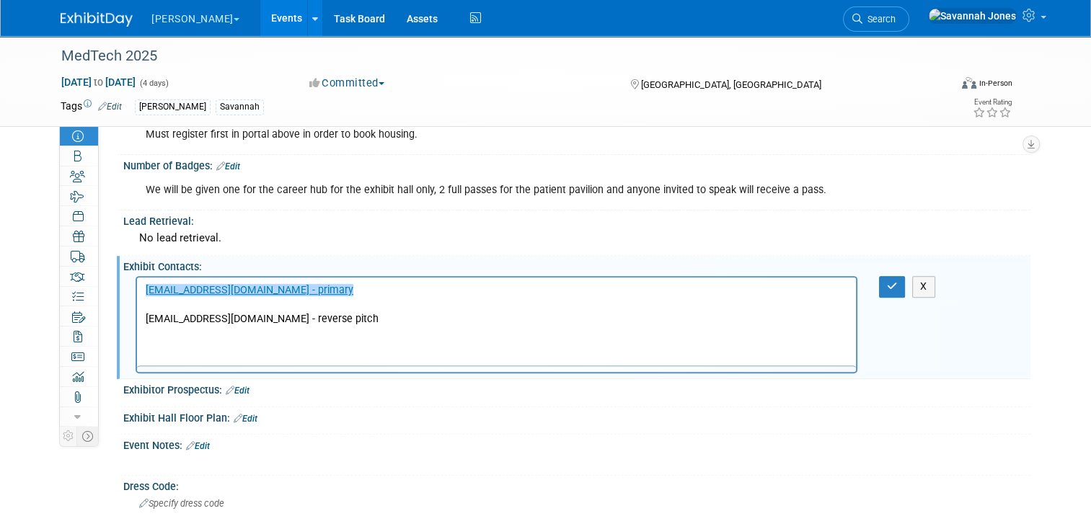
scroll to position [0, 0]
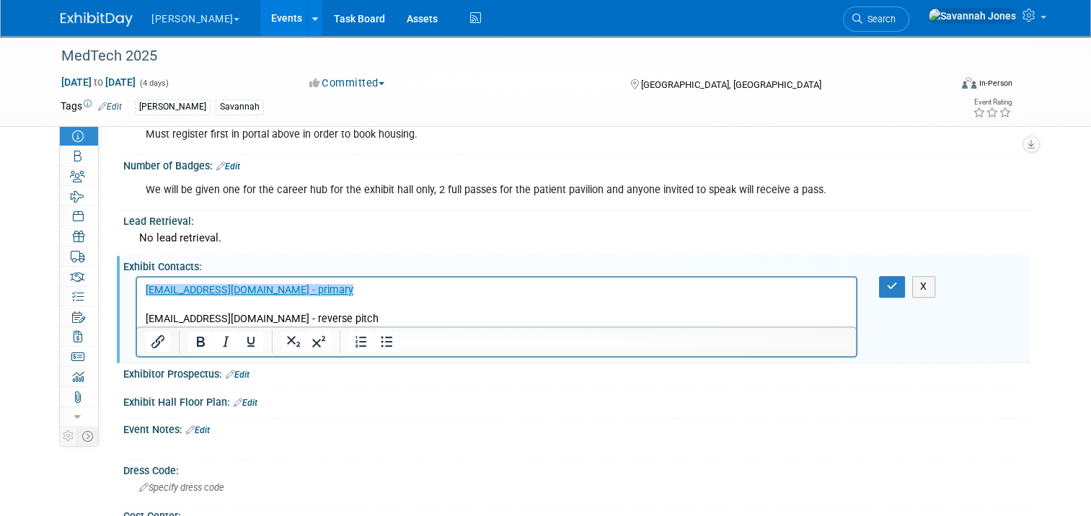
click at [345, 321] on p "﻿cpristas@advamed.org - primary bperkins@advamed.org - reverse pitch" at bounding box center [497, 304] width 702 height 43
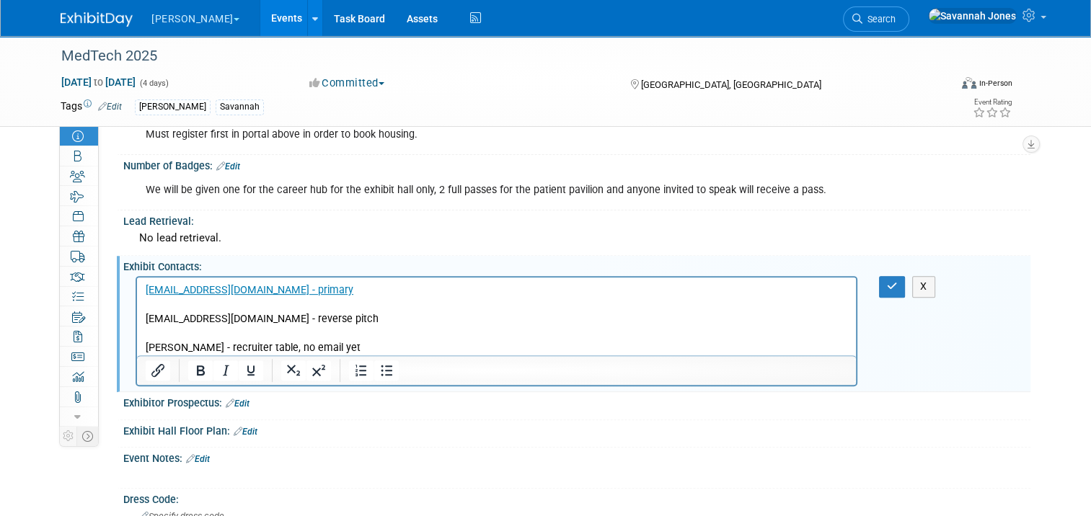
click at [868, 286] on div "cpristas@advamed.org - primary bperkins@advamed.org - reverse pitch" at bounding box center [502, 331] width 733 height 110
click at [892, 288] on button "button" at bounding box center [892, 286] width 27 height 21
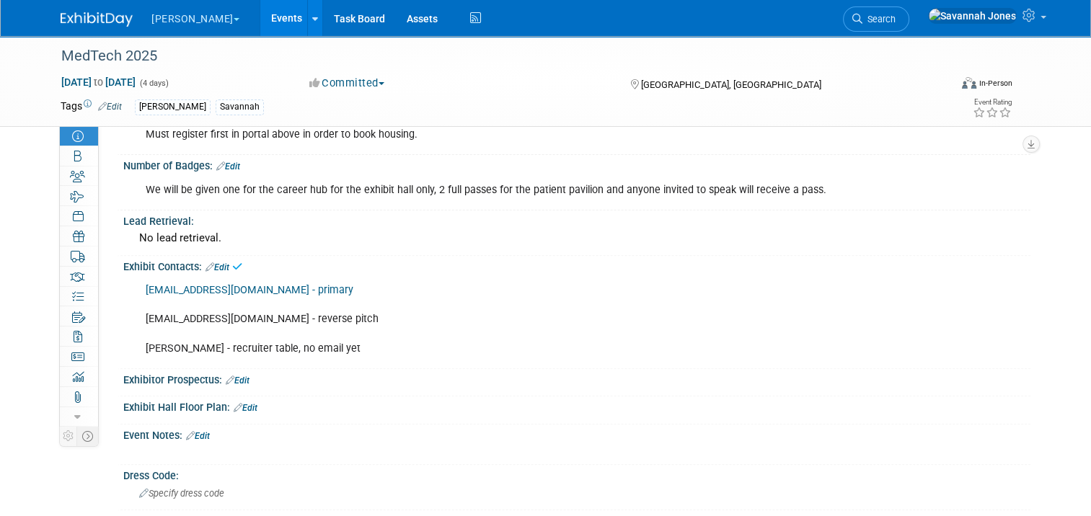
click at [226, 376] on icon at bounding box center [230, 380] width 9 height 9
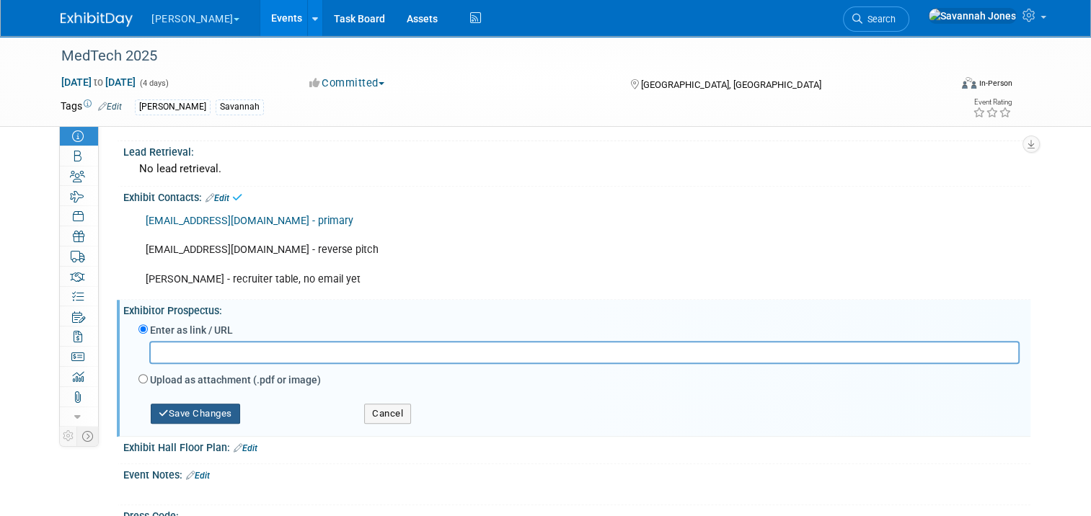
scroll to position [505, 0]
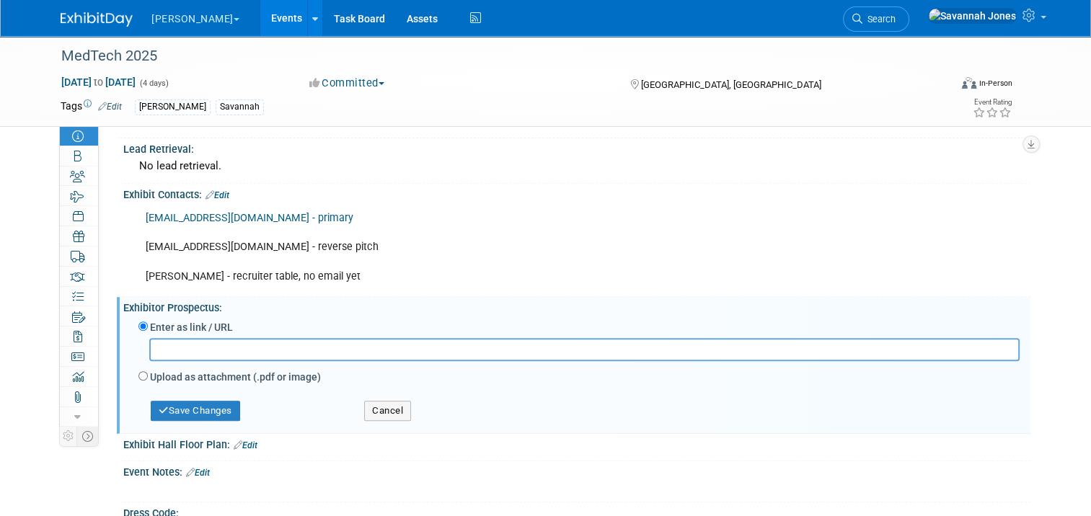
paste input "https://themedtechconference.com/wp-content/uploads/MTC25_Sponsorship_Prospectu…"
type input "https://themedtechconference.com/wp-content/uploads/MTC25_Sponsorship_Prospectu…"
click at [186, 412] on button "Save Changes" at bounding box center [195, 411] width 89 height 20
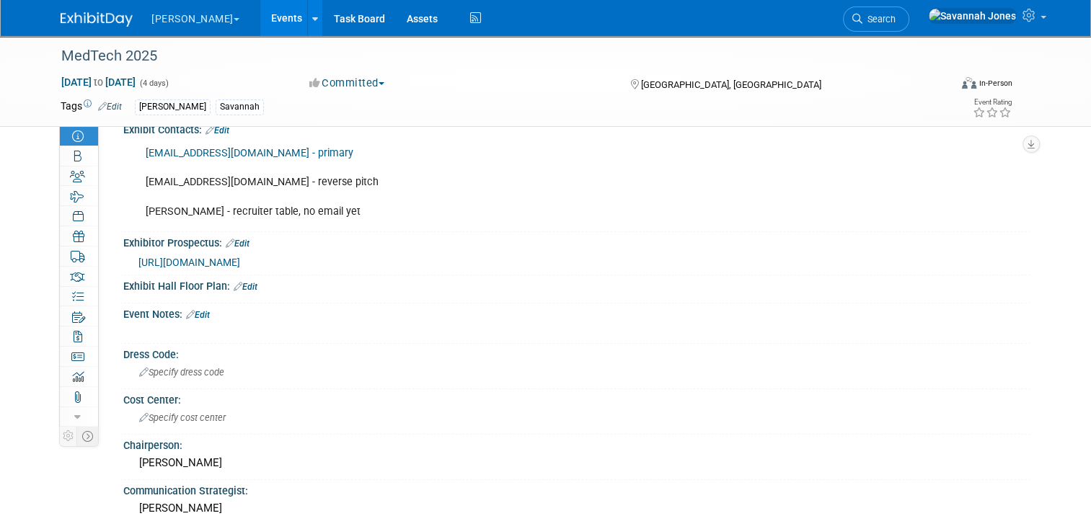
scroll to position [577, 0]
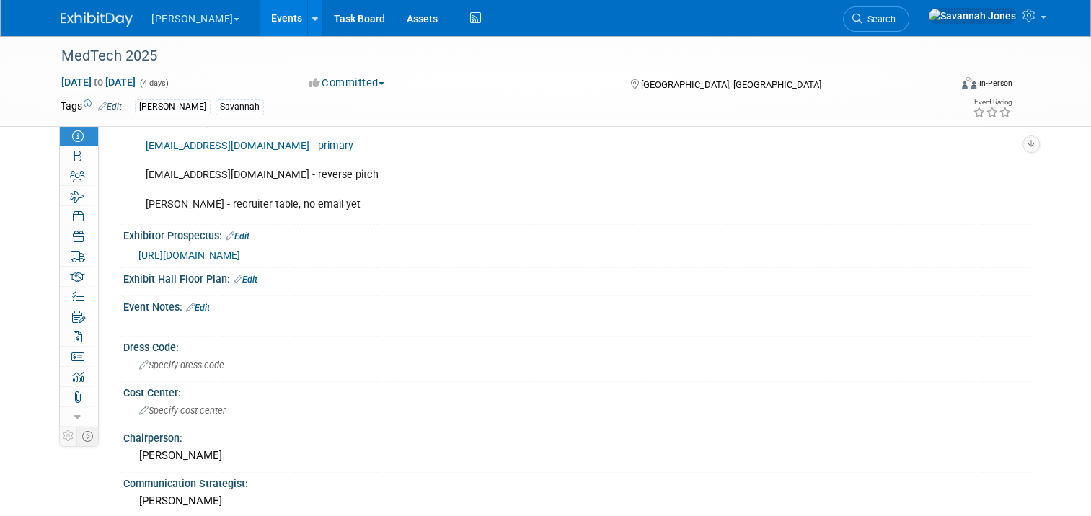
click at [234, 281] on icon at bounding box center [238, 279] width 9 height 9
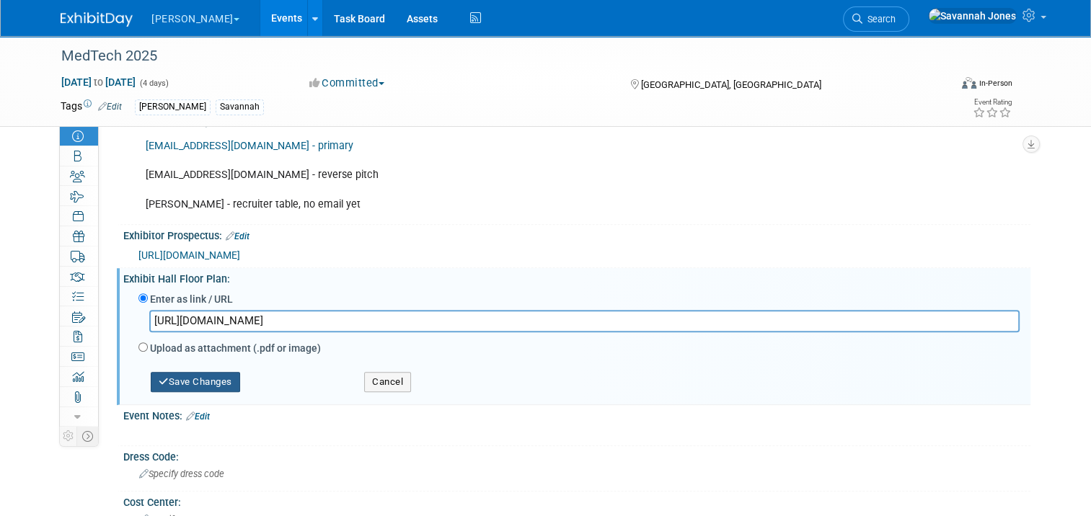
type input "https://medtech25.mapyourshow.com/8_0/floorplan/"
click at [196, 379] on button "Save Changes" at bounding box center [195, 382] width 89 height 20
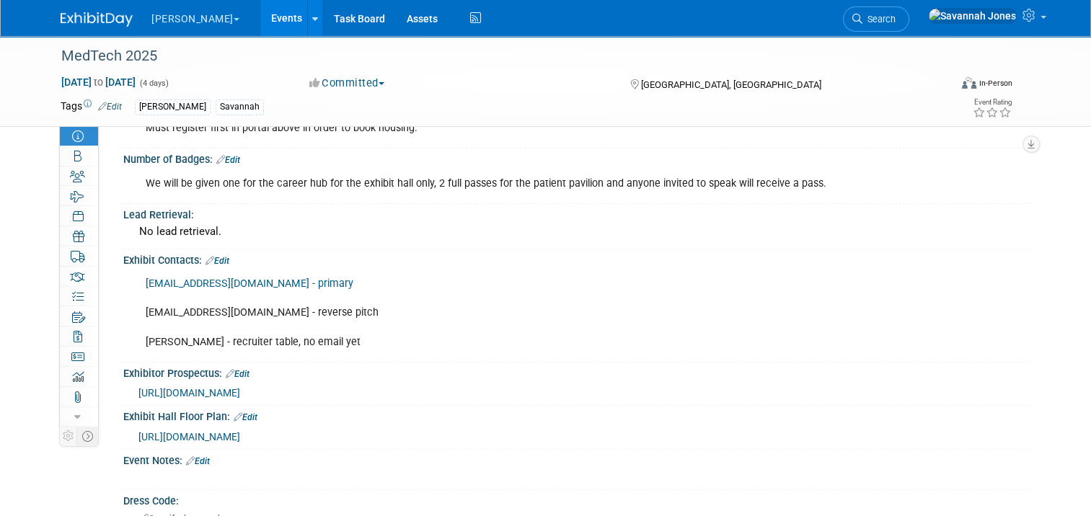
scroll to position [649, 0]
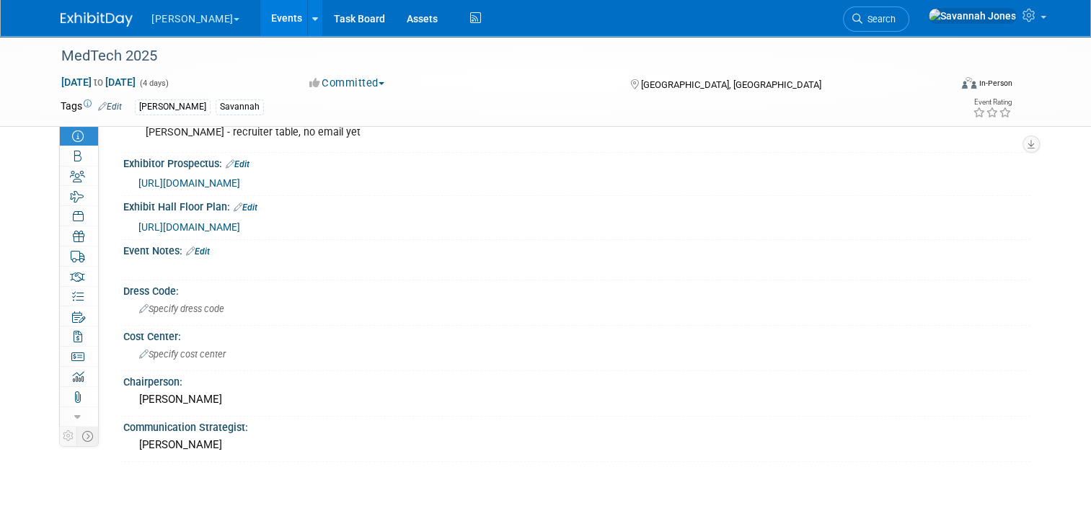
click at [200, 249] on link "Edit" at bounding box center [198, 252] width 24 height 10
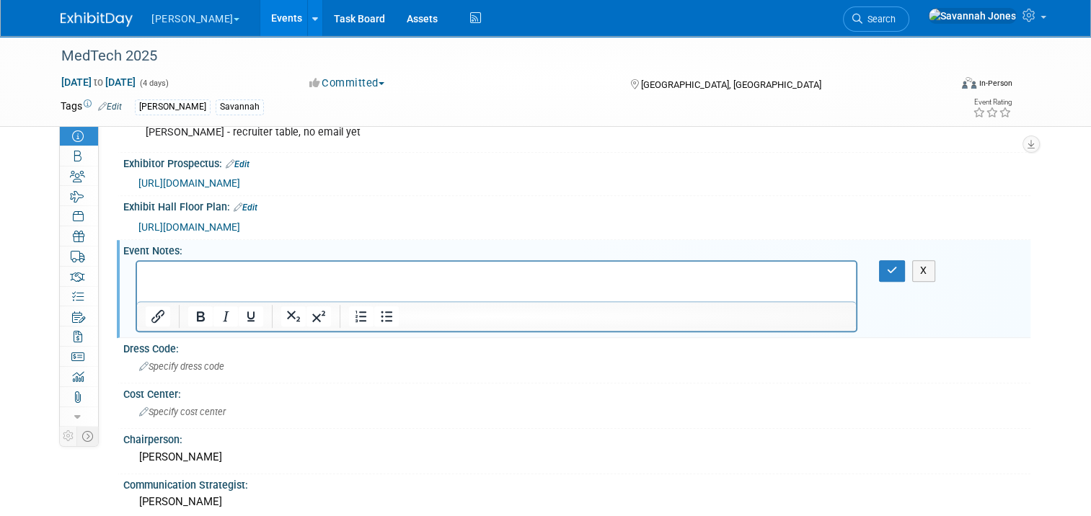
scroll to position [0, 0]
click at [211, 275] on p "Rich Text Area. Press ALT-0 for help." at bounding box center [497, 274] width 702 height 14
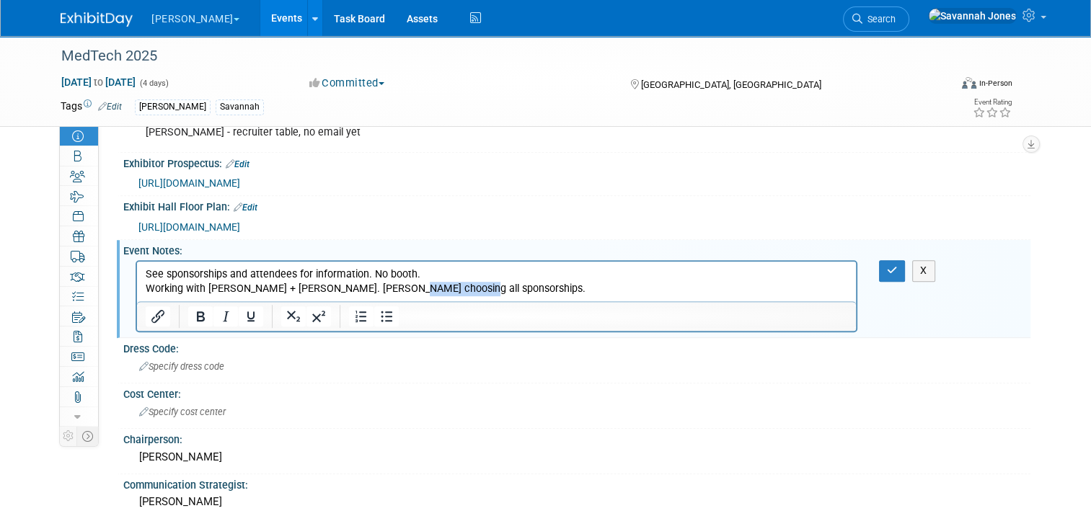
click at [392, 291] on p "Working with Rose + Debbie. Pat Witmer choosing all sponsorships." at bounding box center [497, 289] width 702 height 14
click at [896, 260] on button "button" at bounding box center [892, 270] width 27 height 21
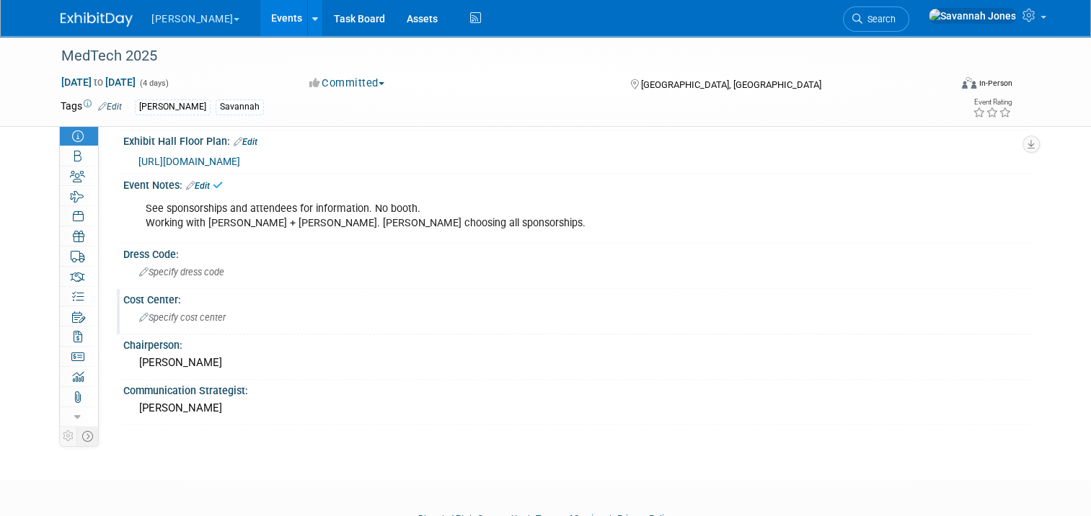
scroll to position [721, 0]
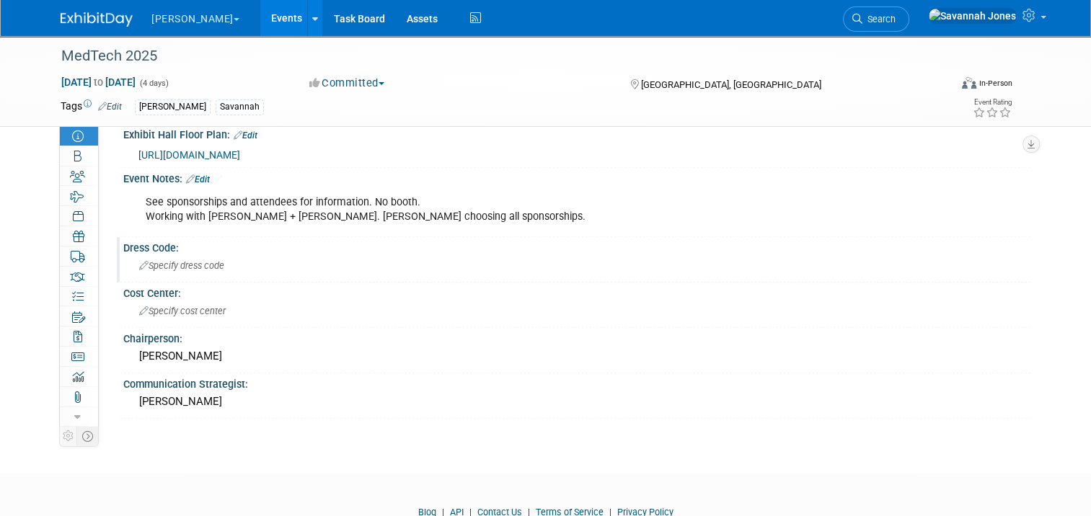
click at [230, 263] on div "Specify dress code" at bounding box center [576, 266] width 885 height 22
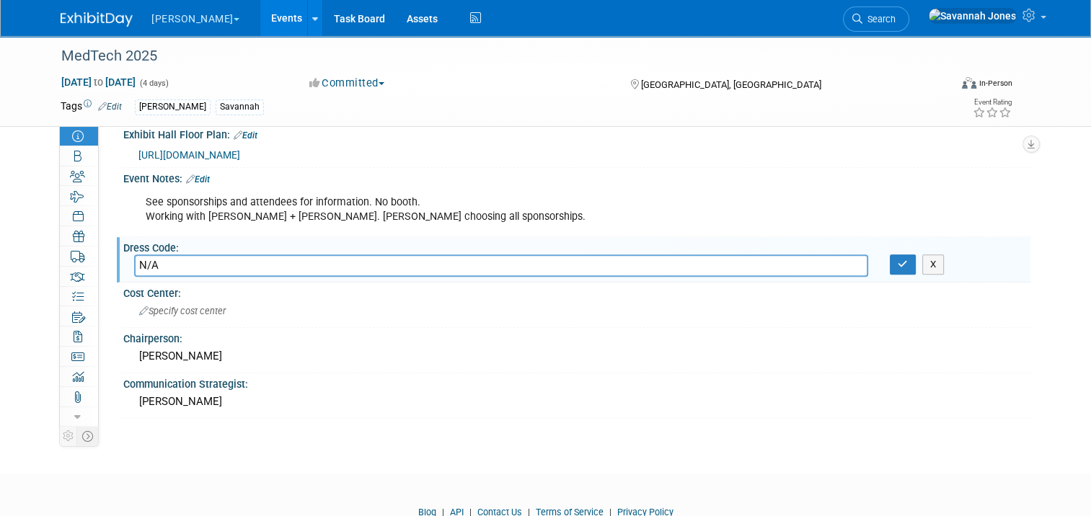
type input "N/A"
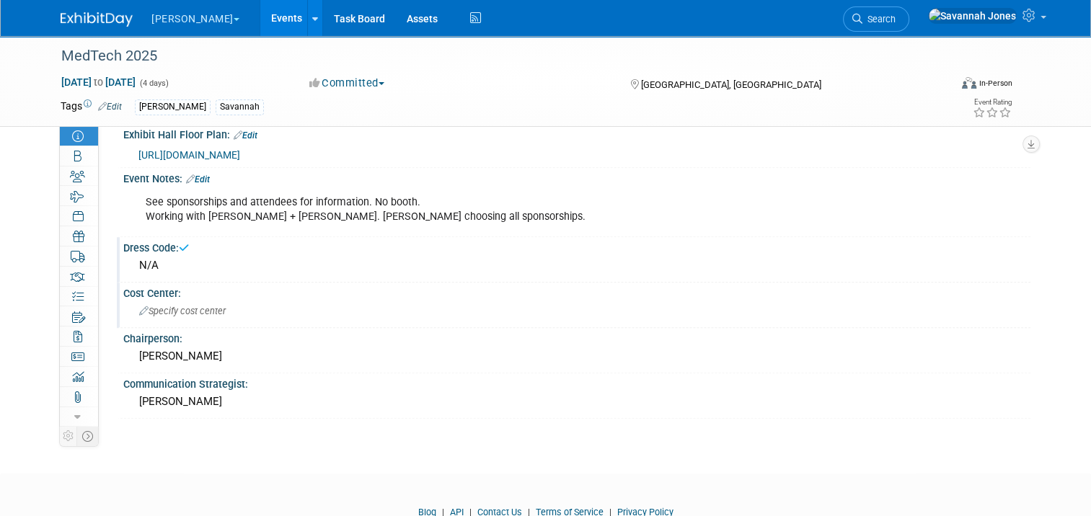
click at [248, 300] on div "Specify cost center" at bounding box center [576, 311] width 885 height 22
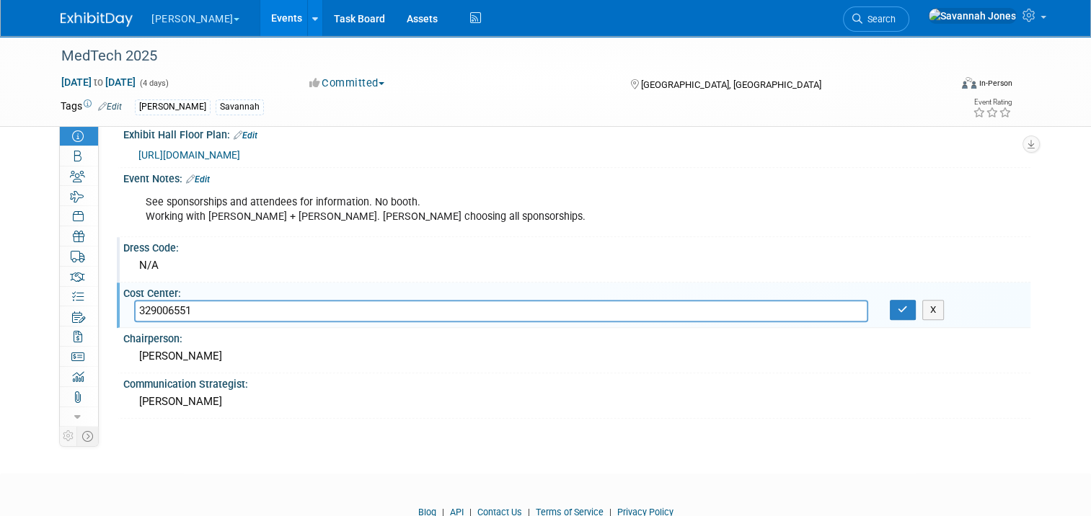
type input "329006551"
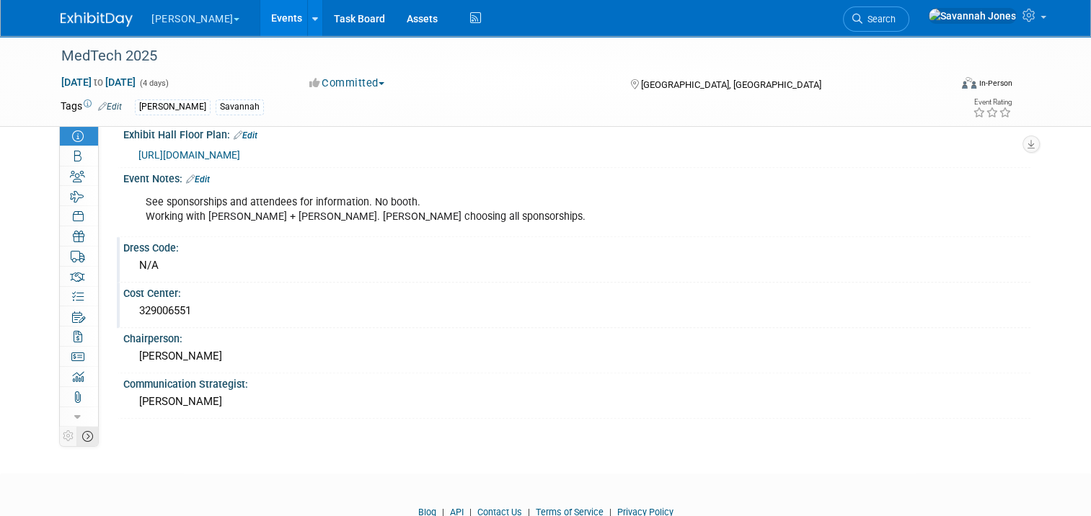
click at [82, 442] on icon at bounding box center [87, 436] width 11 height 11
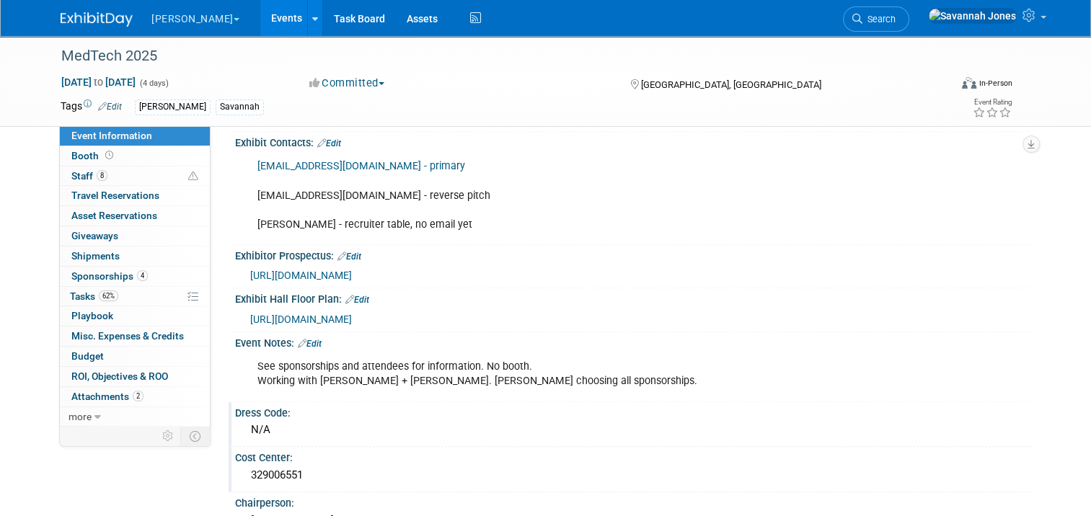
scroll to position [649, 0]
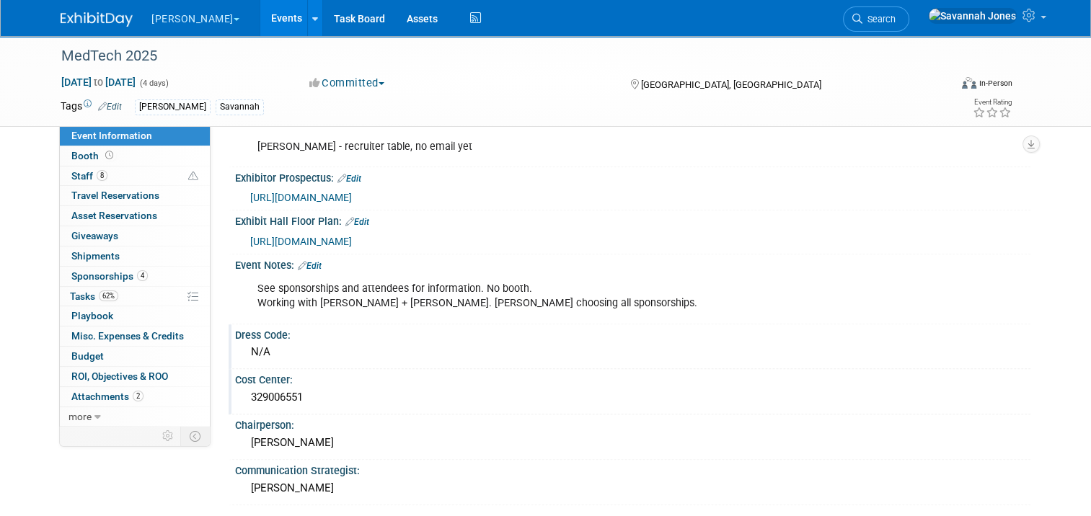
click at [308, 262] on link "Edit" at bounding box center [310, 266] width 24 height 10
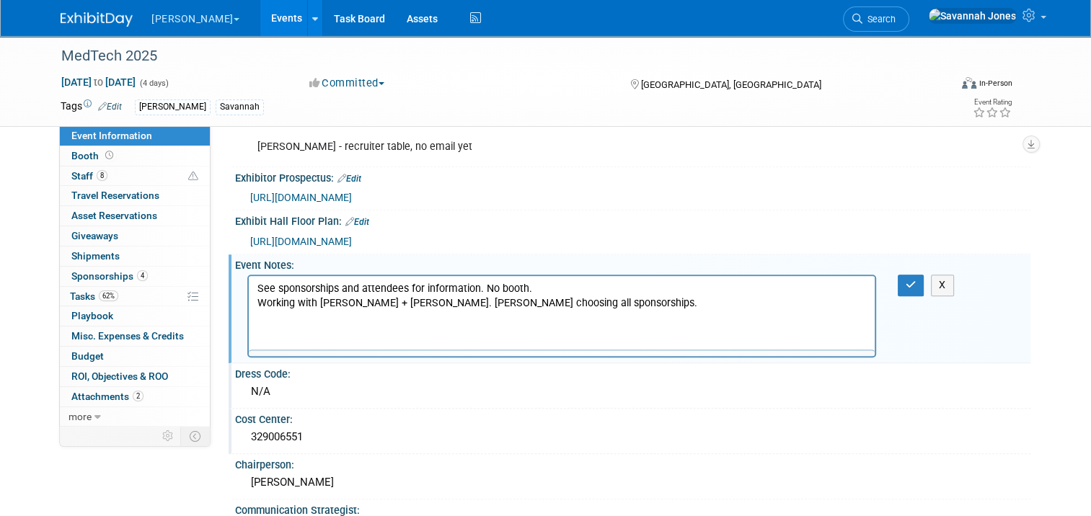
scroll to position [0, 0]
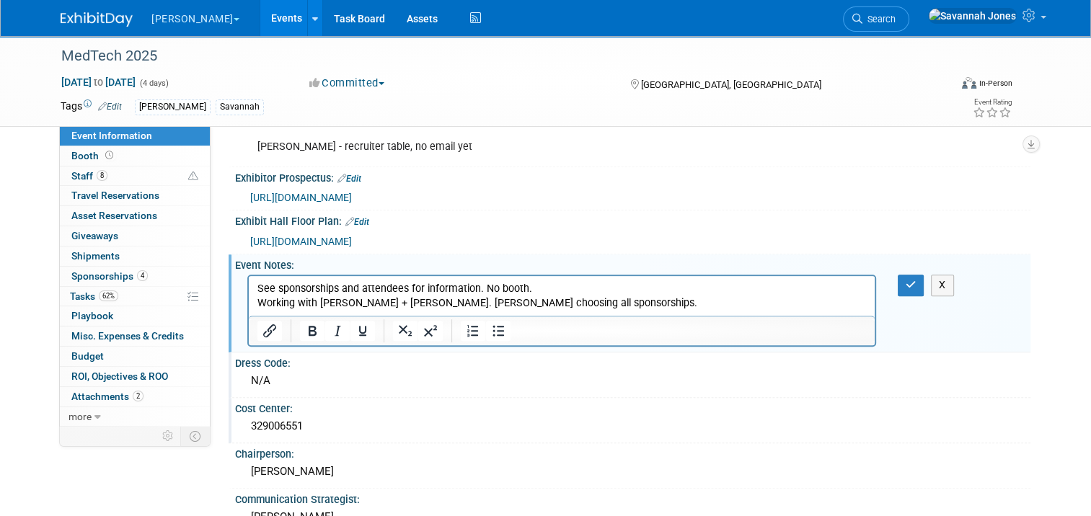
click at [586, 308] on p "See sponsorships and attendees for information. No booth. Working with Rose + D…" at bounding box center [561, 296] width 609 height 29
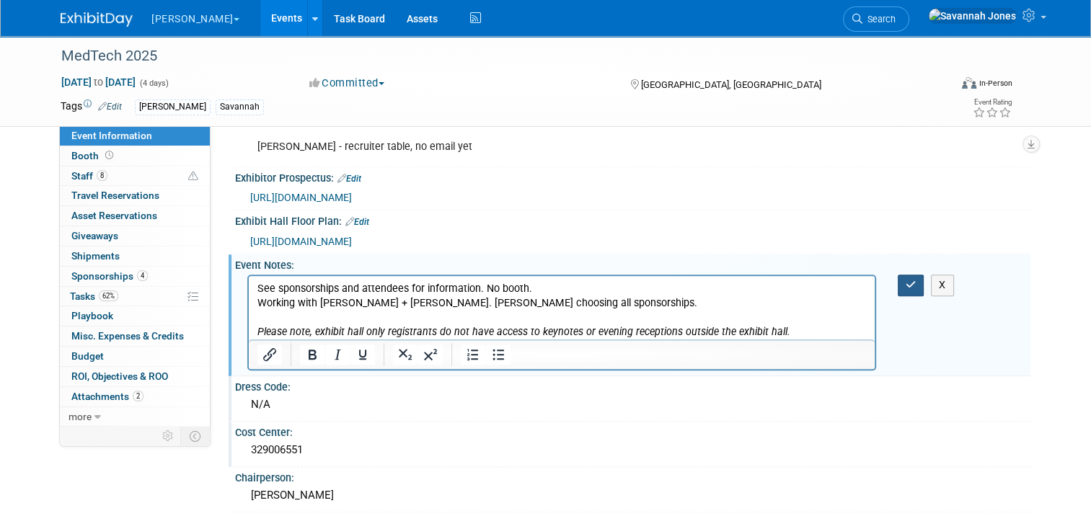
click at [907, 283] on button "button" at bounding box center [911, 285] width 27 height 21
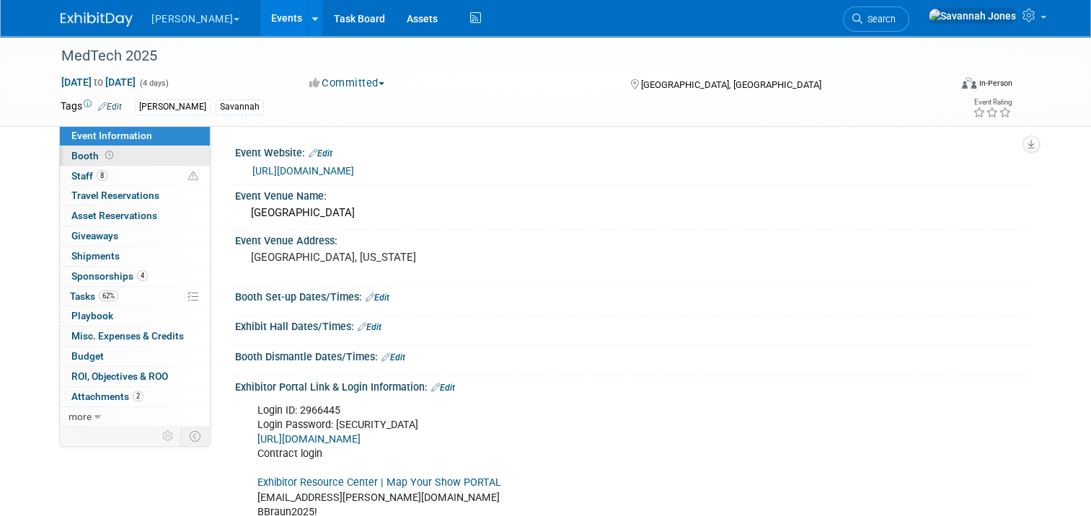
click at [140, 149] on link "Booth" at bounding box center [135, 155] width 150 height 19
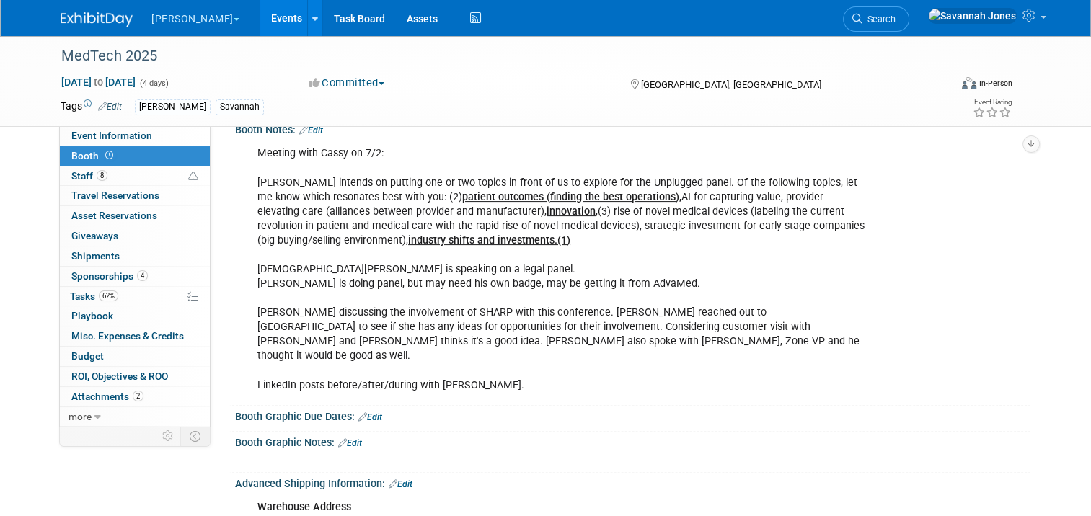
scroll to position [288, 0]
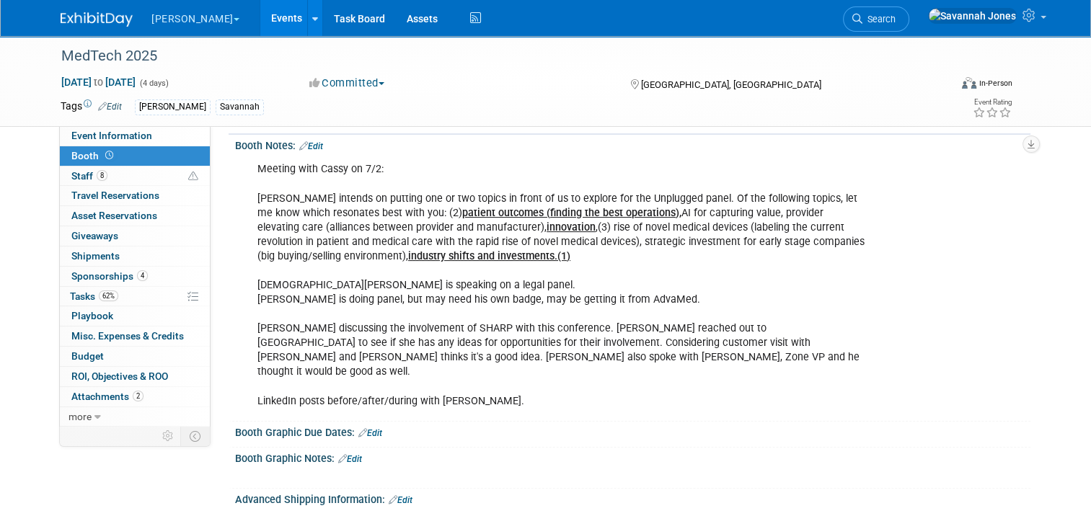
click at [317, 148] on link "Edit" at bounding box center [311, 146] width 24 height 10
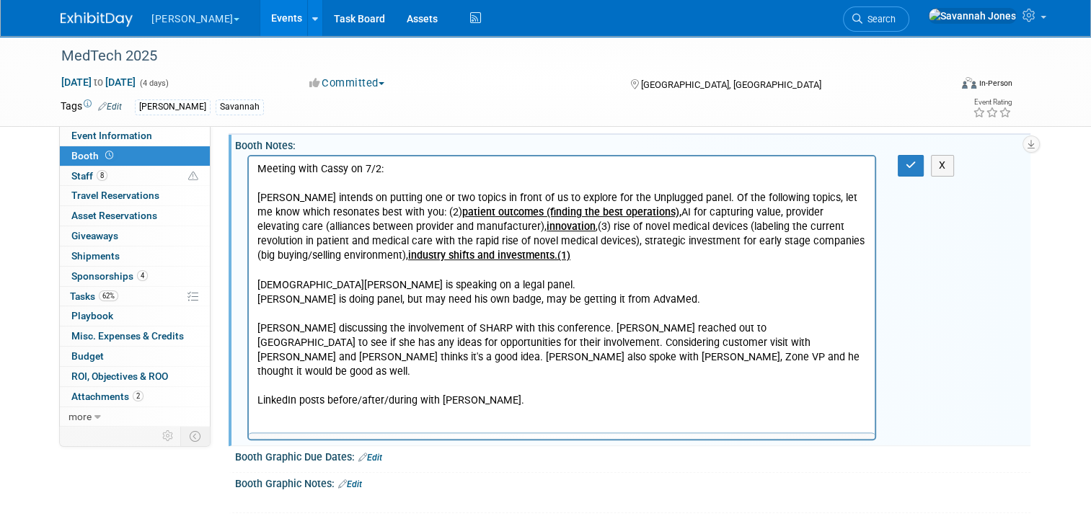
scroll to position [0, 0]
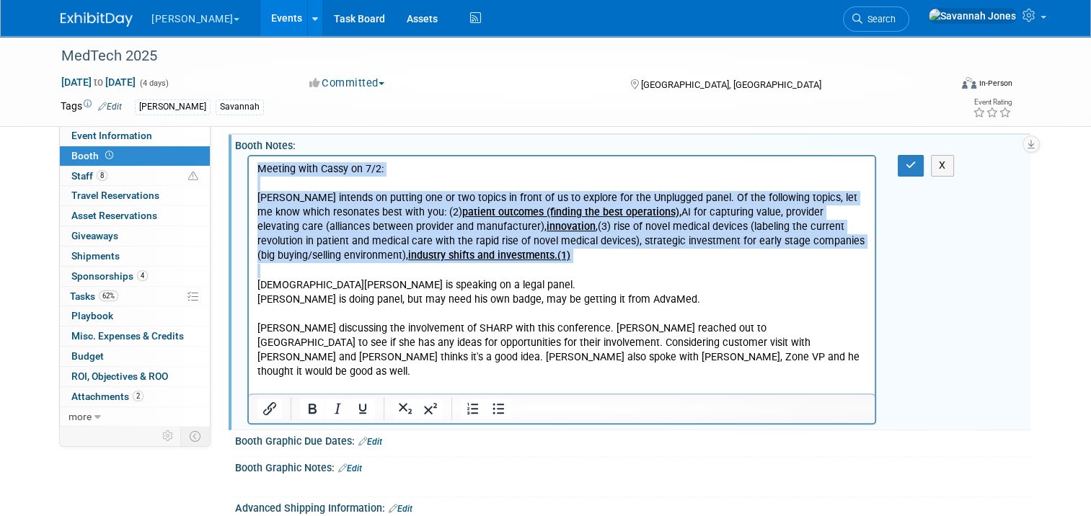
drag, startPoint x: 259, startPoint y: 283, endPoint x: 250, endPoint y: 165, distance: 117.8
click at [250, 165] on html "Meeting with Cassy on 7/2: Cassy intends on putting one or two topics in front …" at bounding box center [562, 282] width 626 height 252
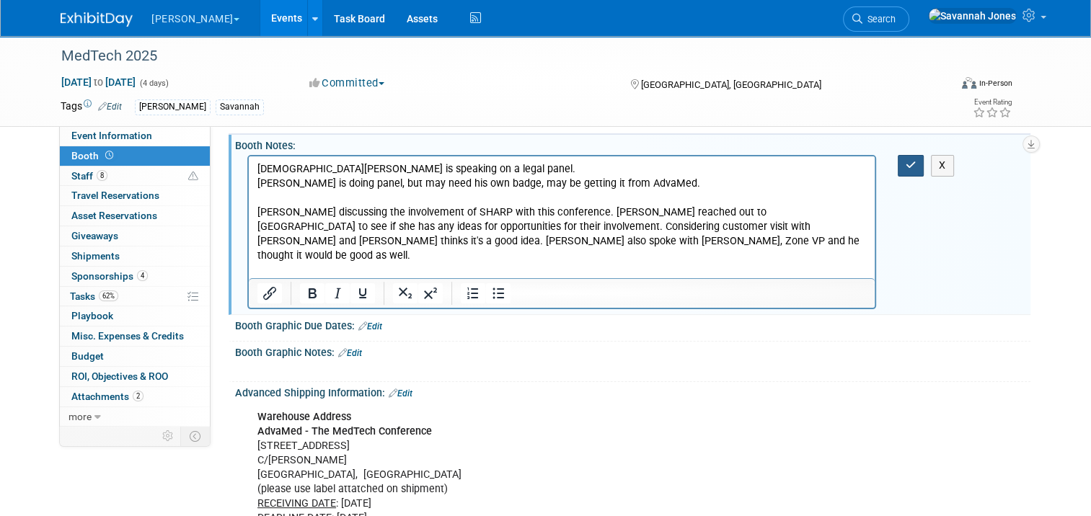
click at [921, 159] on button "button" at bounding box center [911, 165] width 27 height 21
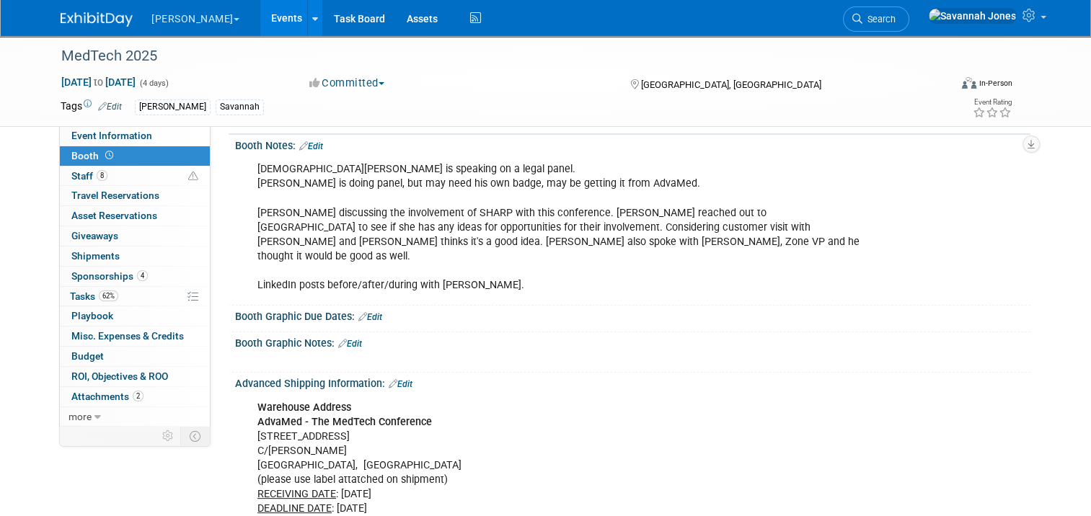
click at [308, 143] on link "Edit" at bounding box center [311, 146] width 24 height 10
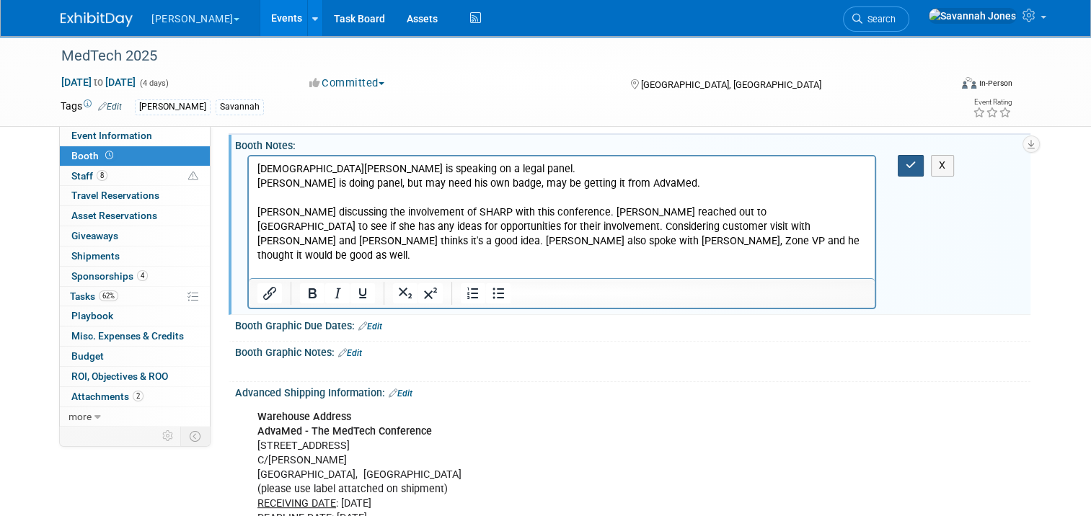
click at [916, 167] on icon "button" at bounding box center [911, 165] width 11 height 10
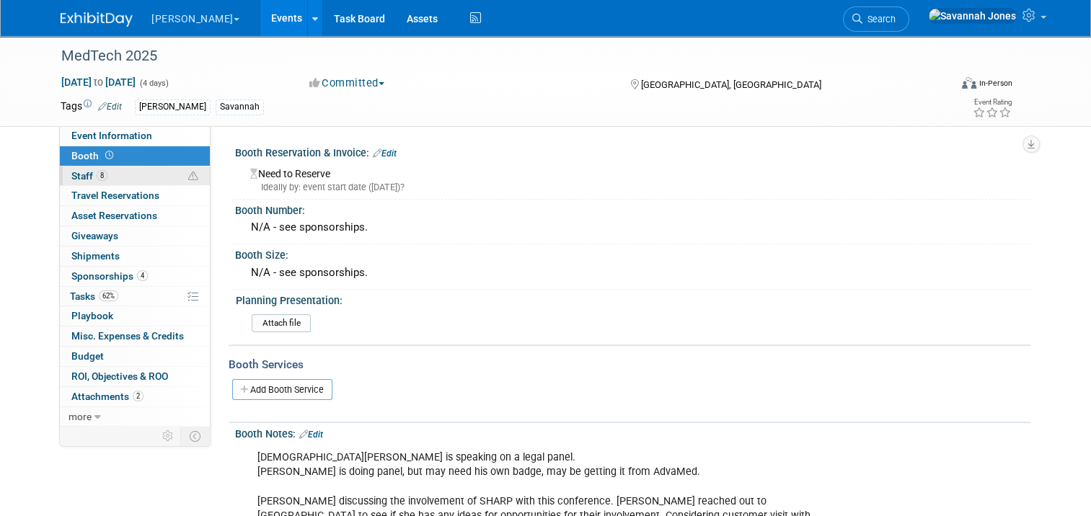
click at [153, 180] on link "8 Staff 8" at bounding box center [135, 176] width 150 height 19
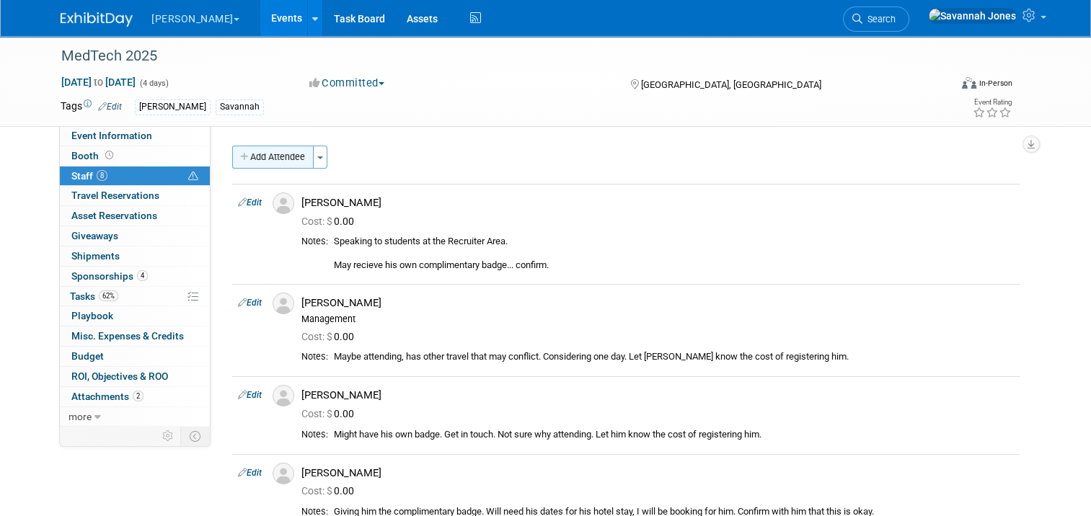
click at [254, 157] on button "Add Attendee" at bounding box center [272, 157] width 81 height 23
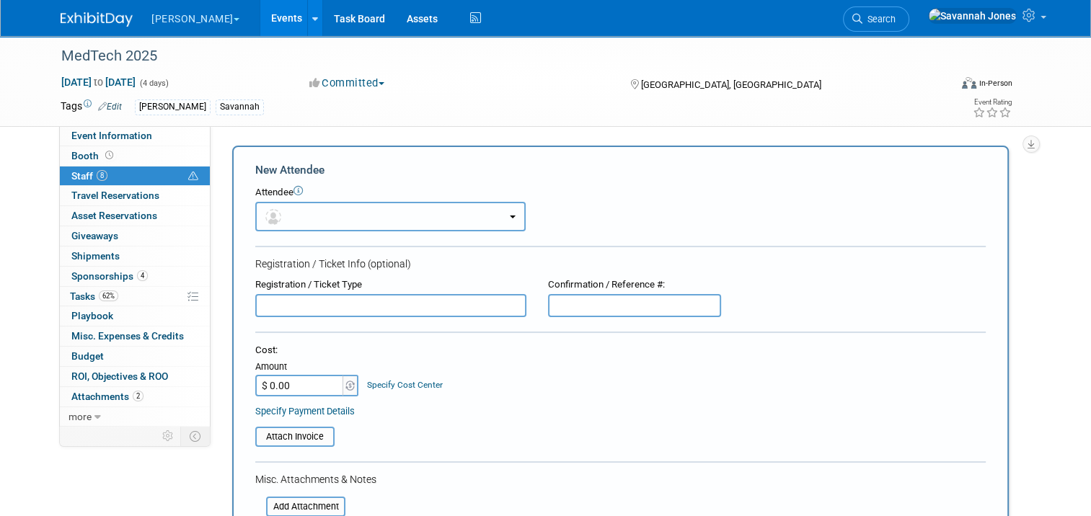
click at [342, 209] on button "button" at bounding box center [390, 217] width 270 height 30
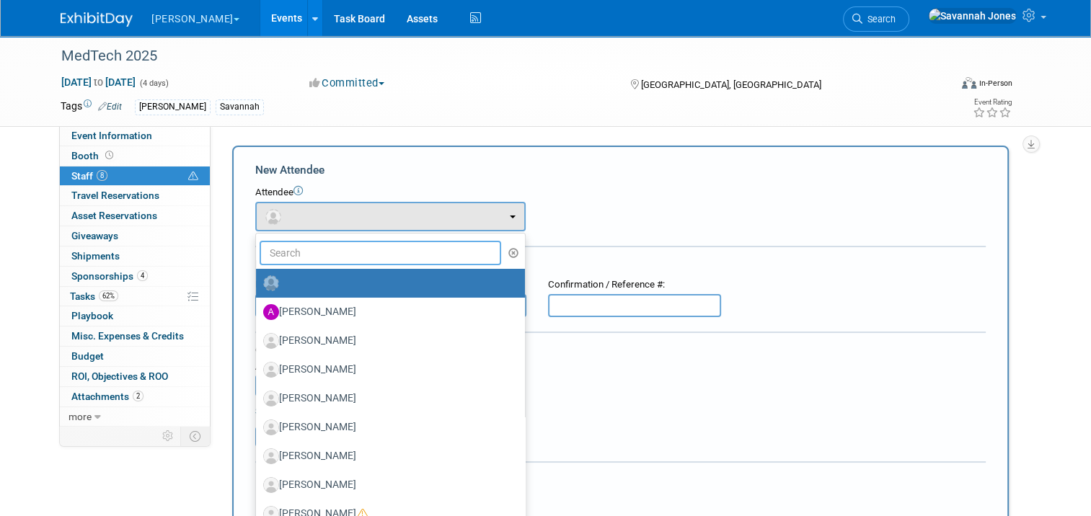
click at [338, 248] on input "text" at bounding box center [381, 253] width 242 height 25
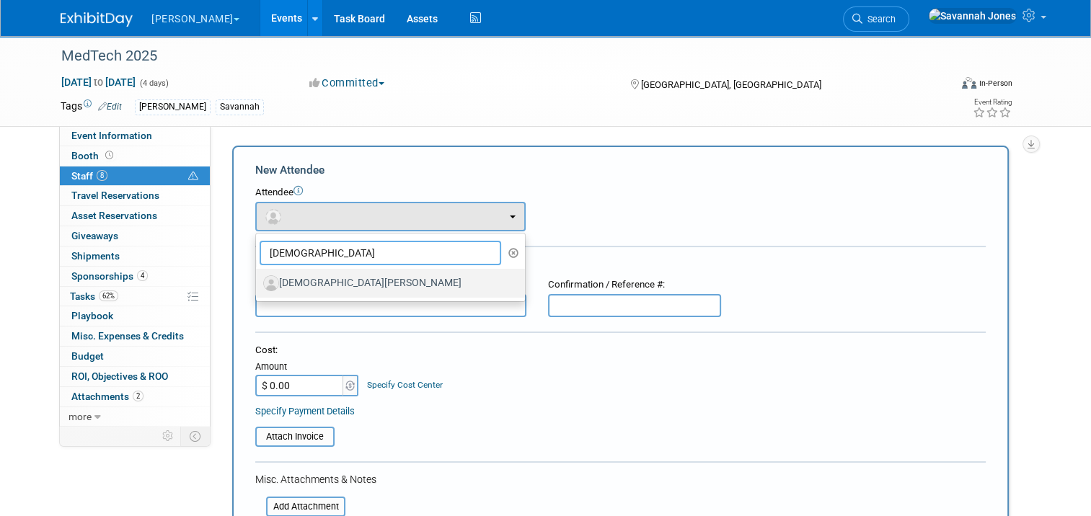
type input "christi"
click at [338, 297] on link "Christiana Jacxens" at bounding box center [390, 283] width 269 height 29
click at [340, 294] on link "Christiana Jacxens" at bounding box center [390, 283] width 269 height 29
click at [344, 283] on label "Christiana Jacxens" at bounding box center [386, 283] width 247 height 23
click at [258, 283] on input "Christiana Jacxens" at bounding box center [253, 281] width 9 height 9
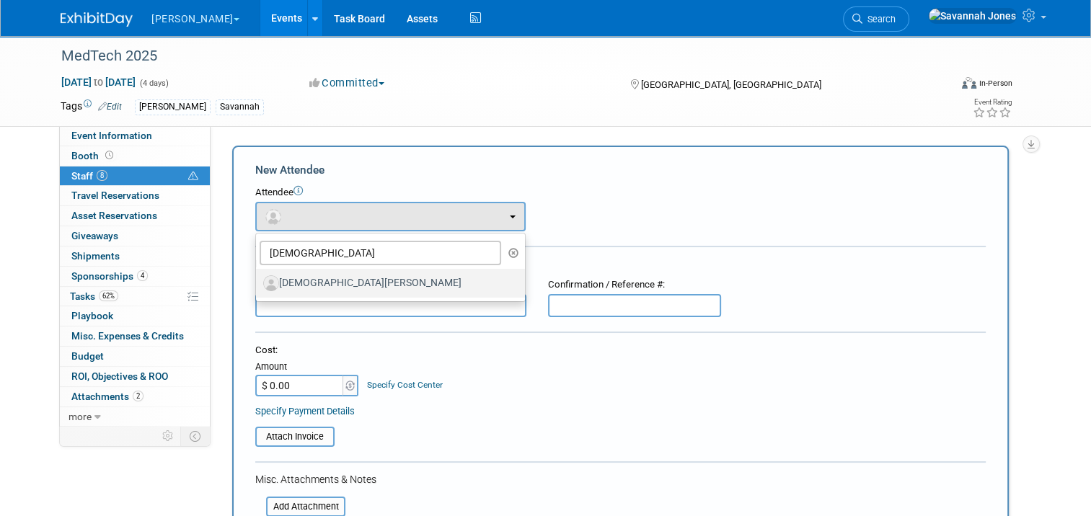
select select "daadf16c-986b-4c52-a12b-9d9812779c91"
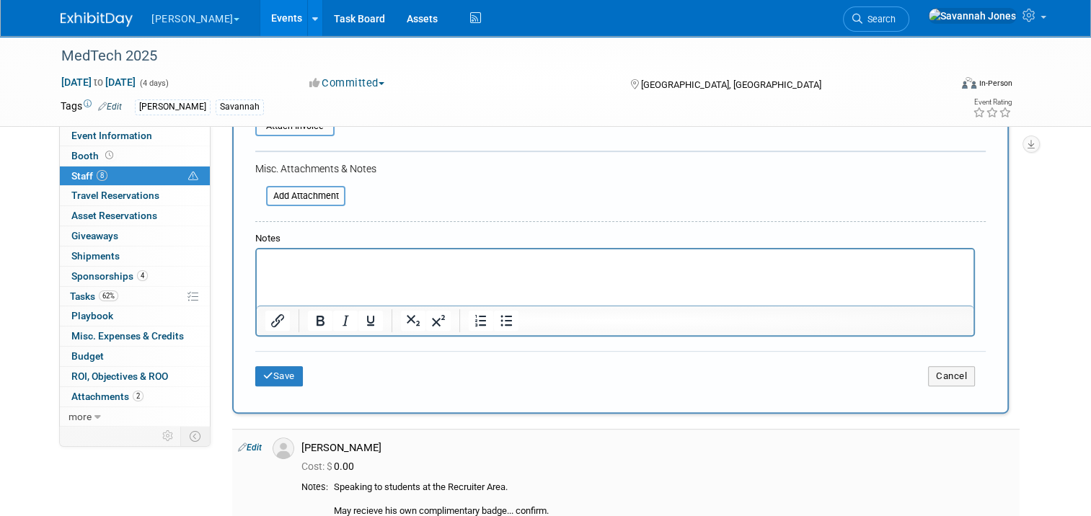
scroll to position [433, 0]
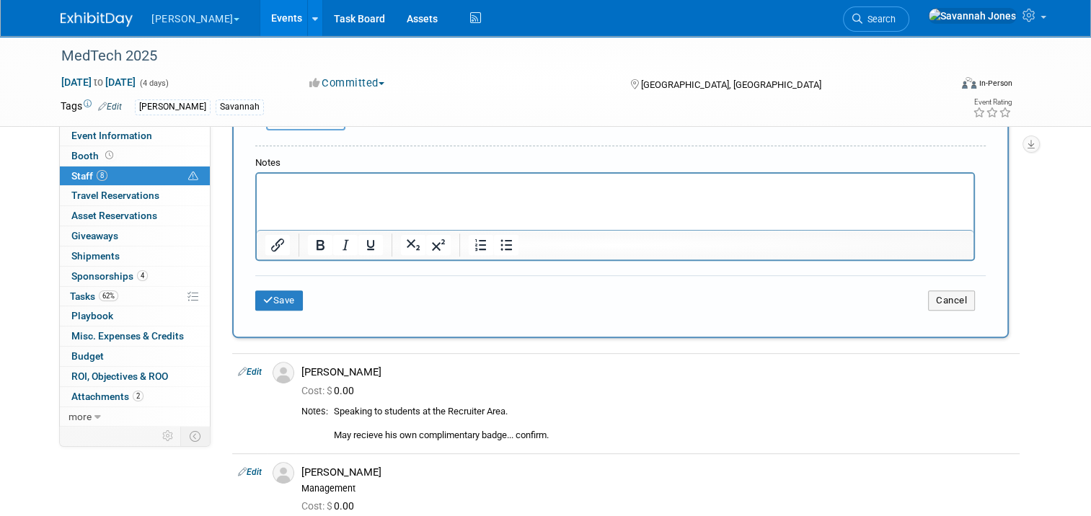
click at [384, 194] on html at bounding box center [615, 184] width 717 height 20
click at [266, 296] on button "Save" at bounding box center [279, 301] width 48 height 20
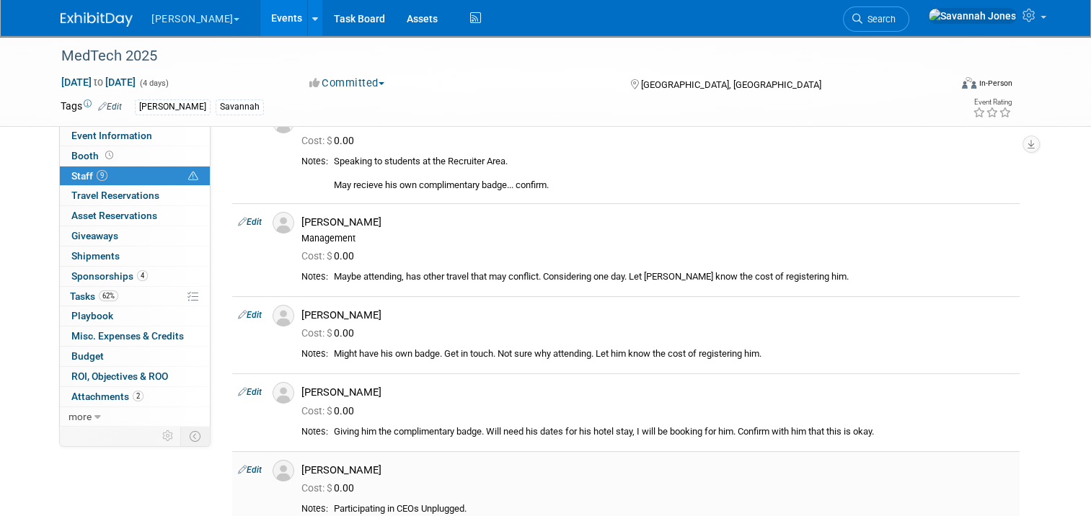
scroll to position [0, 0]
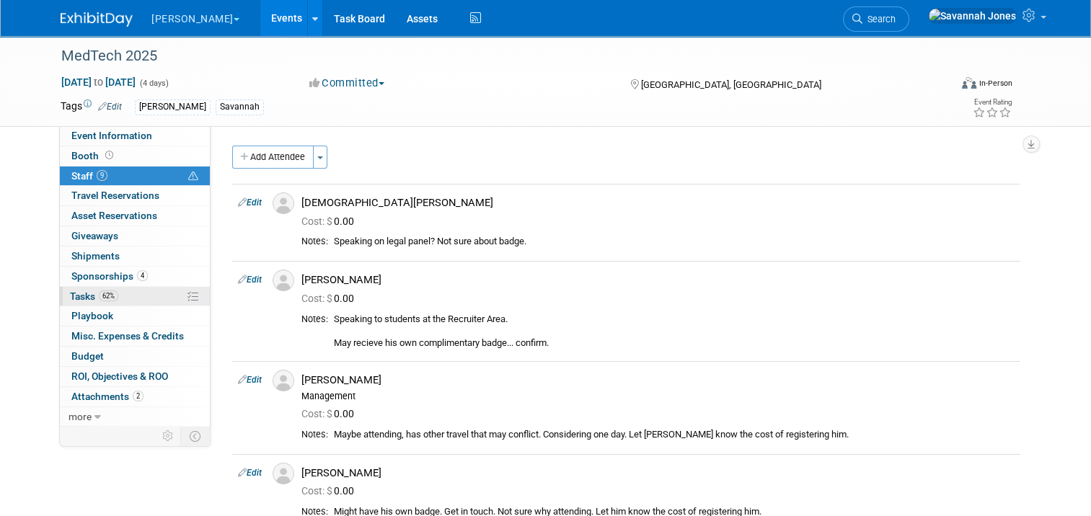
click at [164, 299] on link "62% Tasks 62%" at bounding box center [135, 296] width 150 height 19
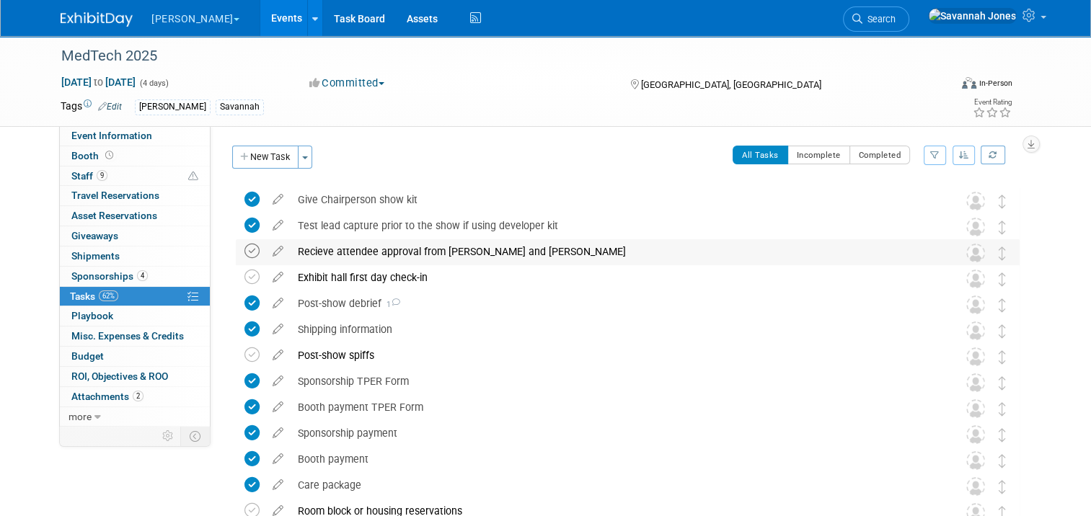
click at [249, 251] on icon at bounding box center [251, 251] width 15 height 15
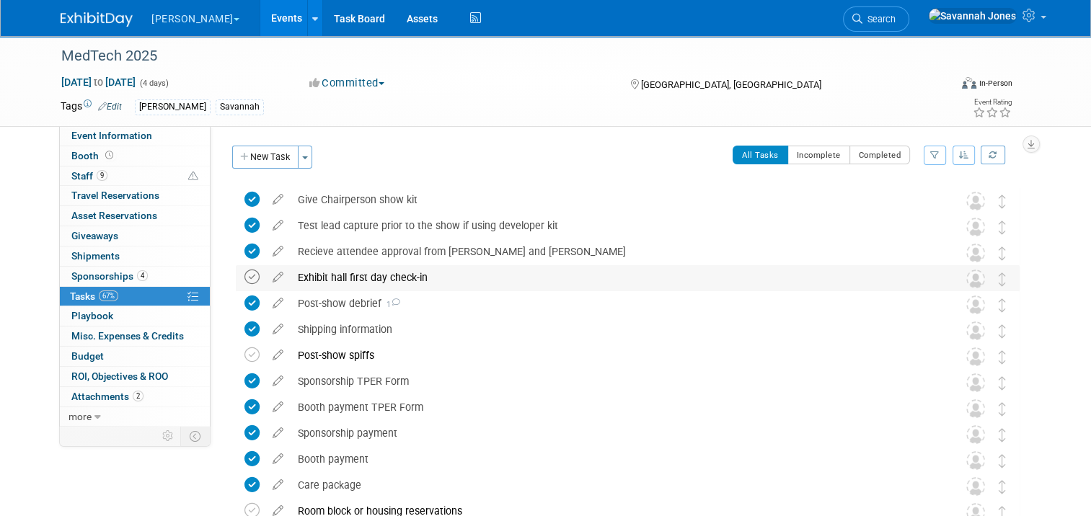
click at [247, 275] on icon at bounding box center [251, 277] width 15 height 15
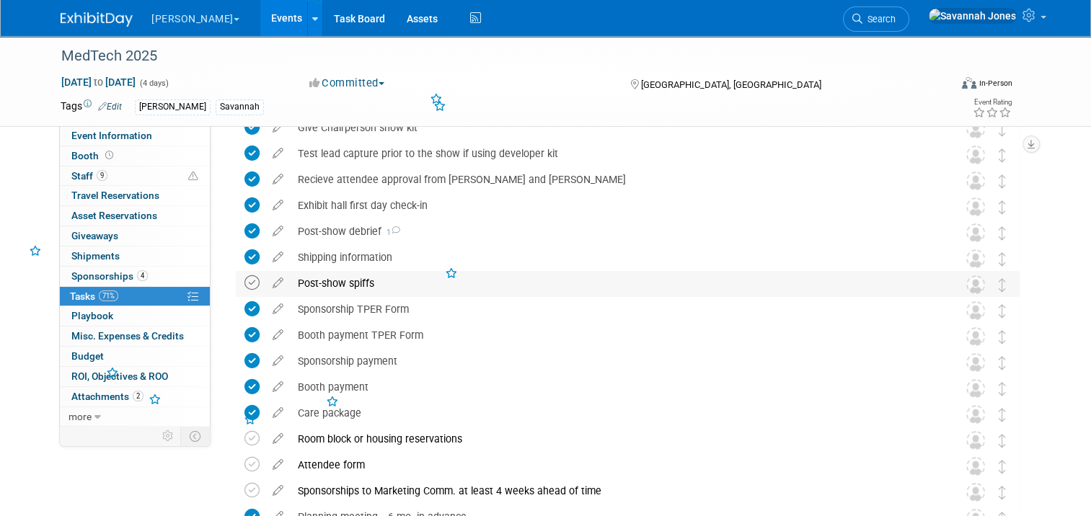
click at [246, 280] on icon at bounding box center [251, 282] width 15 height 15
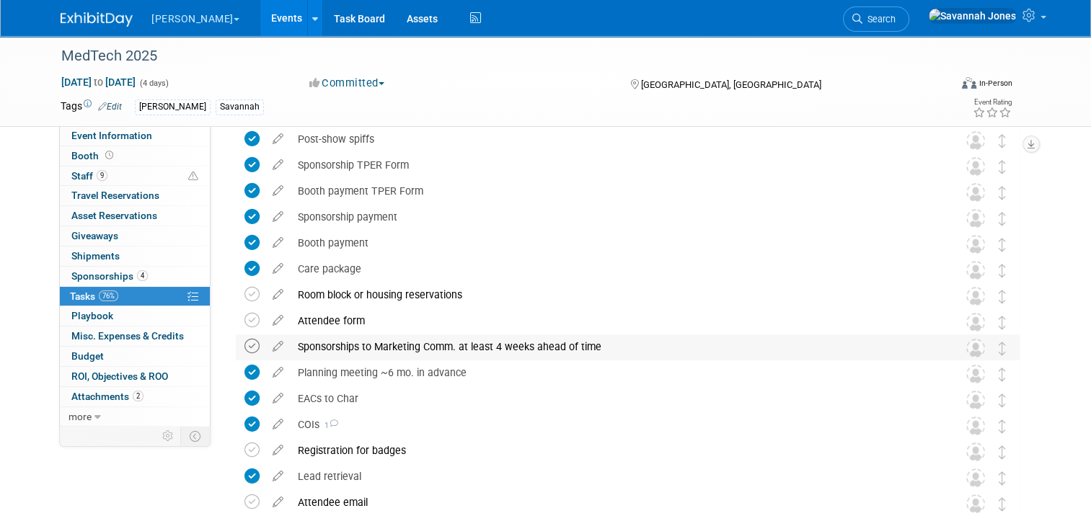
click at [244, 343] on icon at bounding box center [251, 346] width 15 height 15
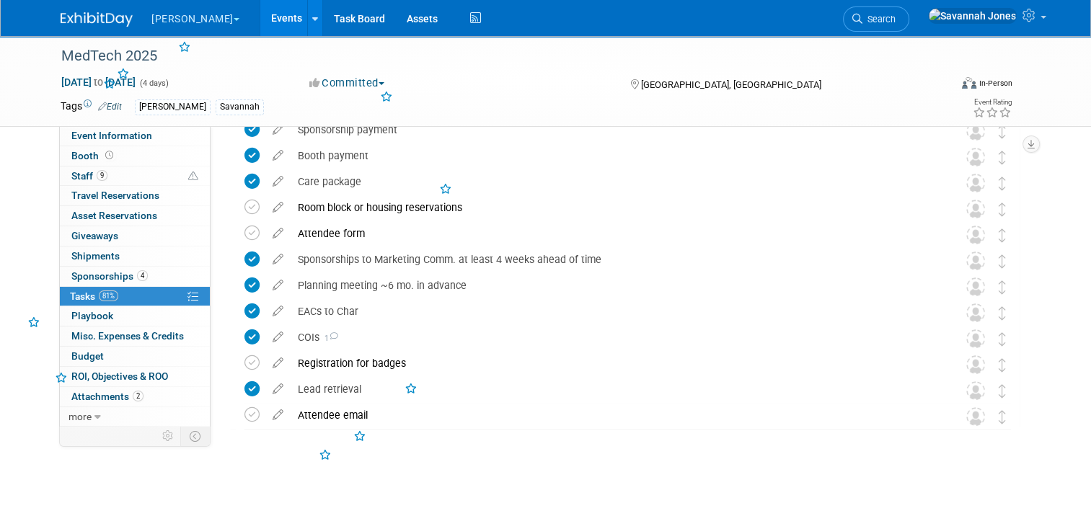
scroll to position [304, 0]
click at [142, 136] on link "Event Information" at bounding box center [135, 135] width 150 height 19
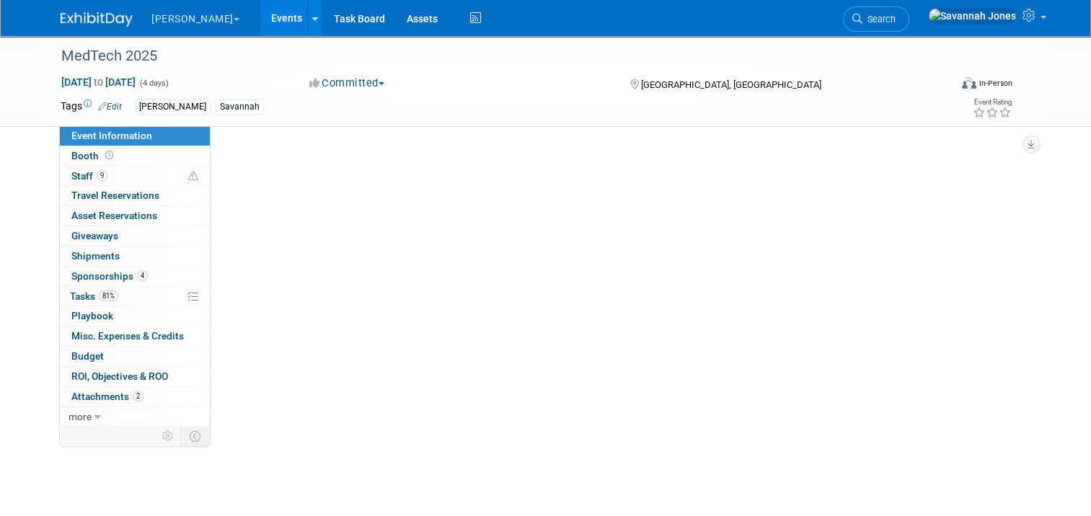
scroll to position [0, 0]
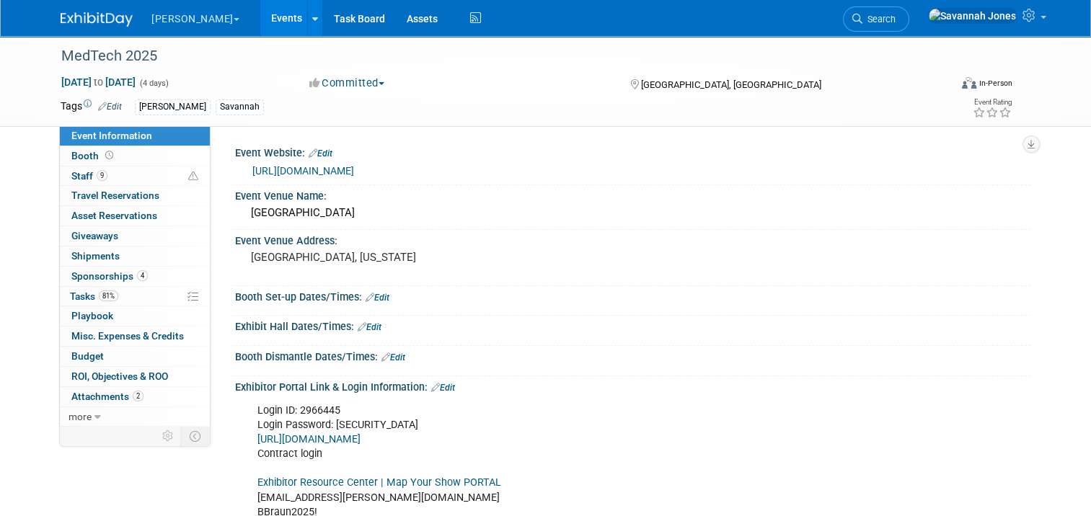
click at [260, 17] on link "Events" at bounding box center [286, 18] width 53 height 36
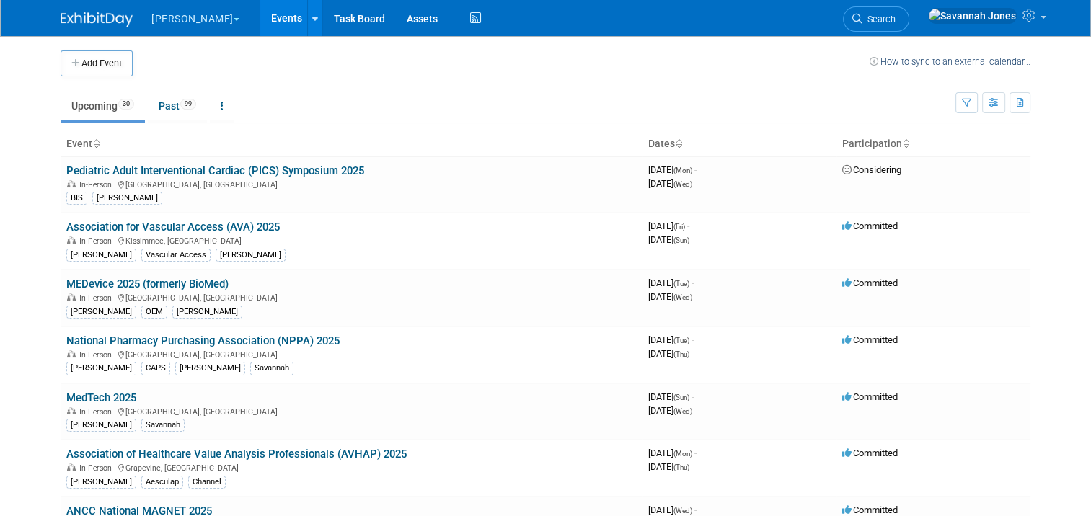
click at [238, 344] on link "National Pharmacy Purchasing Association (NPPA) 2025" at bounding box center [202, 341] width 273 height 13
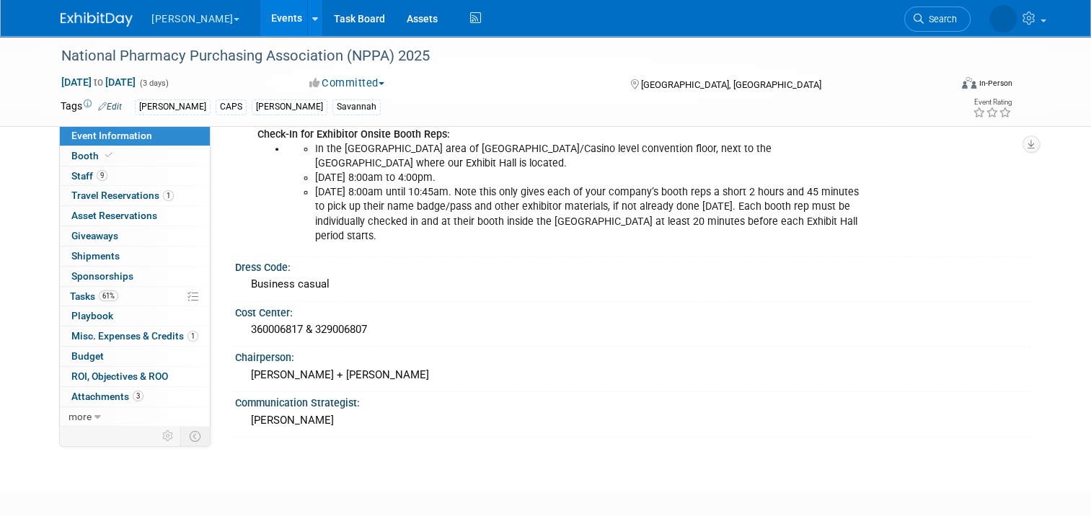
scroll to position [937, 0]
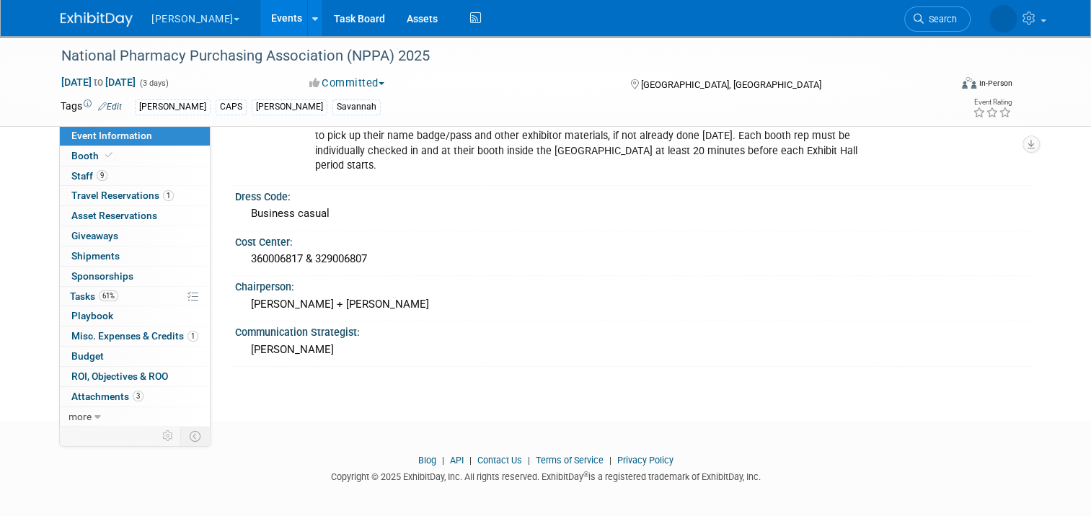
click at [260, 15] on link "Events" at bounding box center [286, 18] width 53 height 36
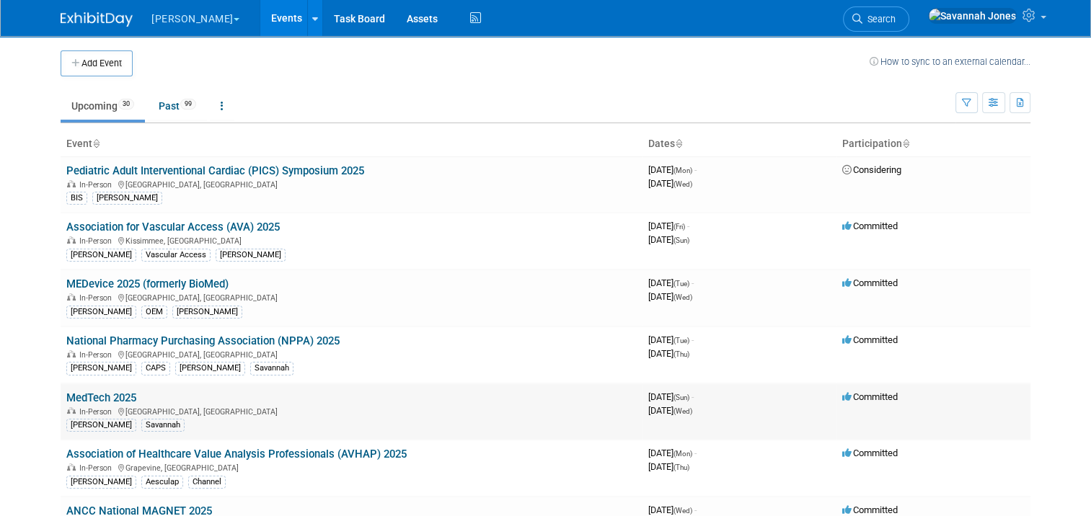
click at [97, 392] on link "MedTech 2025" at bounding box center [101, 398] width 70 height 13
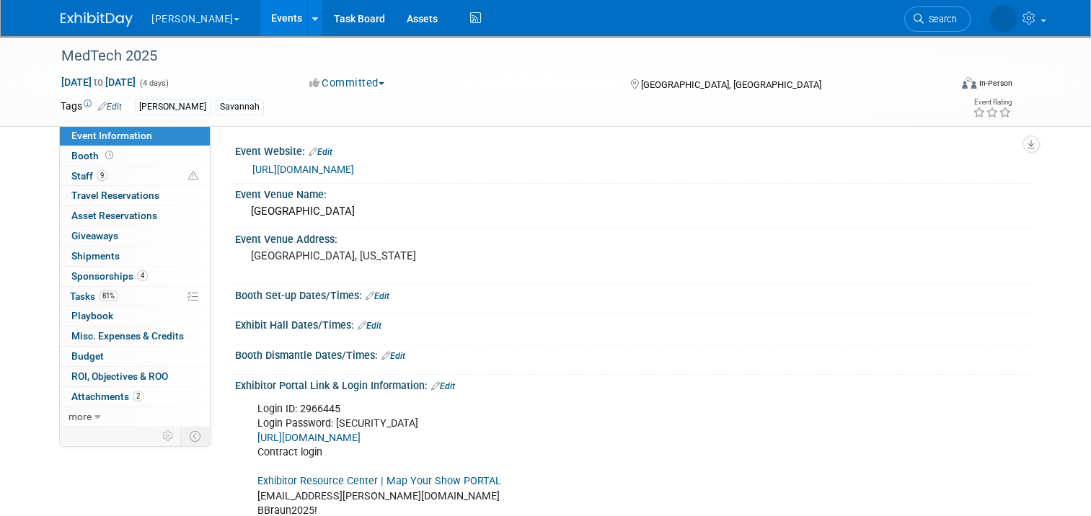
scroll to position [144, 0]
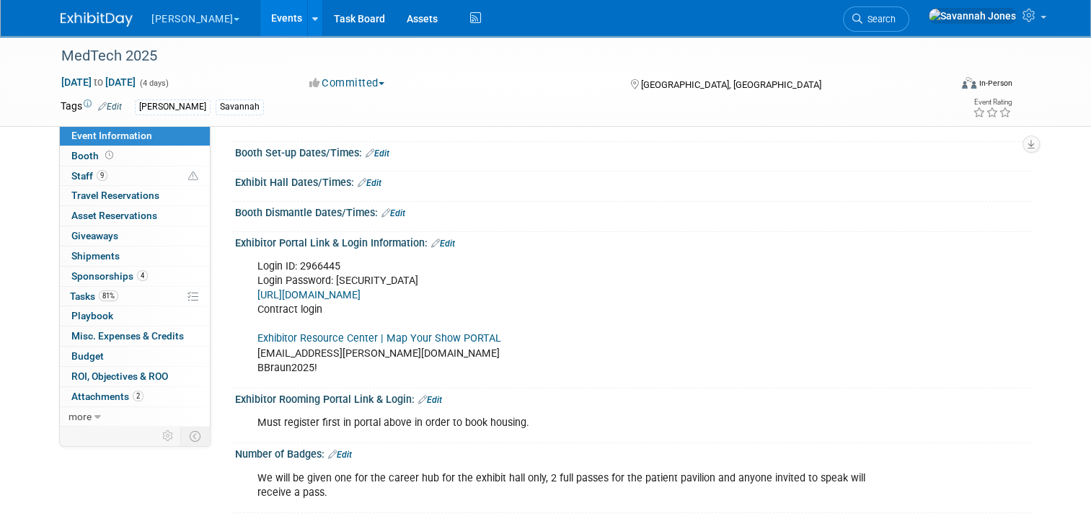
click at [390, 336] on link "Exhibitor Resource Center | Map Your Show PORTAL" at bounding box center [379, 338] width 244 height 12
